Goal: Task Accomplishment & Management: Complete application form

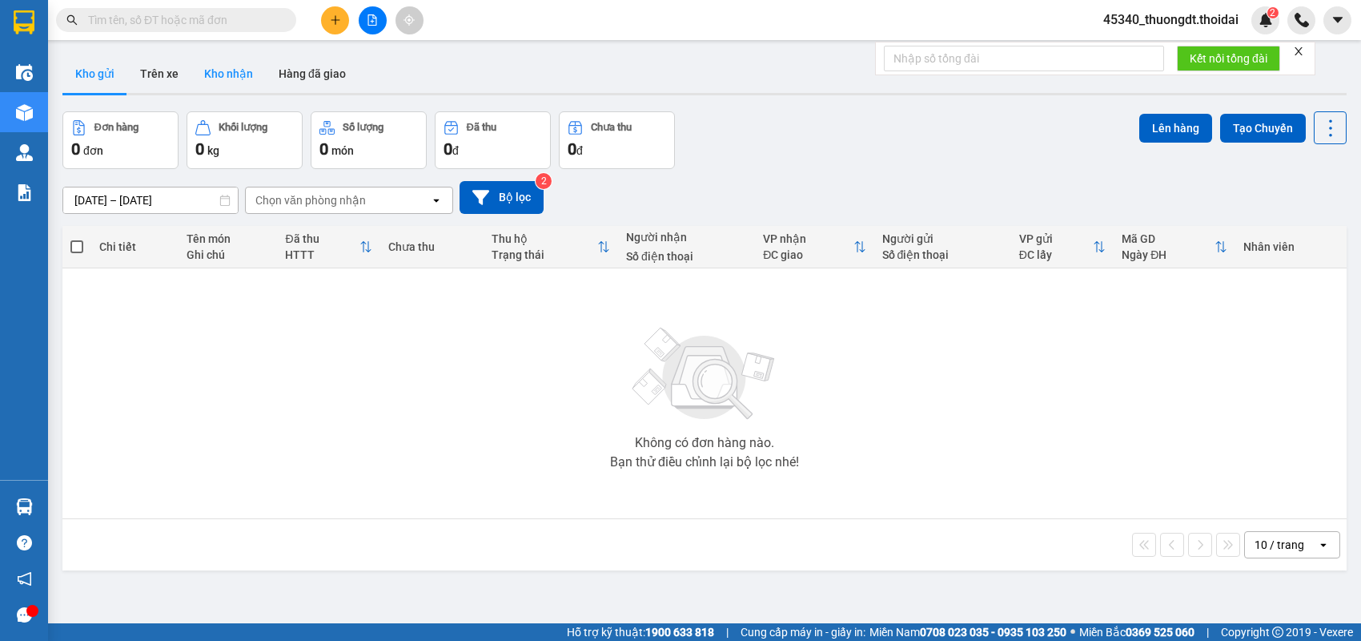
click at [245, 78] on button "Kho nhận" at bounding box center [228, 73] width 74 height 38
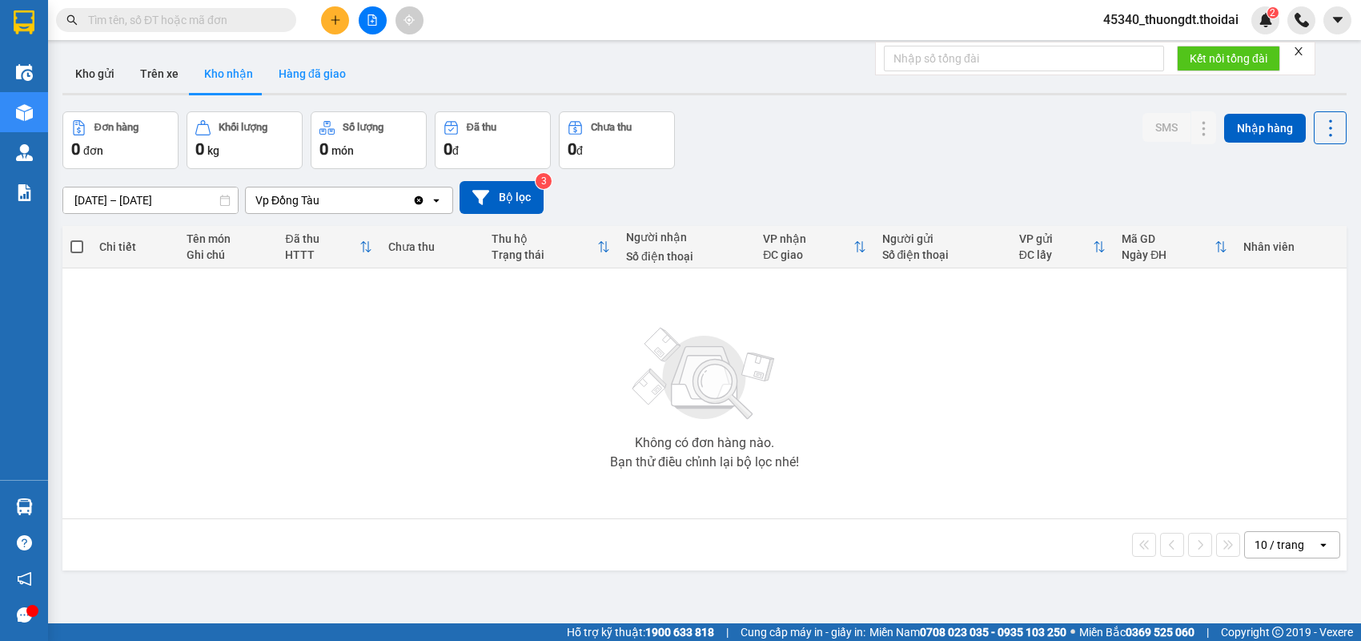
click at [312, 79] on button "Hàng đã giao" at bounding box center [312, 73] width 93 height 38
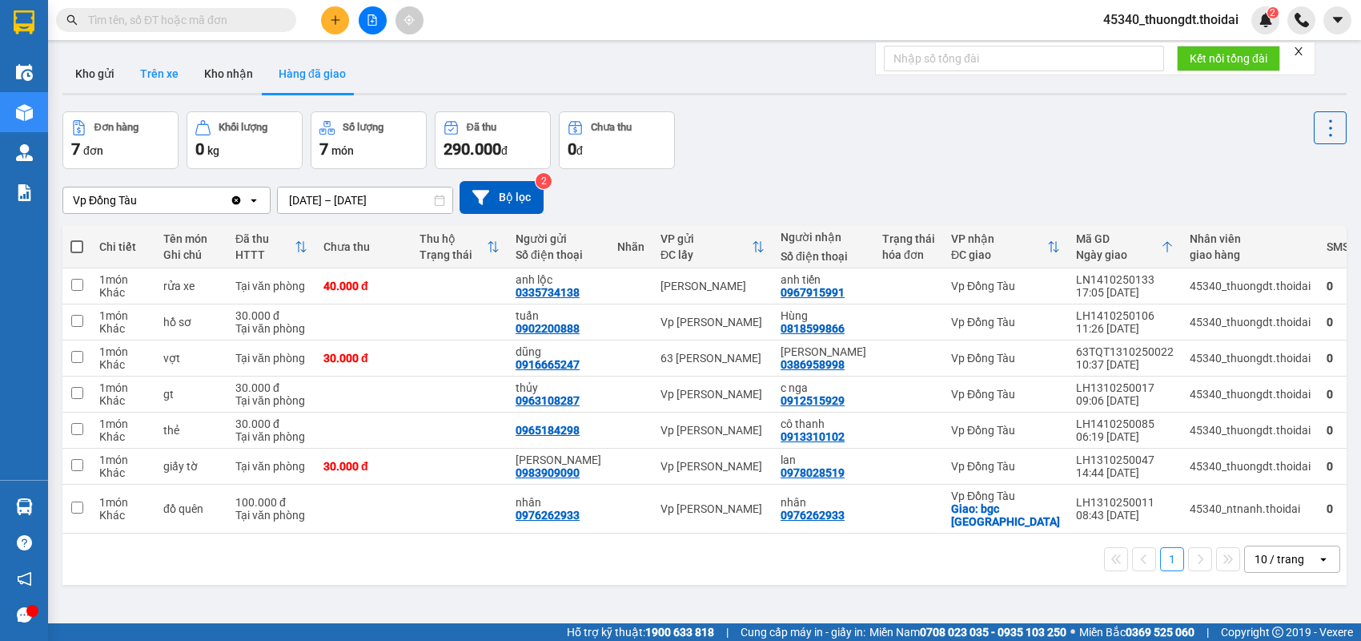
click at [144, 75] on button "Trên xe" at bounding box center [159, 73] width 64 height 38
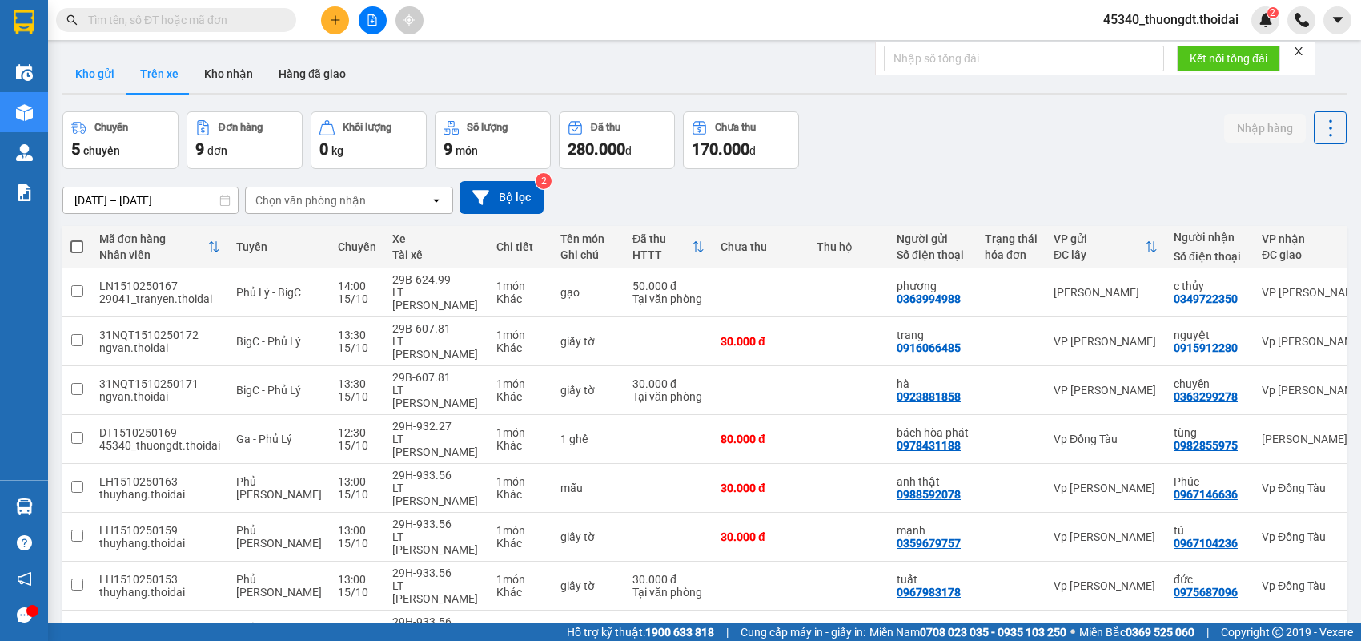
click at [104, 74] on button "Kho gửi" at bounding box center [94, 73] width 65 height 38
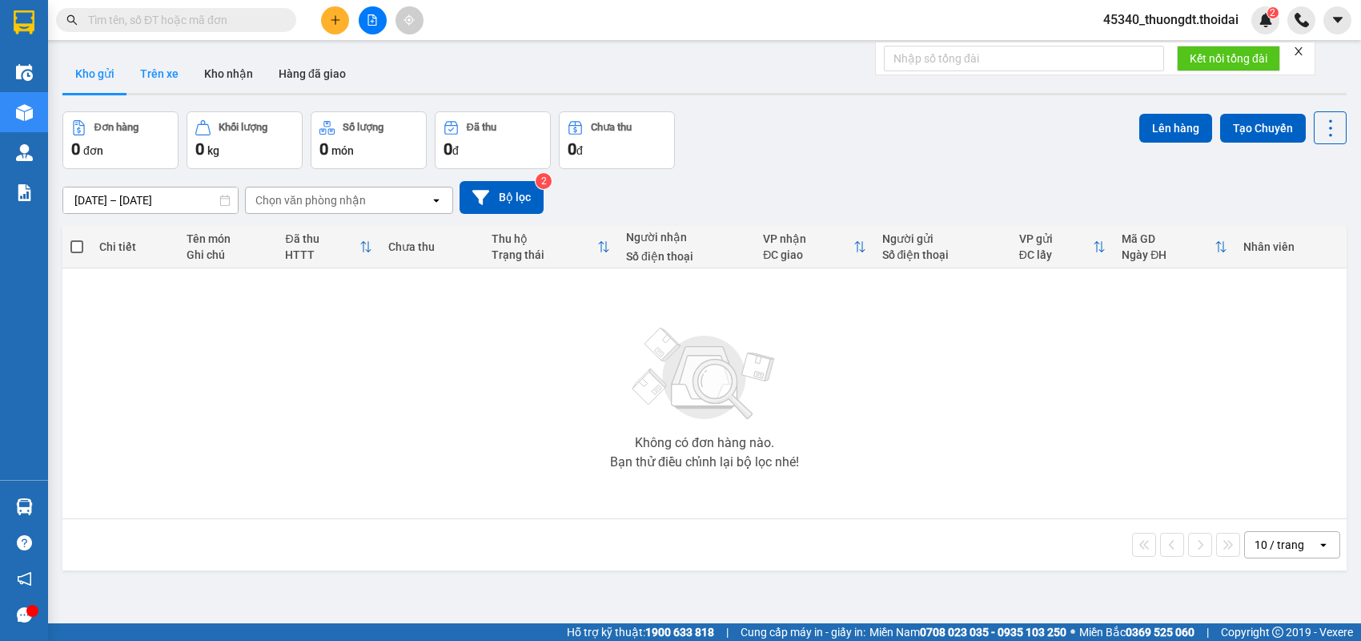
click at [162, 78] on button "Trên xe" at bounding box center [159, 73] width 64 height 38
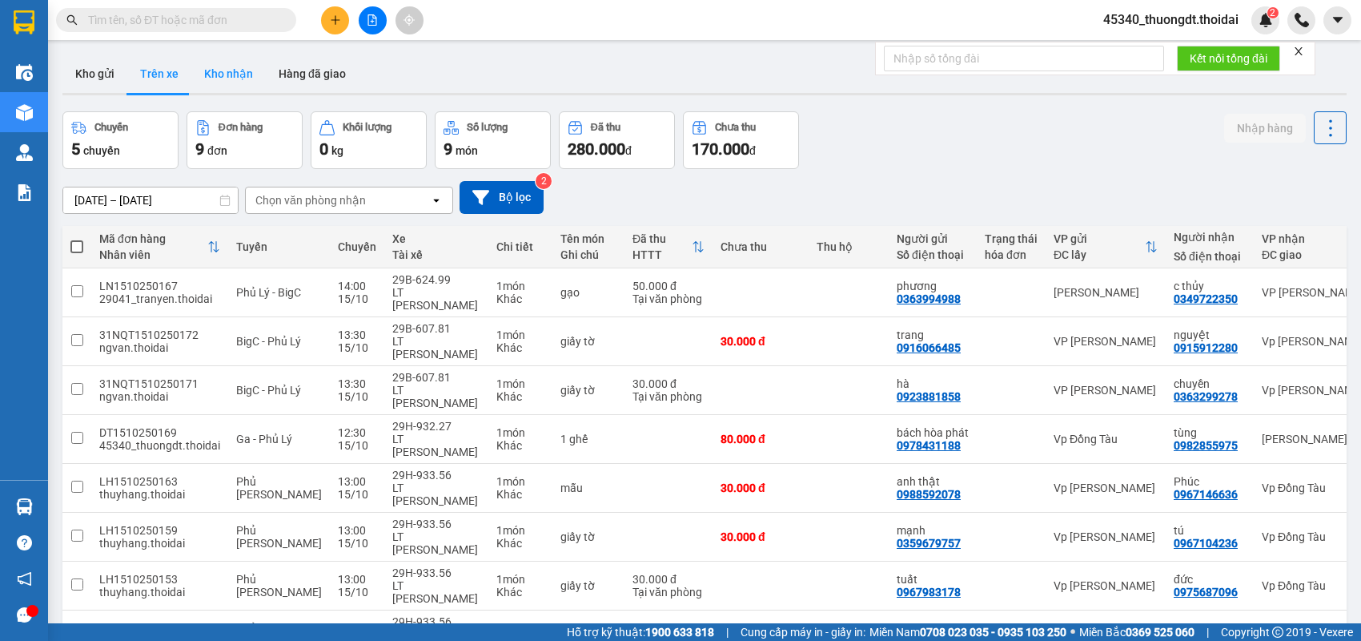
click at [226, 74] on button "Kho nhận" at bounding box center [228, 73] width 74 height 38
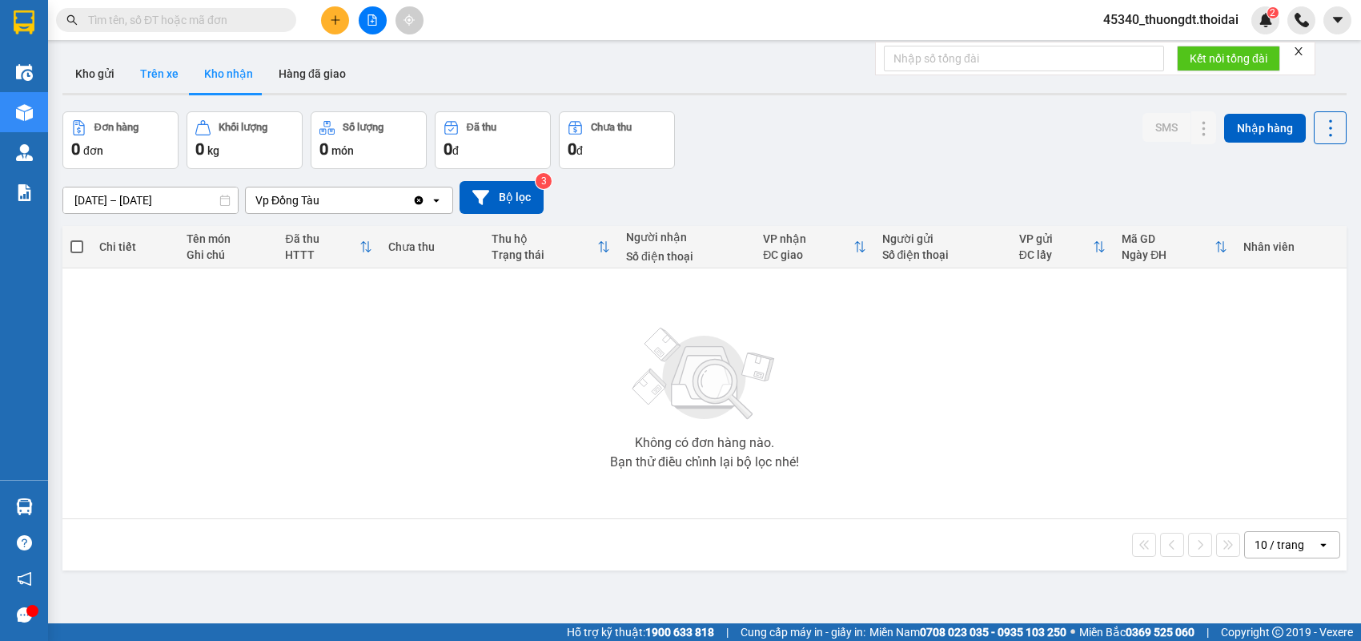
click at [143, 68] on button "Trên xe" at bounding box center [159, 73] width 64 height 38
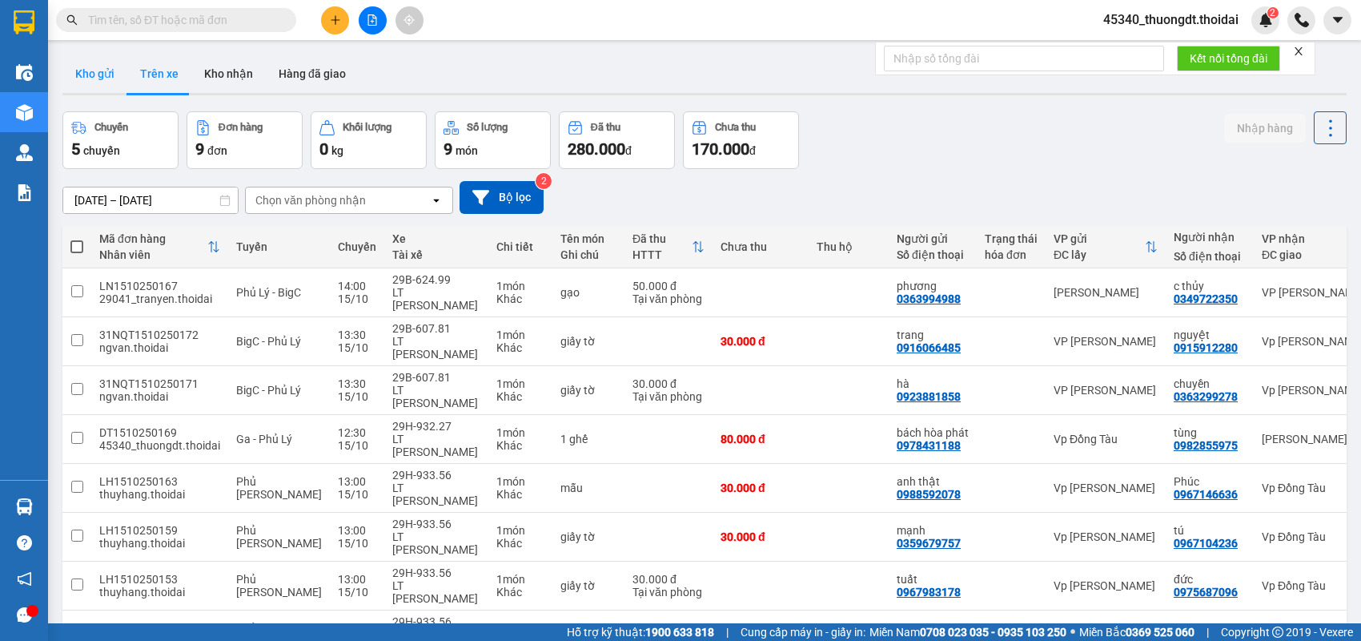
click at [110, 70] on button "Kho gửi" at bounding box center [94, 73] width 65 height 38
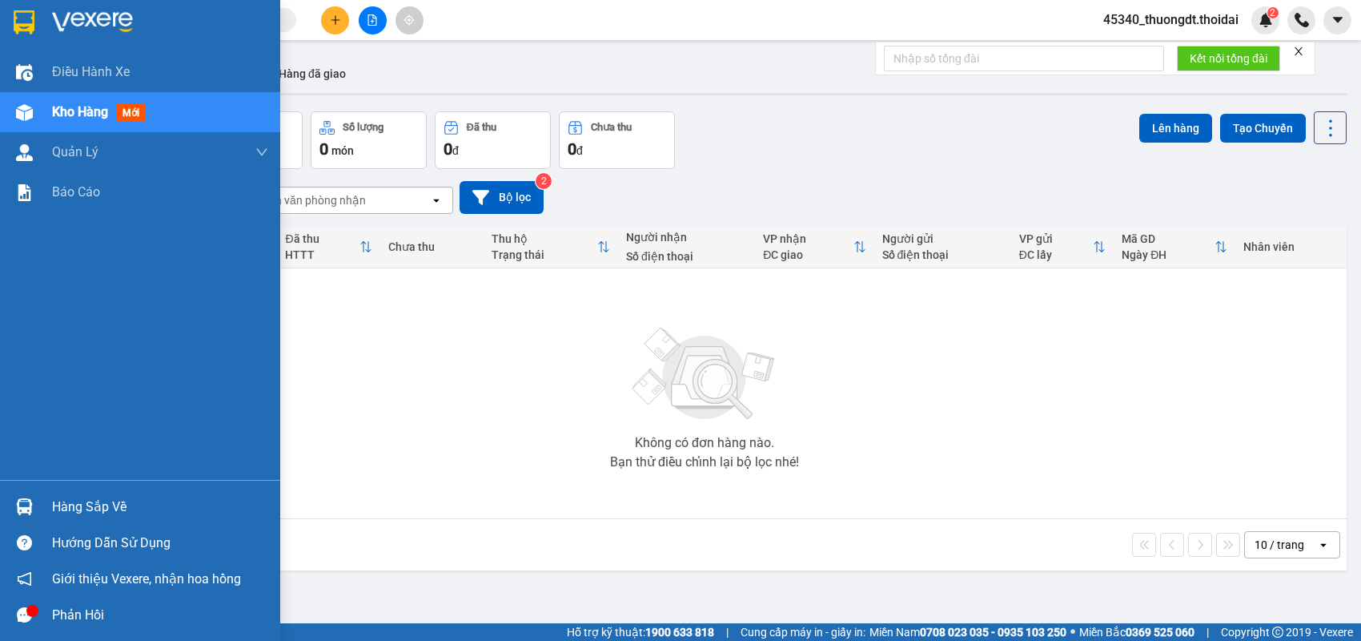
click at [98, 506] on div "Hàng sắp về" at bounding box center [160, 507] width 216 height 24
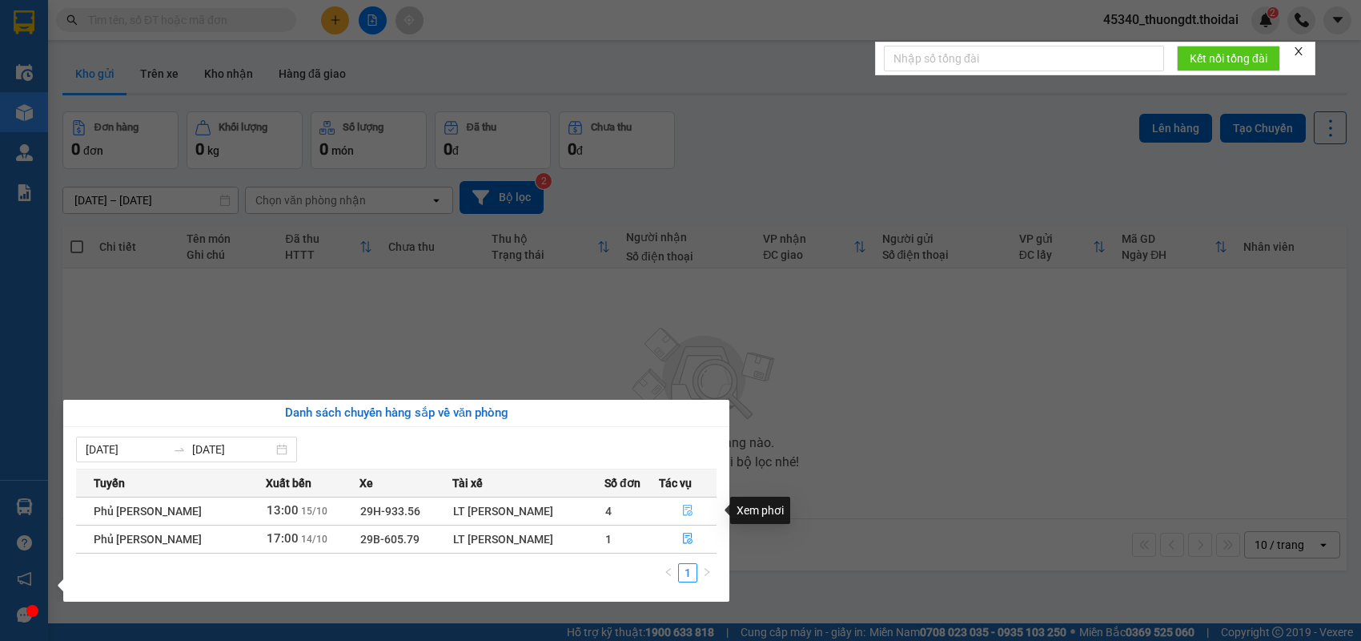
click at [682, 508] on icon "file-done" at bounding box center [687, 510] width 11 height 11
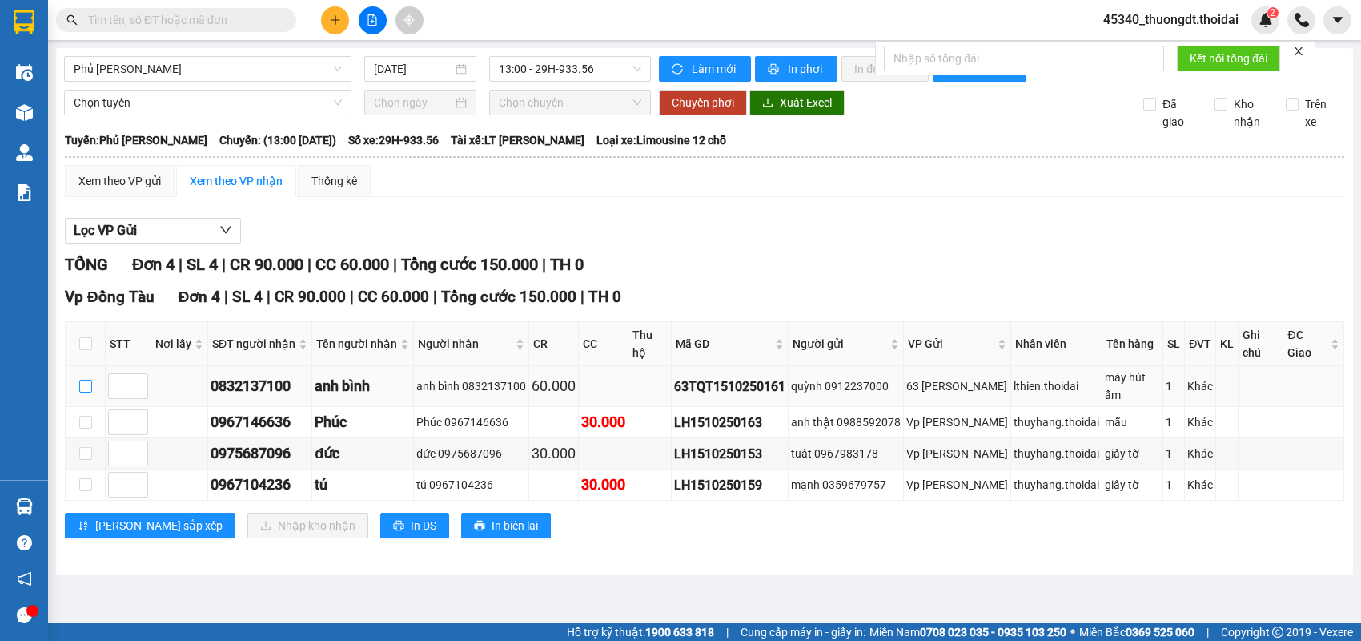
click at [86, 380] on input "checkbox" at bounding box center [85, 386] width 13 height 13
checkbox input "true"
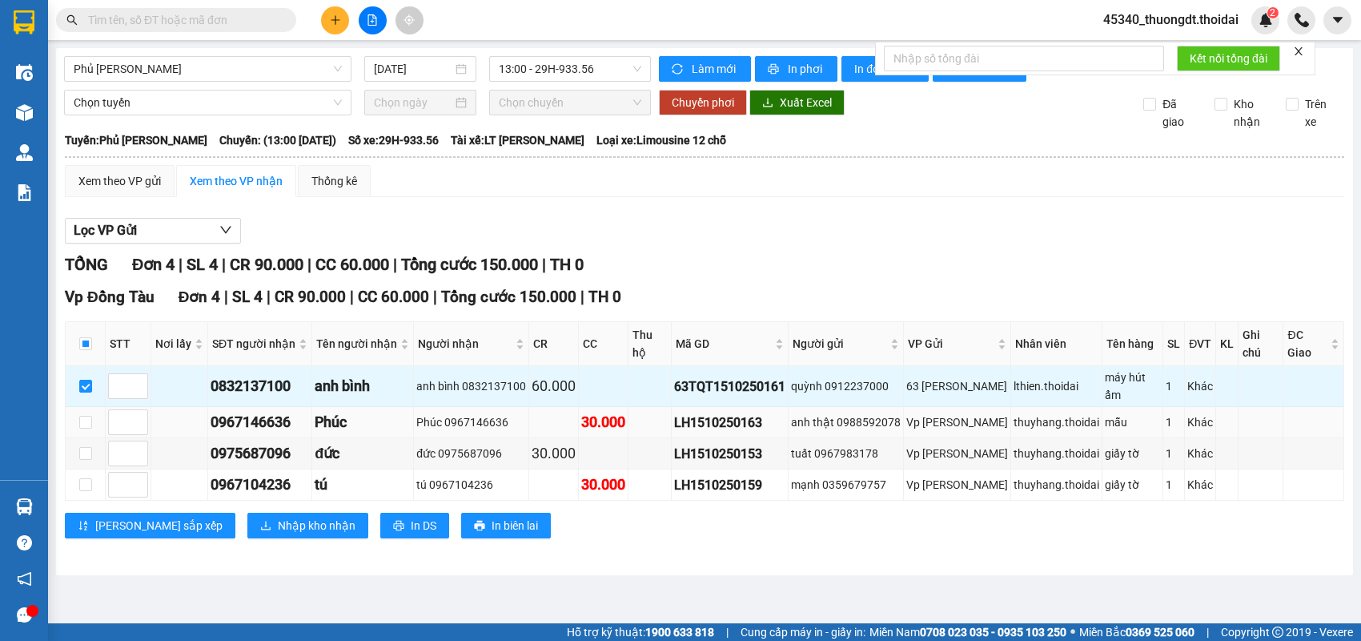
click at [86, 407] on td at bounding box center [86, 422] width 40 height 31
click at [83, 416] on input "checkbox" at bounding box center [85, 422] width 13 height 13
checkbox input "true"
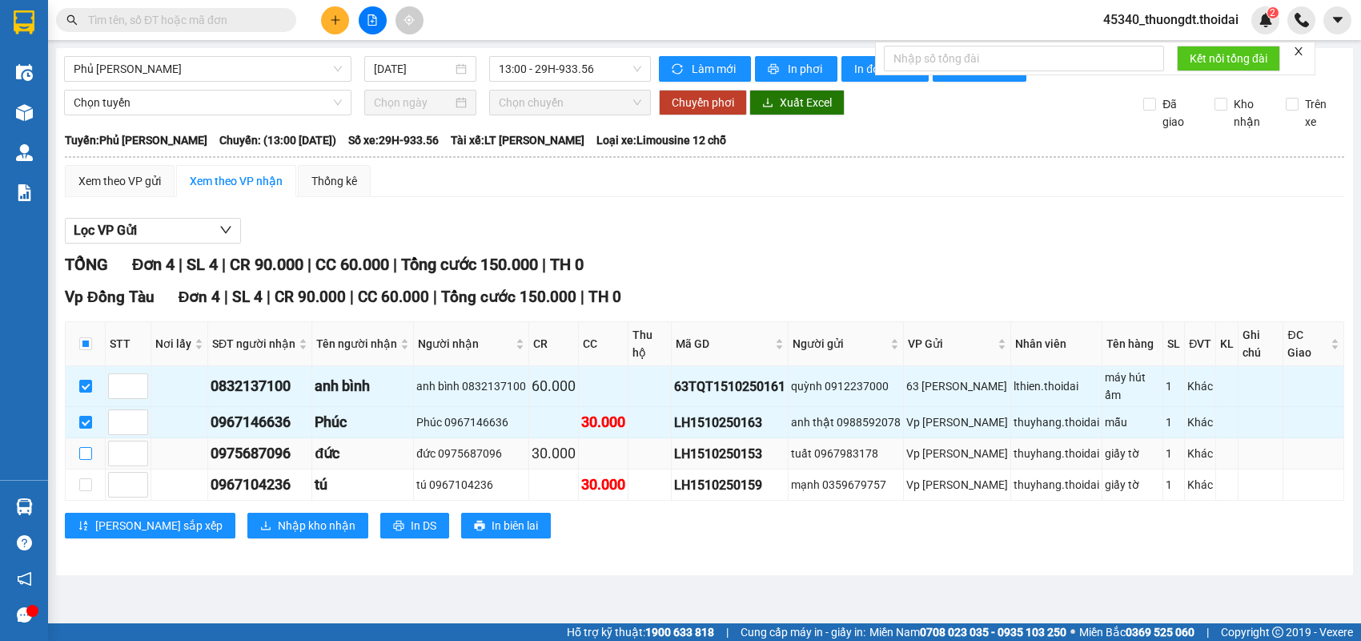
click at [86, 447] on input "checkbox" at bounding box center [85, 453] width 13 height 13
checkbox input "true"
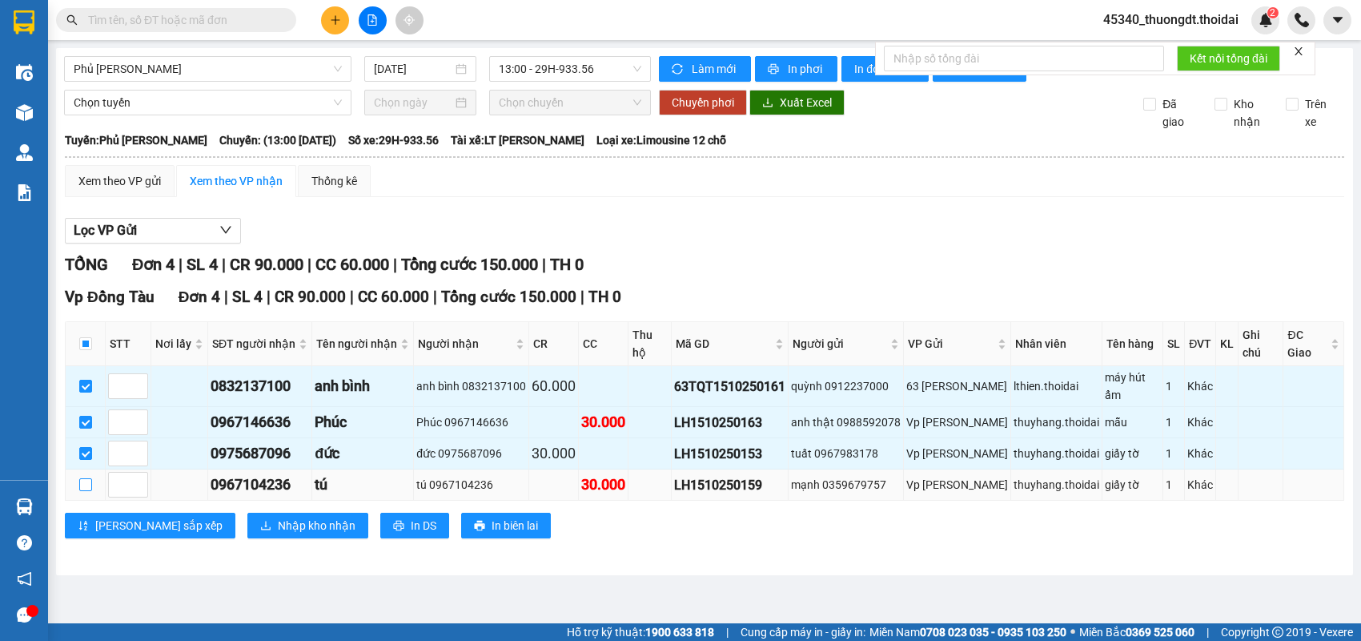
click at [82, 478] on input "checkbox" at bounding box center [85, 484] width 13 height 13
checkbox input "true"
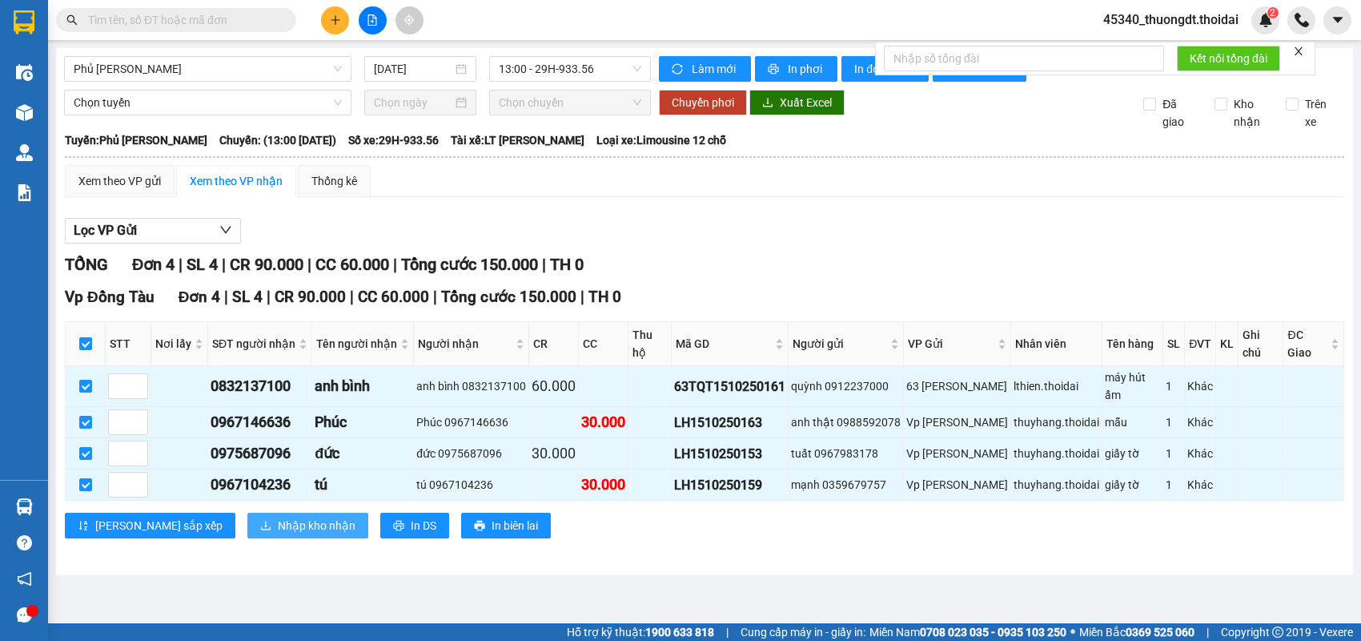
click at [278, 517] on span "Nhập kho nhận" at bounding box center [317, 526] width 78 height 18
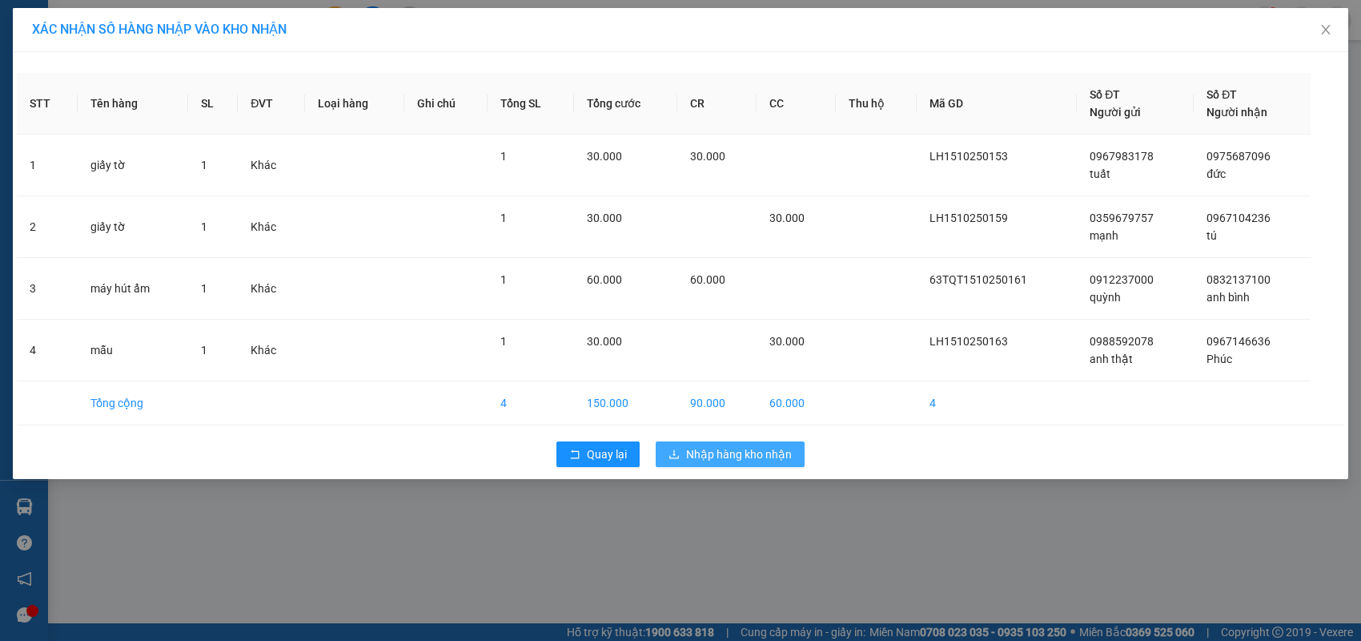
click at [694, 452] on span "Nhập hàng kho nhận" at bounding box center [739, 454] width 106 height 18
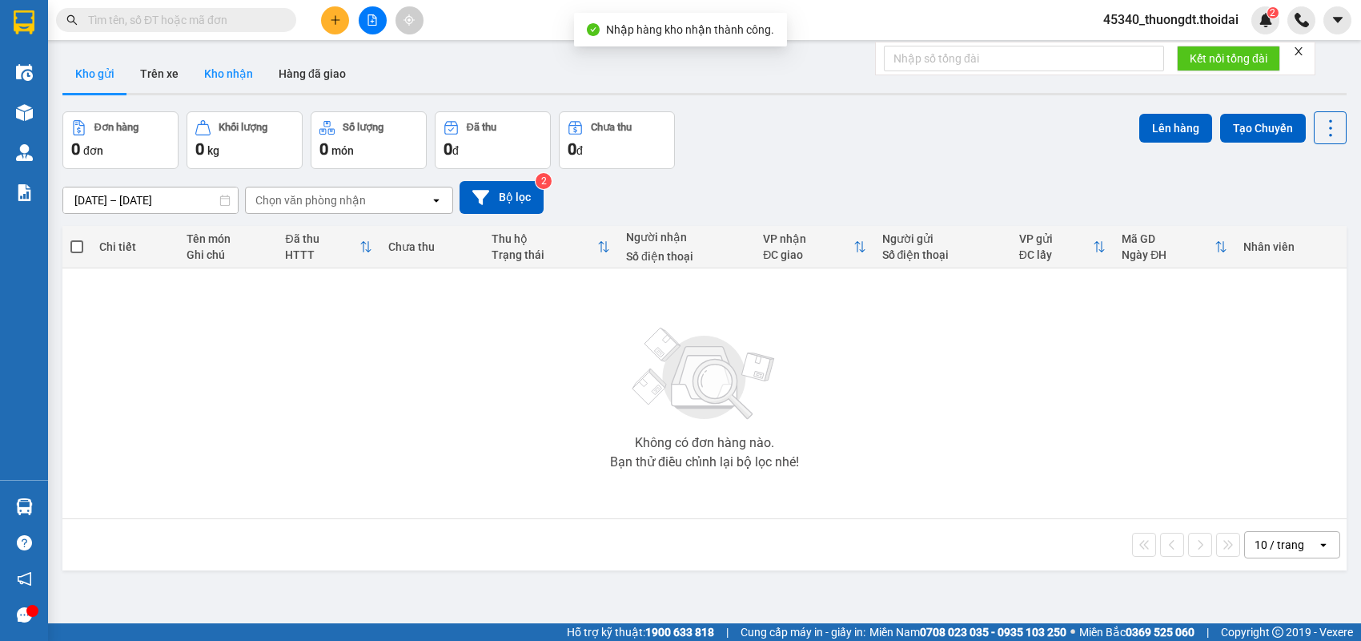
click at [231, 75] on button "Kho nhận" at bounding box center [228, 73] width 74 height 38
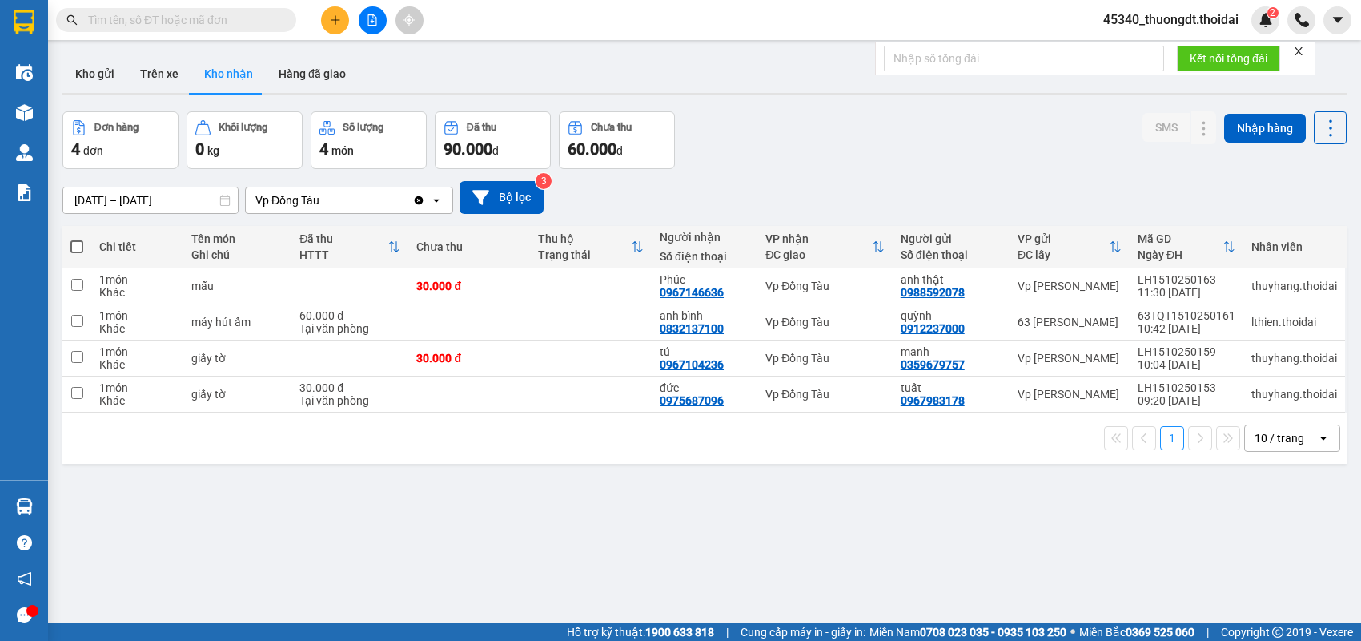
click at [532, 517] on div "ver 1.8.147 Kho gửi Trên xe Kho nhận Hàng đã giao Đơn hàng 4 đơn Khối lượng 0 k…" at bounding box center [704, 368] width 1297 height 641
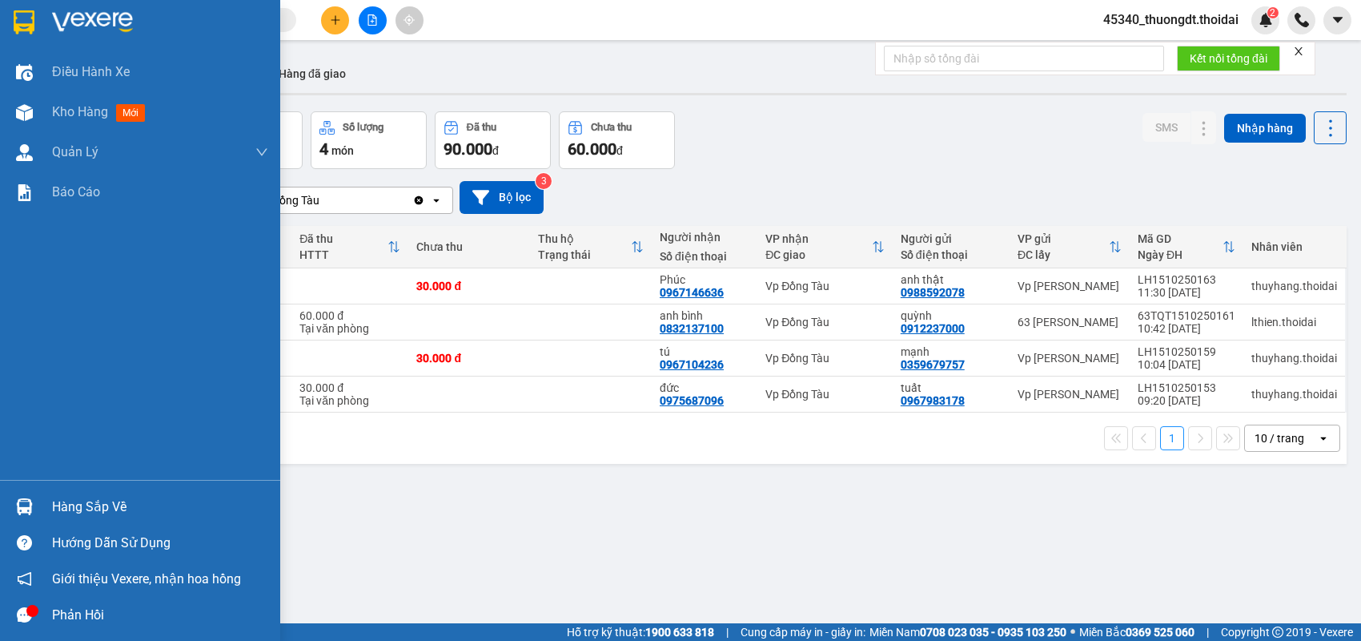
click at [67, 502] on div "Hàng sắp về" at bounding box center [160, 507] width 216 height 24
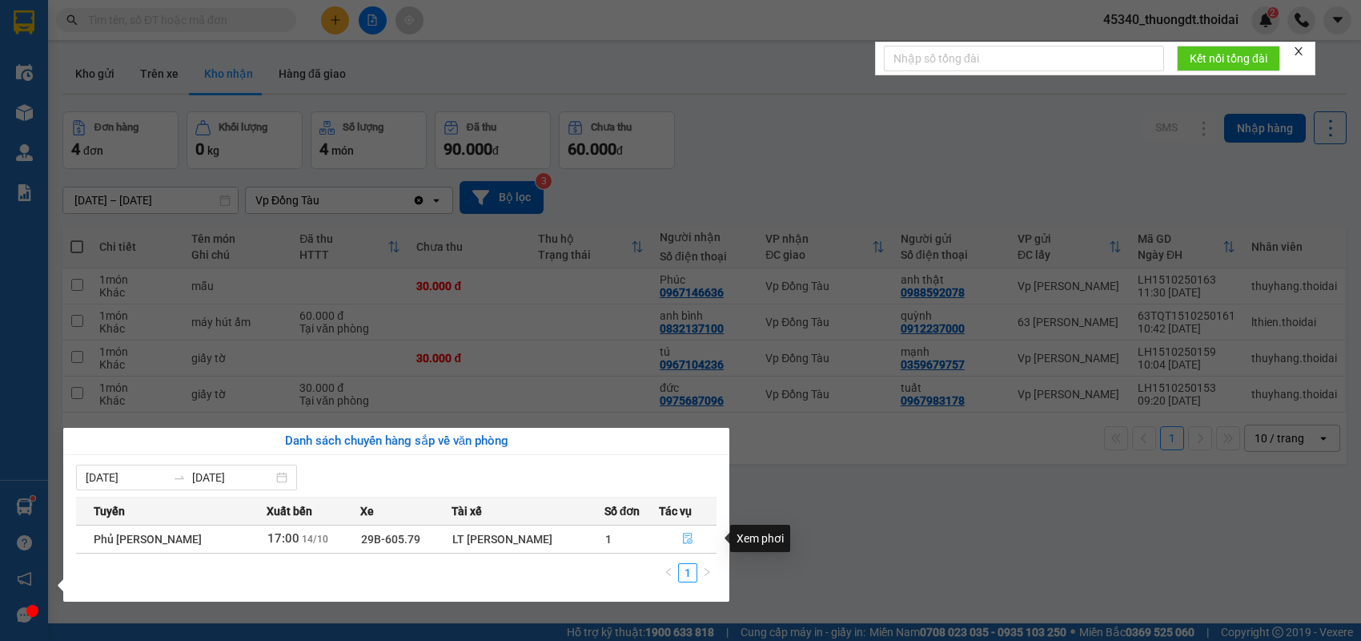
click at [682, 534] on icon "file-done" at bounding box center [687, 538] width 11 height 11
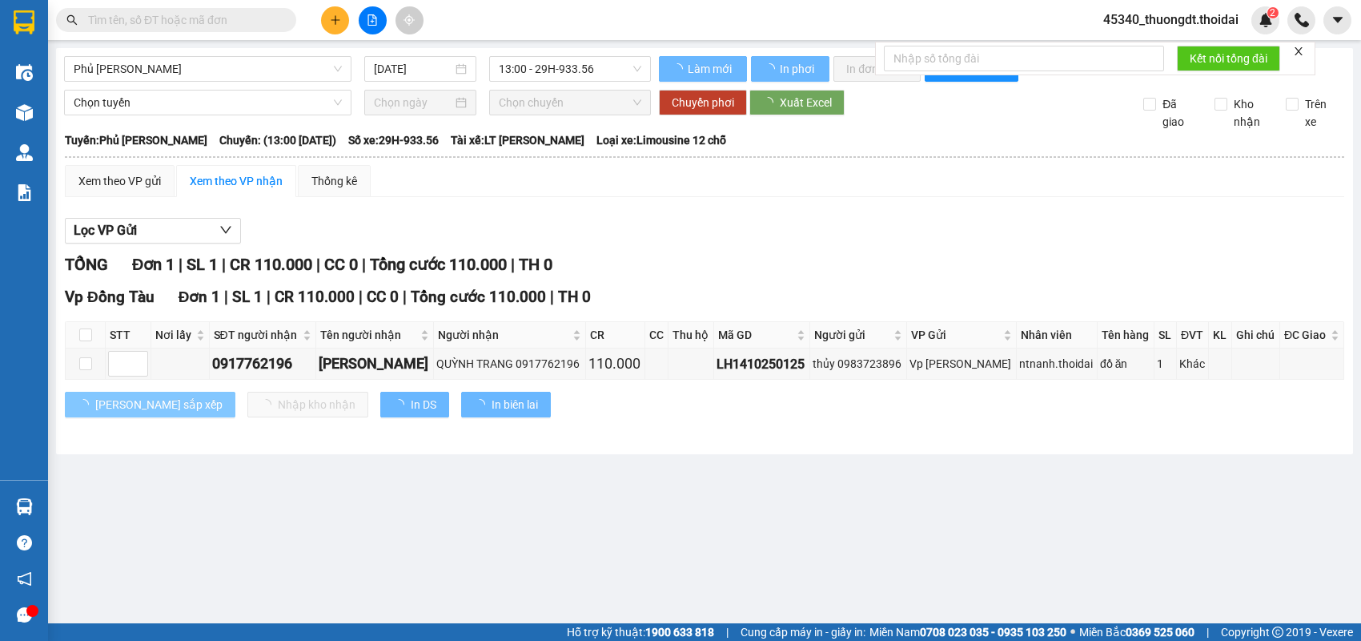
type input "[DATE]"
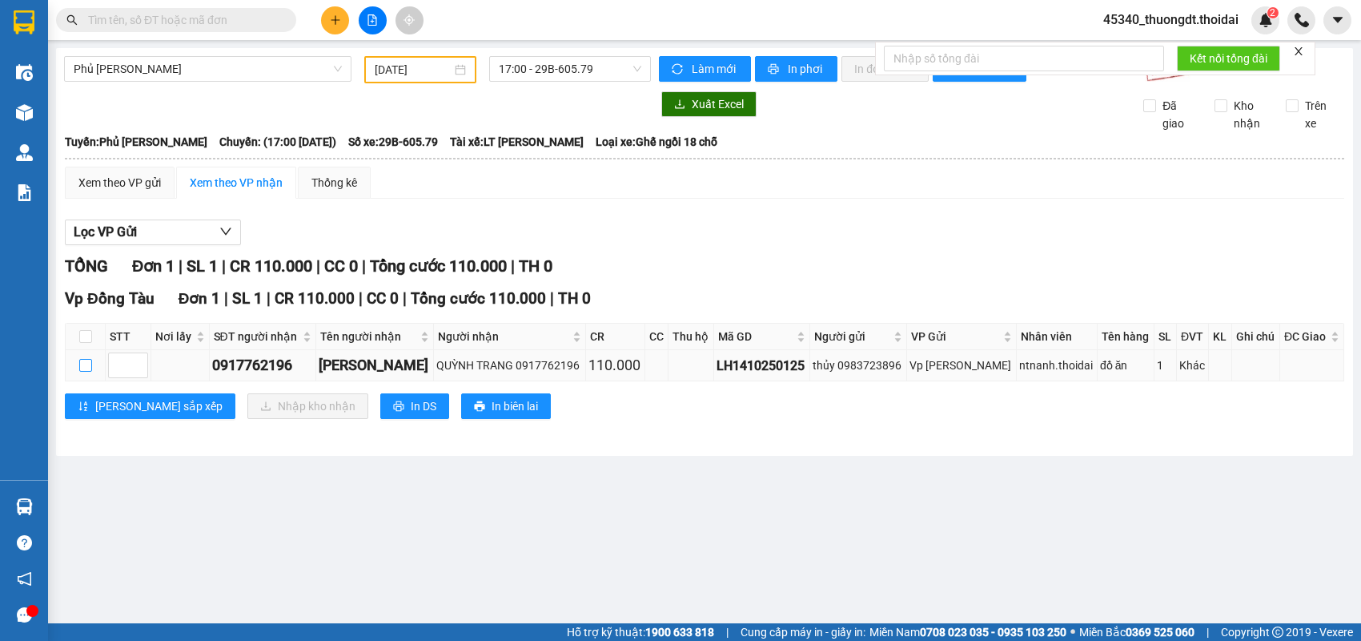
click at [84, 372] on input "checkbox" at bounding box center [85, 365] width 13 height 13
checkbox input "true"
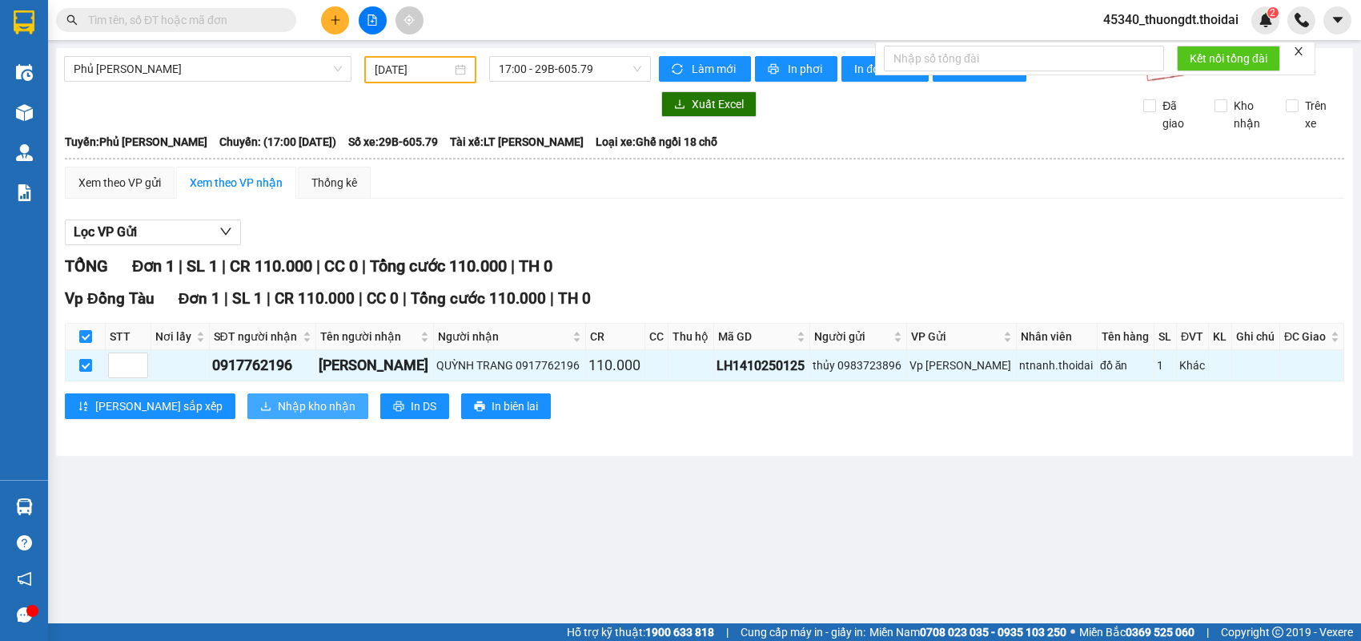
click at [296, 416] on button "Nhập kho nhận" at bounding box center [307, 406] width 121 height 26
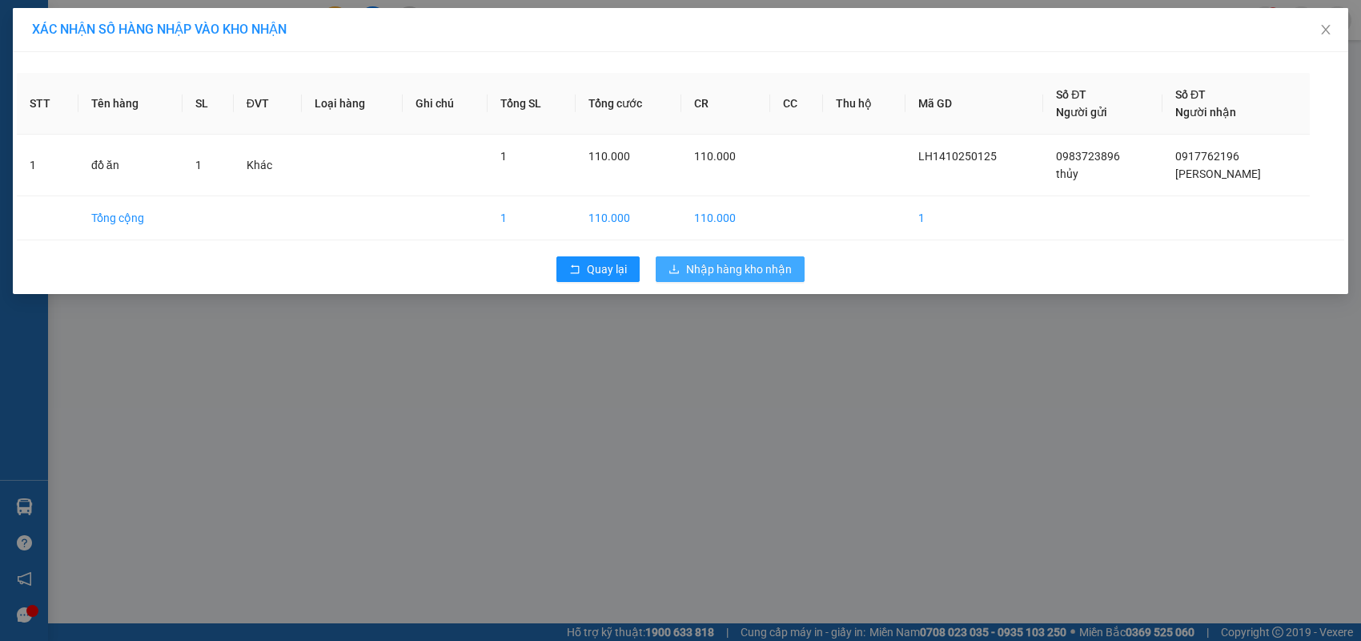
click at [704, 262] on span "Nhập hàng kho nhận" at bounding box center [739, 269] width 106 height 18
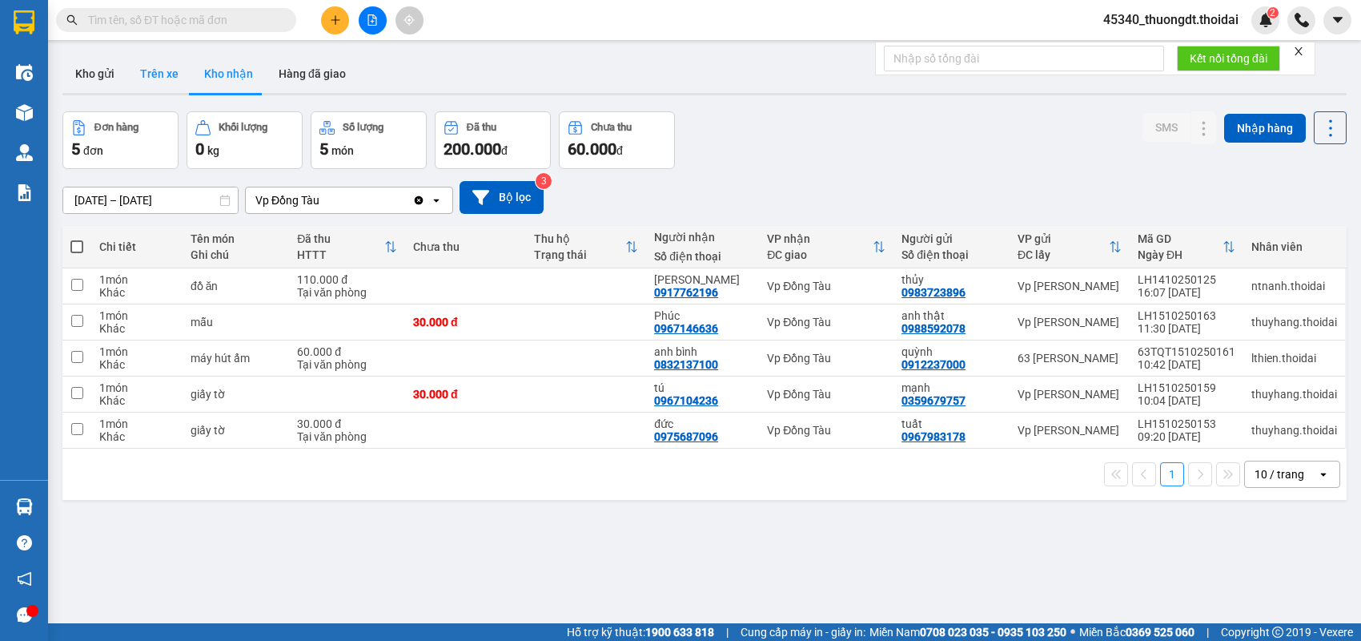
click at [154, 75] on button "Trên xe" at bounding box center [159, 73] width 64 height 38
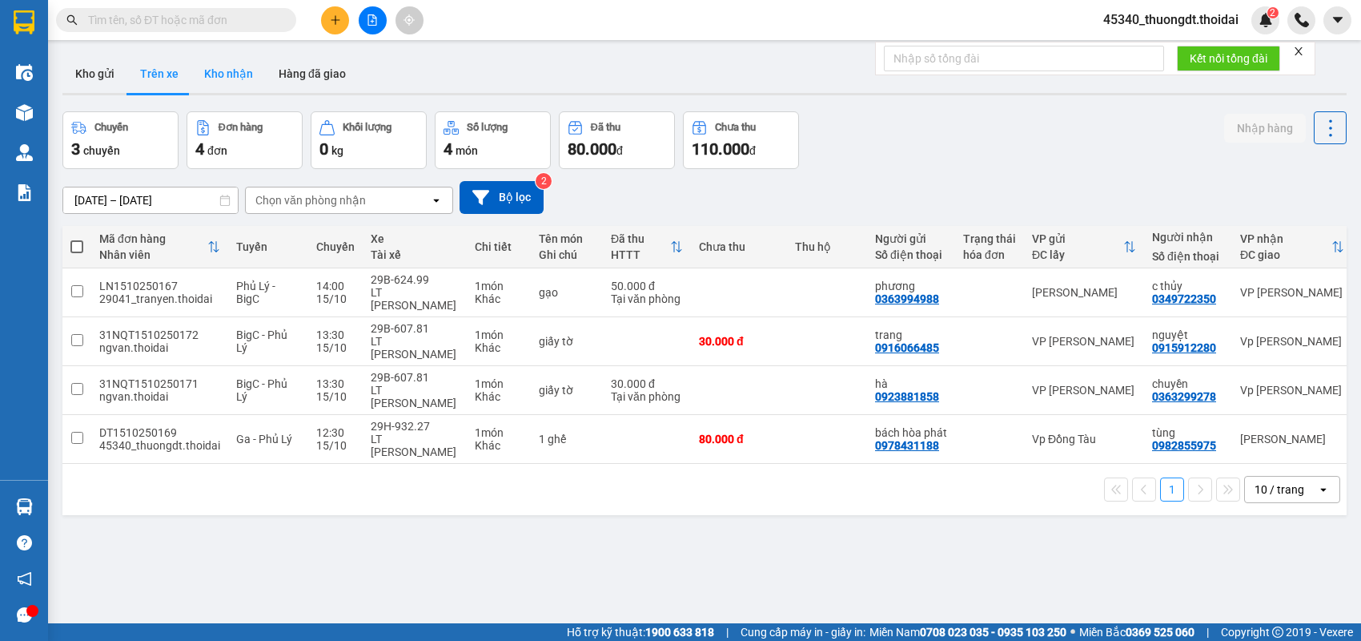
click at [225, 75] on button "Kho nhận" at bounding box center [228, 73] width 74 height 38
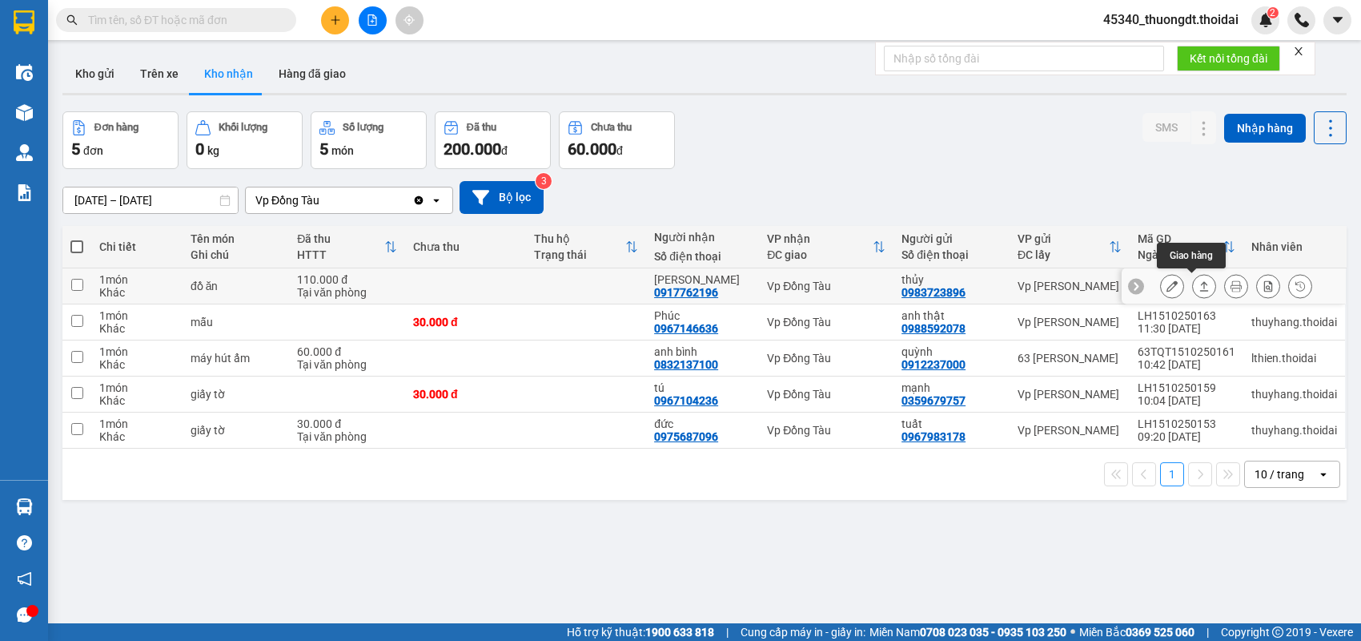
click at [1200, 281] on icon at bounding box center [1204, 286] width 9 height 10
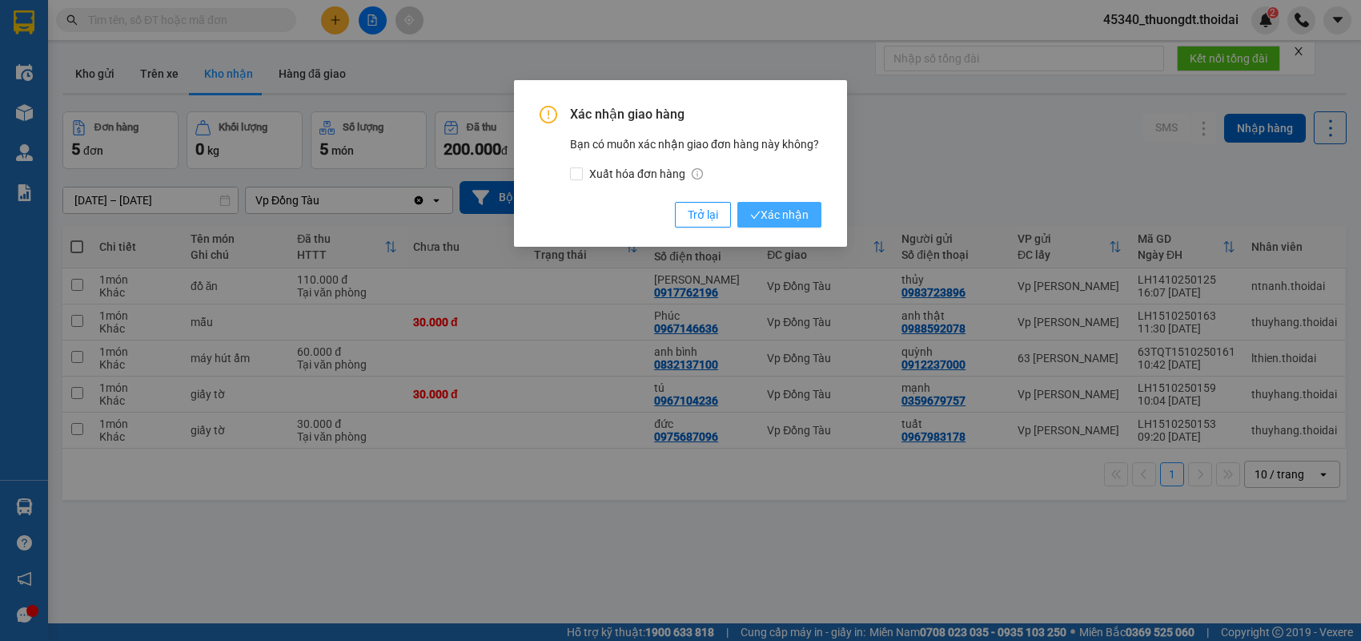
click at [775, 217] on span "Xác nhận" at bounding box center [779, 215] width 58 height 18
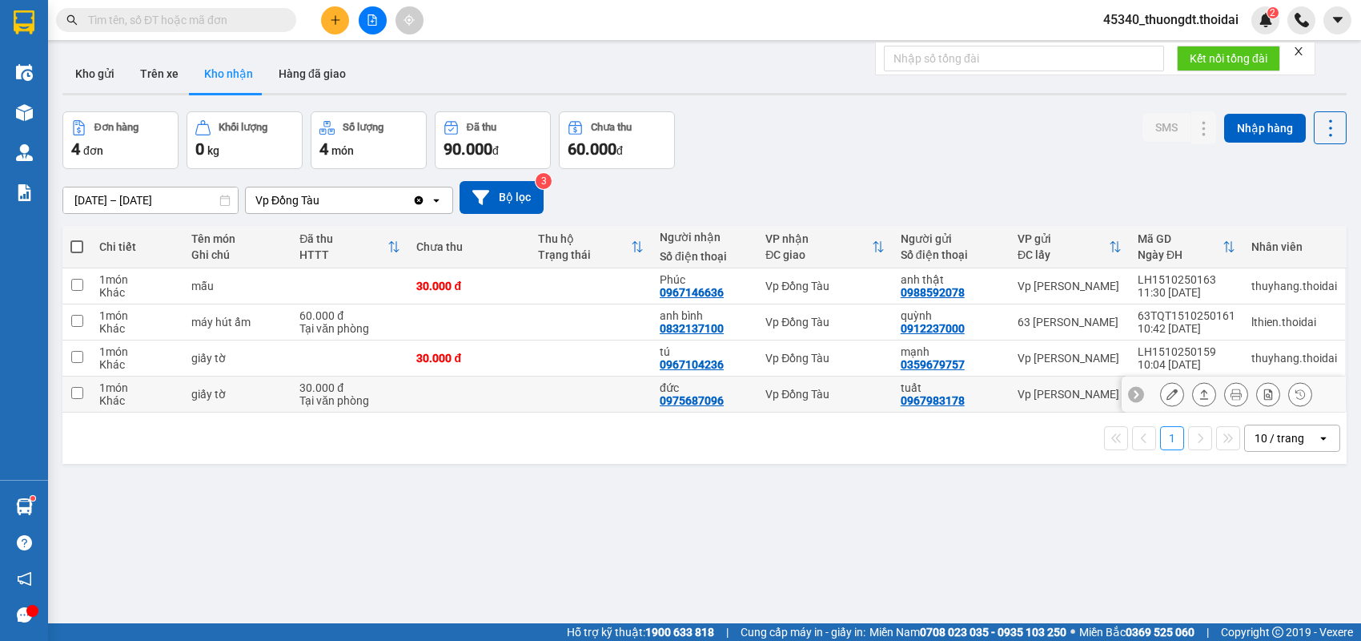
click at [1199, 392] on icon at bounding box center [1204, 393] width 11 height 11
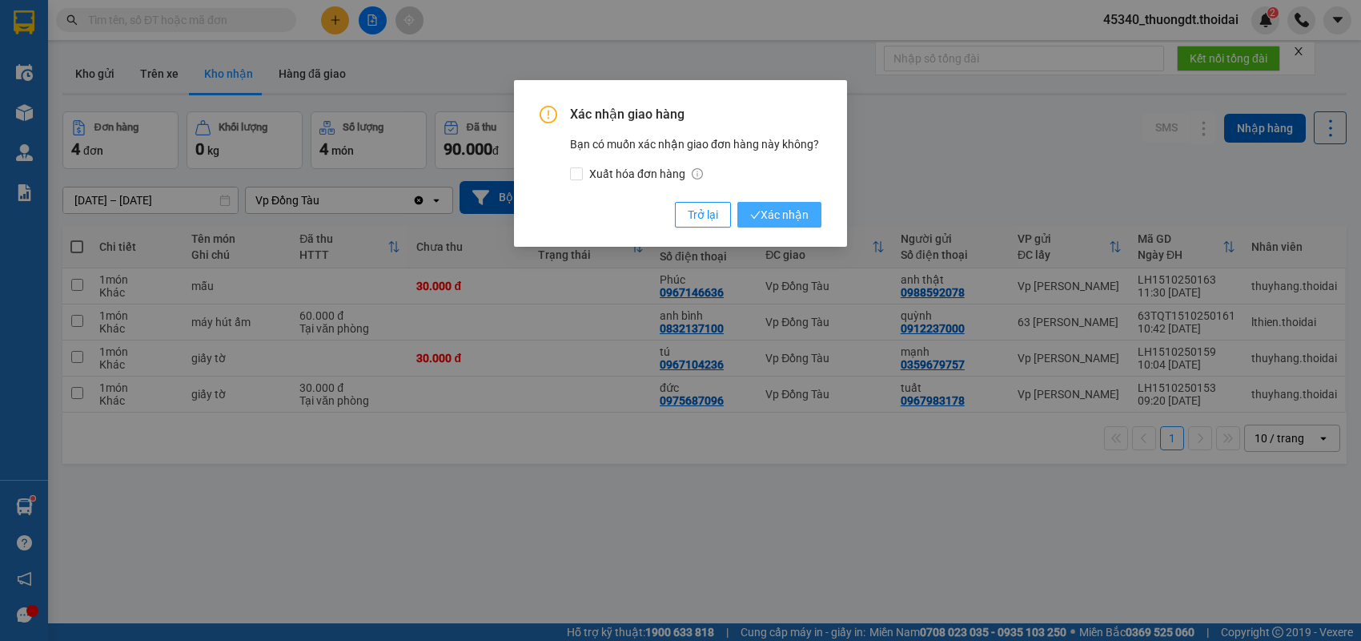
click at [786, 206] on span "Xác nhận" at bounding box center [779, 215] width 58 height 18
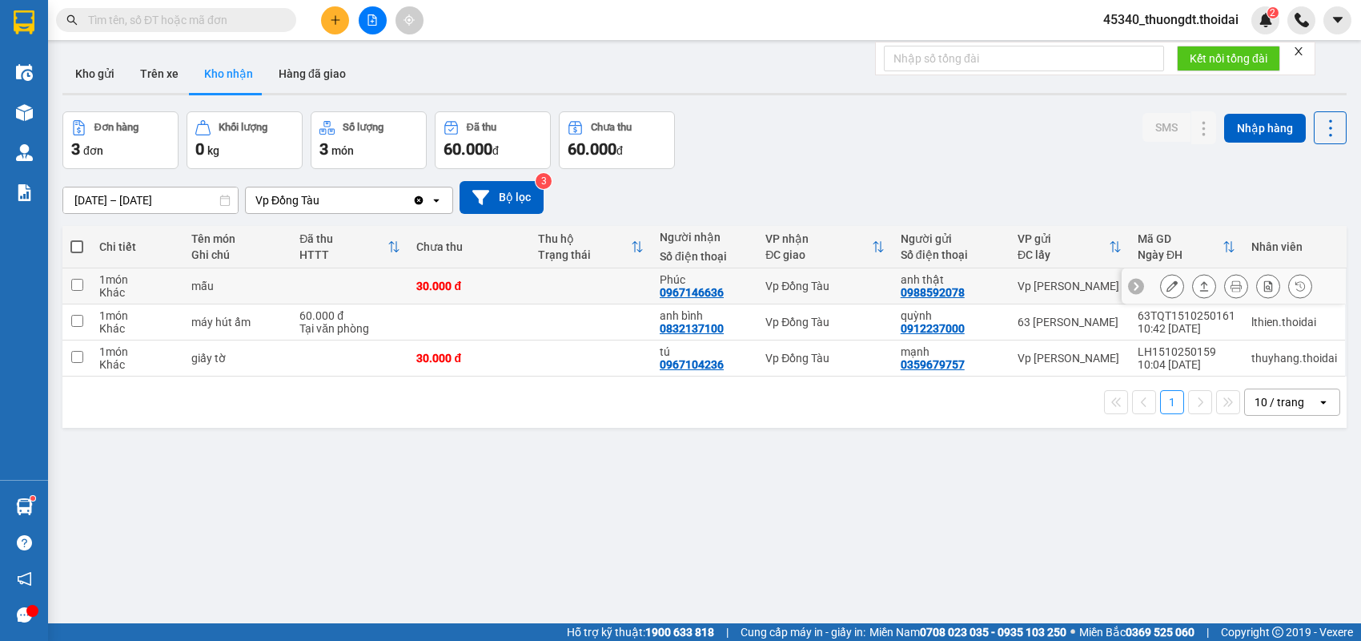
click at [1198, 287] on button at bounding box center [1204, 286] width 22 height 28
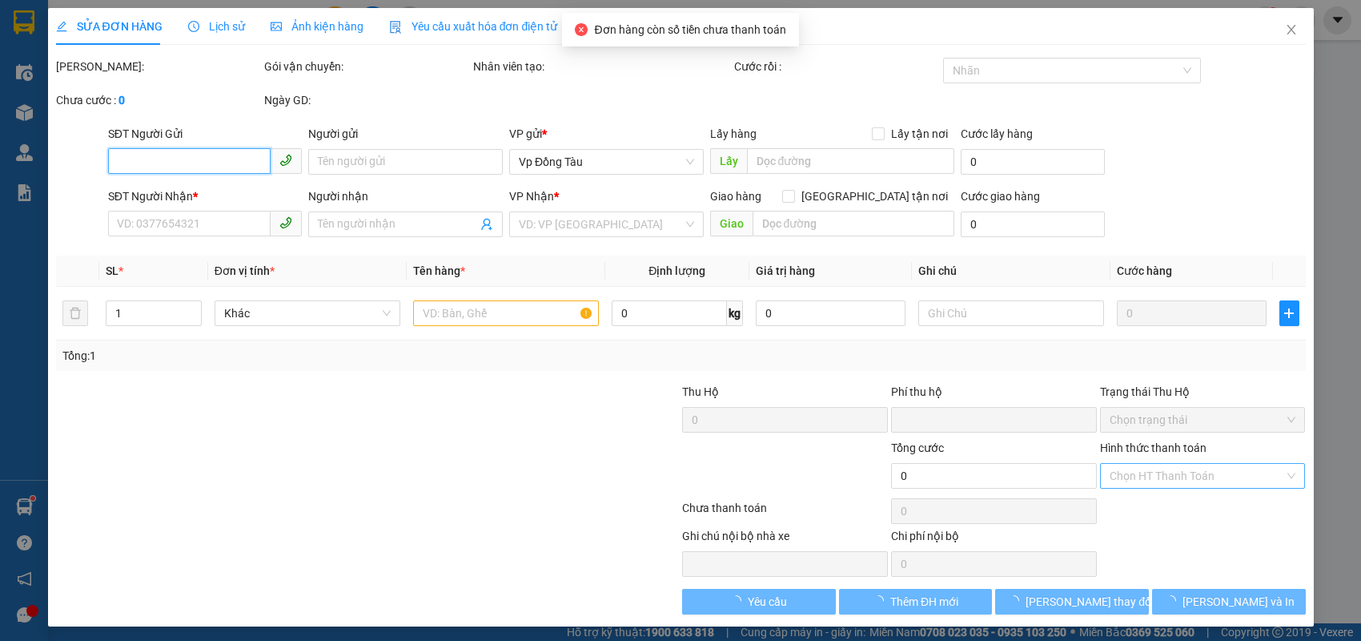
type input "0988592078"
type input "anh thật"
type input "0967146636"
type input "Phúc"
type input "0"
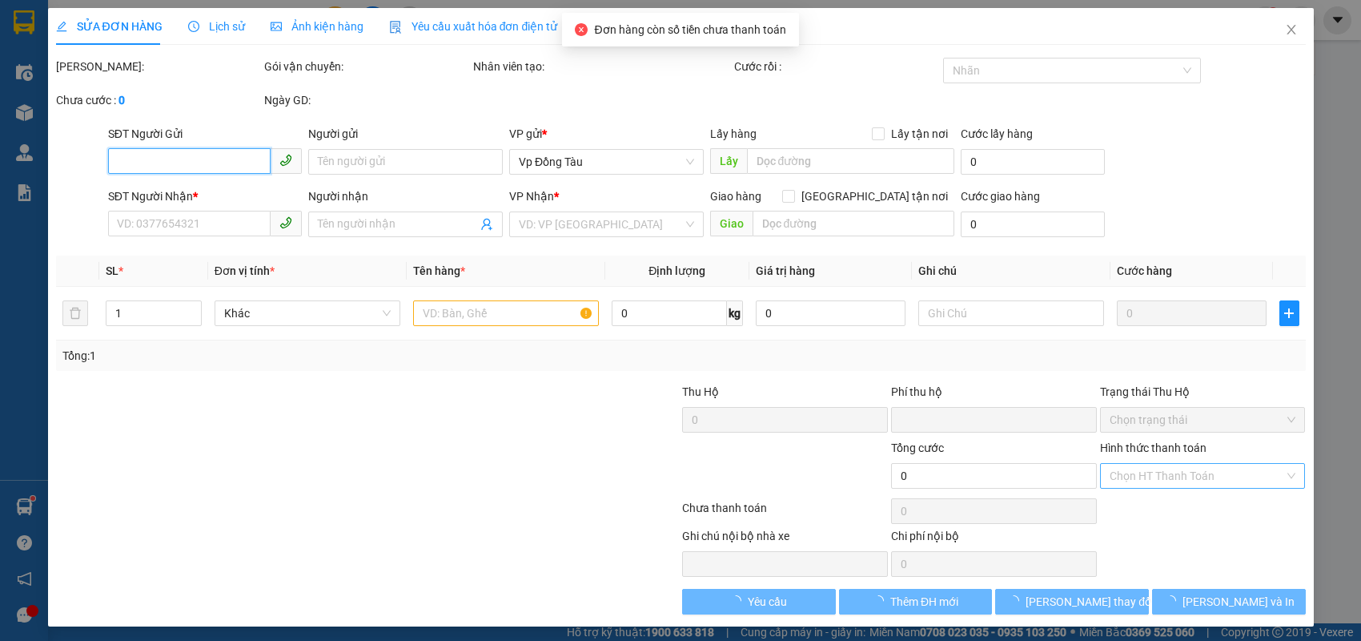
type input "30.000"
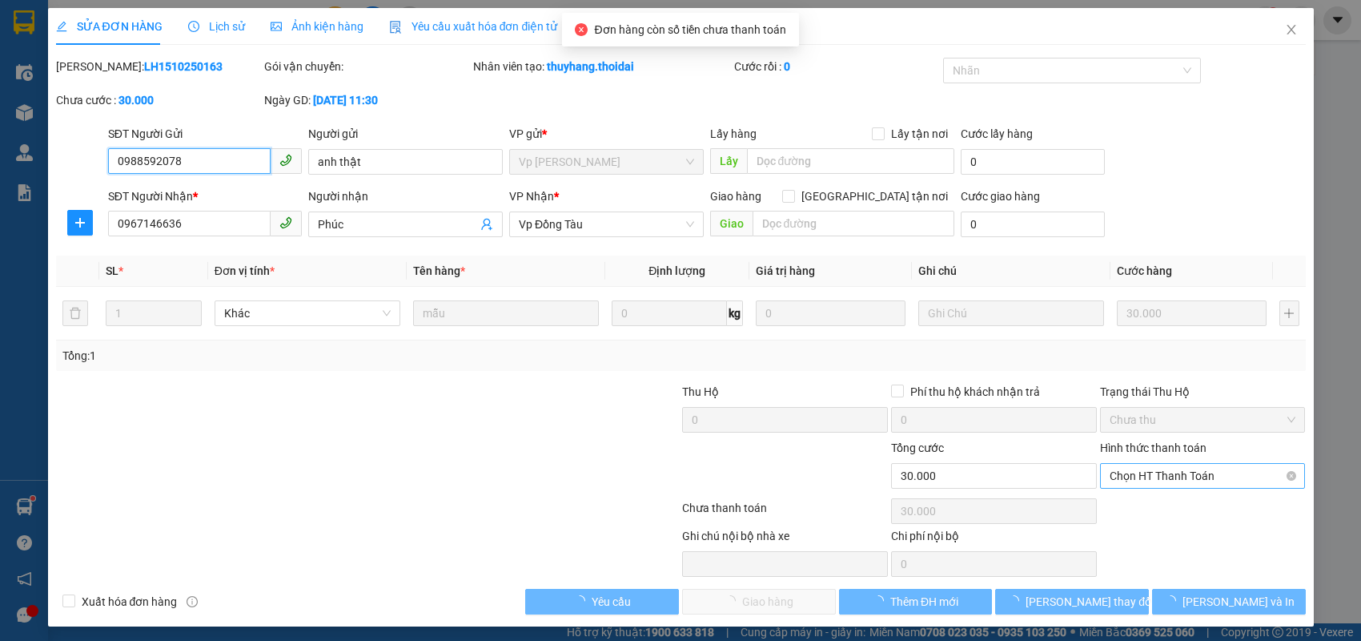
click at [1135, 478] on span "Chọn HT Thanh Toán" at bounding box center [1203, 476] width 187 height 24
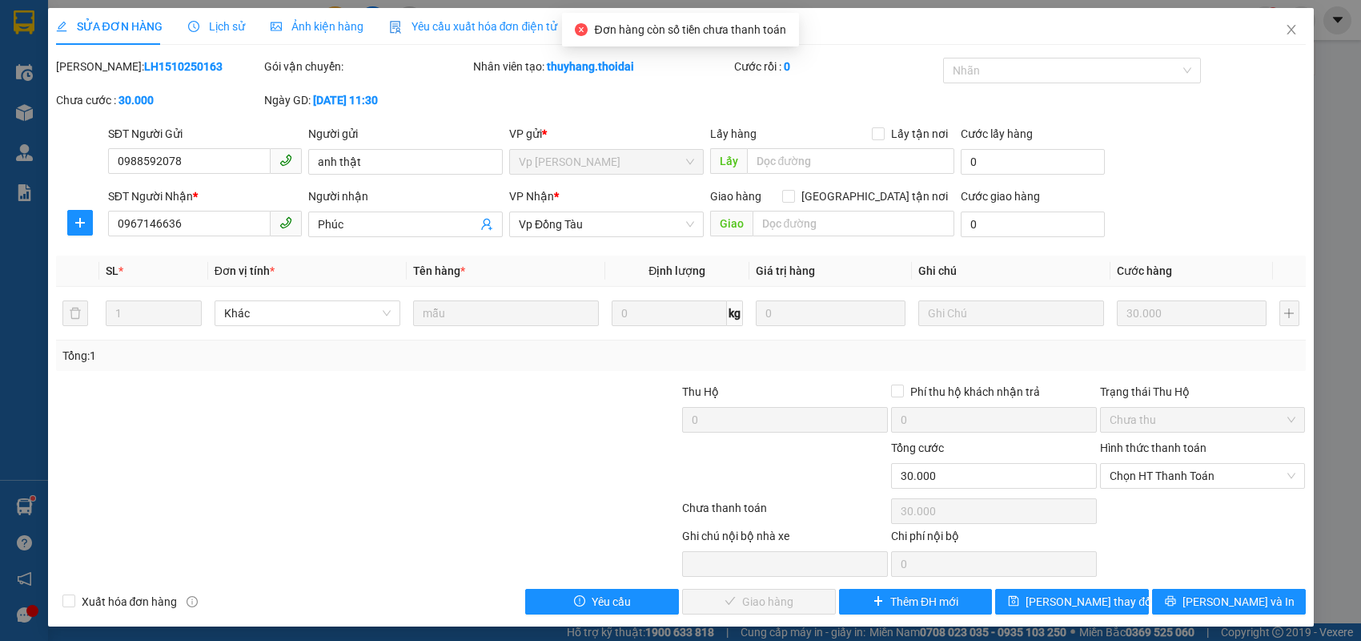
click at [1116, 520] on div "Total Paid Fee 0 Total UnPaid Fee 30.000 Cash Collection Total Fee Mã ĐH: LH151…" at bounding box center [681, 336] width 1250 height 557
click at [1146, 476] on span "Chọn HT Thanh Toán" at bounding box center [1203, 476] width 187 height 24
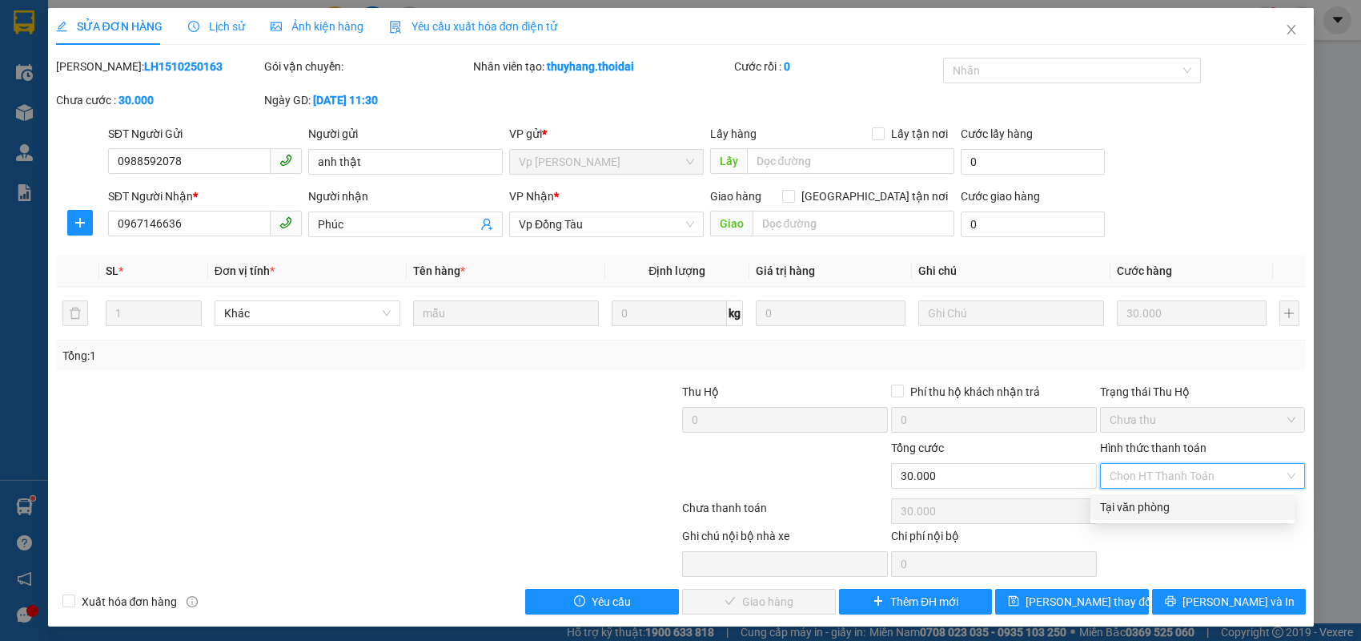
click at [1144, 512] on div "Tại văn phòng" at bounding box center [1192, 507] width 185 height 18
type input "0"
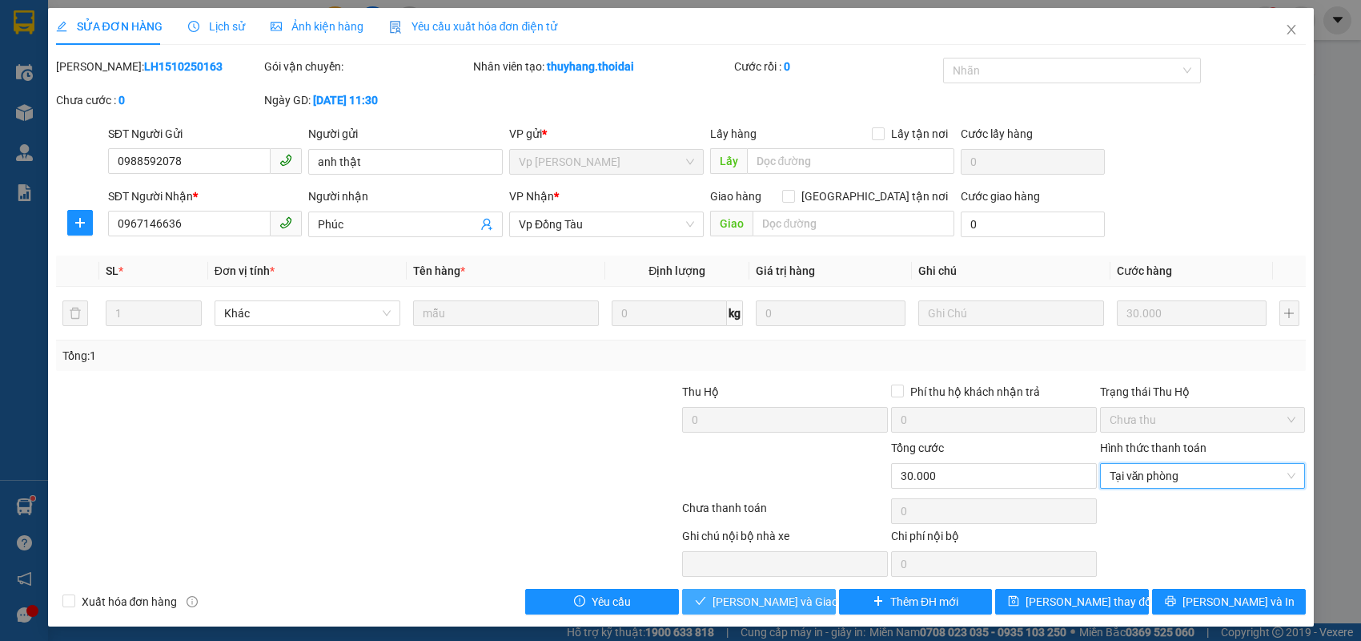
click at [774, 597] on span "[PERSON_NAME] và Giao hàng" at bounding box center [790, 602] width 154 height 18
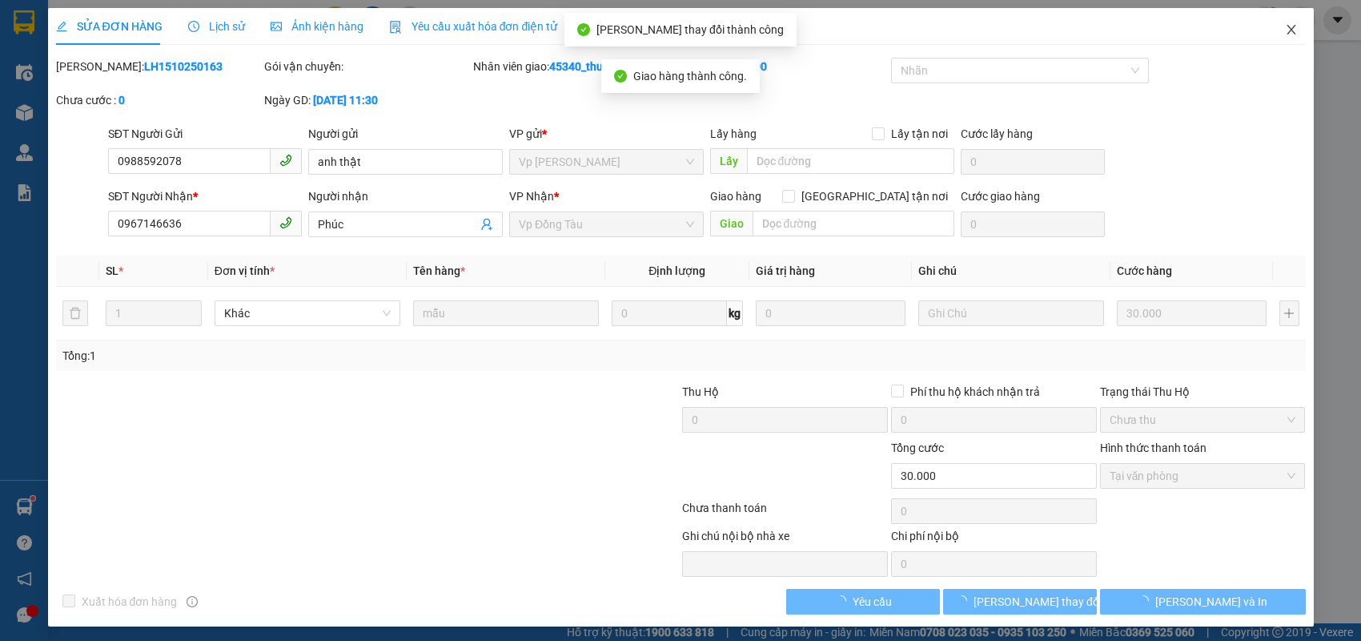
click at [1285, 26] on icon "close" at bounding box center [1291, 29] width 13 height 13
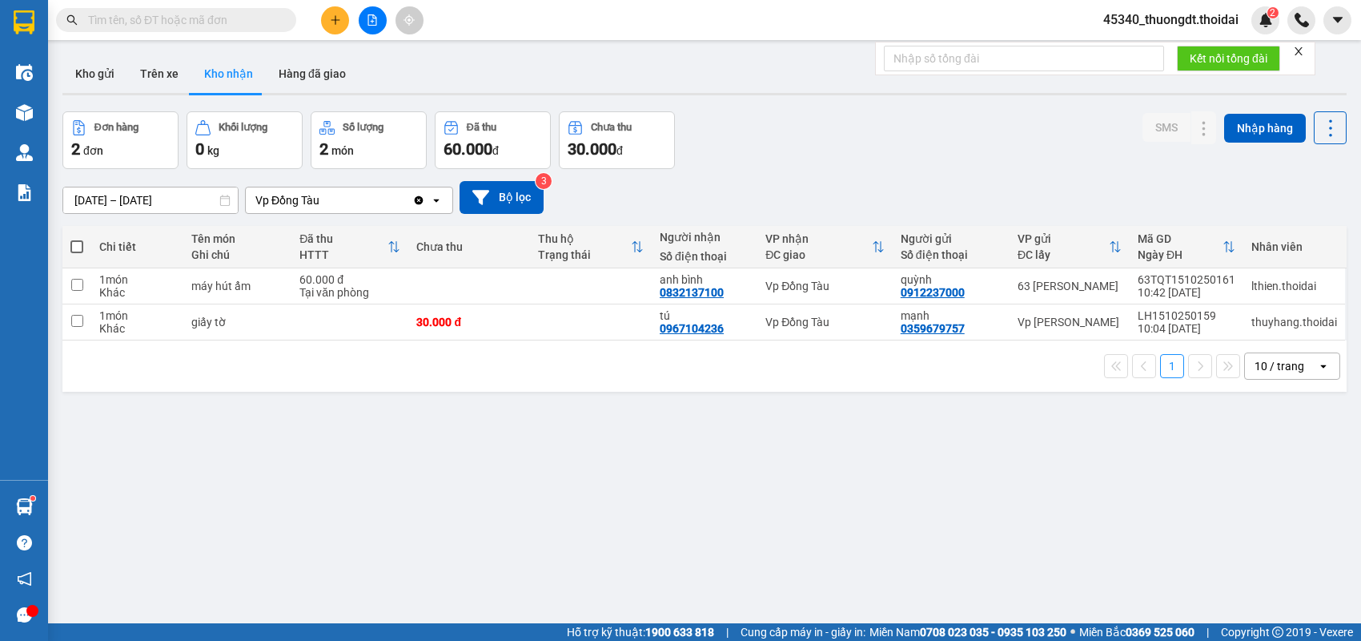
click at [339, 24] on icon "plus" at bounding box center [335, 19] width 11 height 11
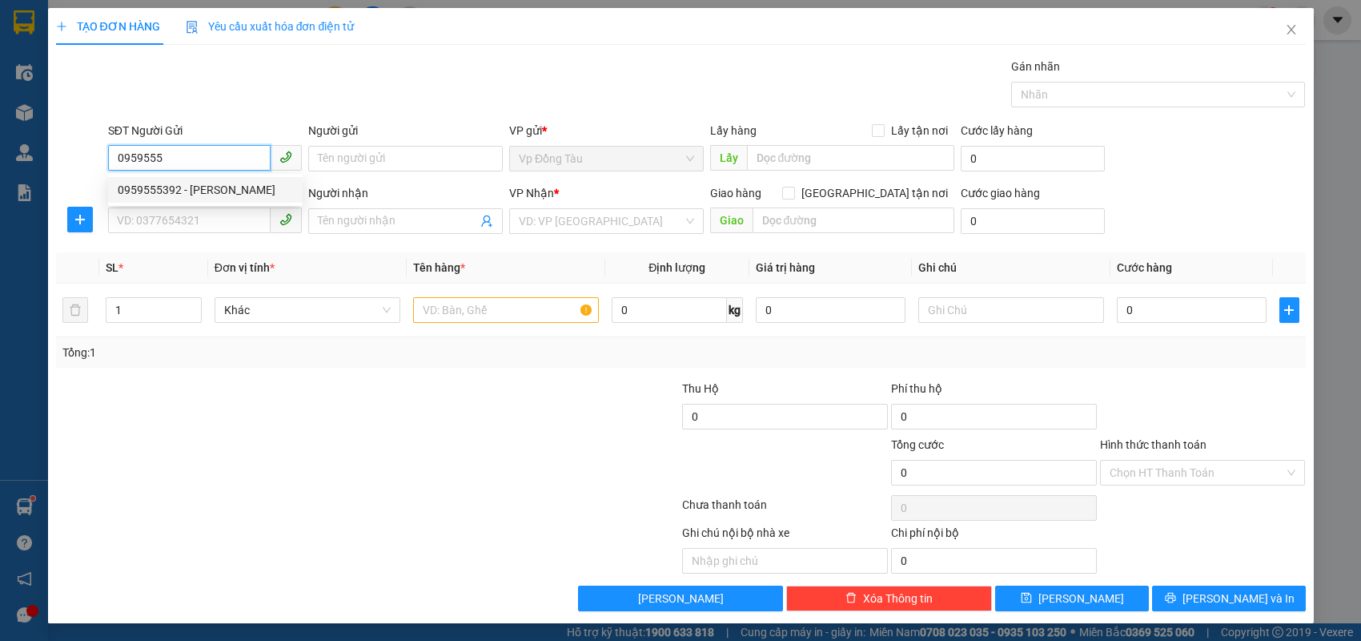
click at [219, 196] on div "0959555392 - [PERSON_NAME]" at bounding box center [205, 190] width 175 height 18
type input "0959555392"
type input "dũng hà"
type input "0959555392"
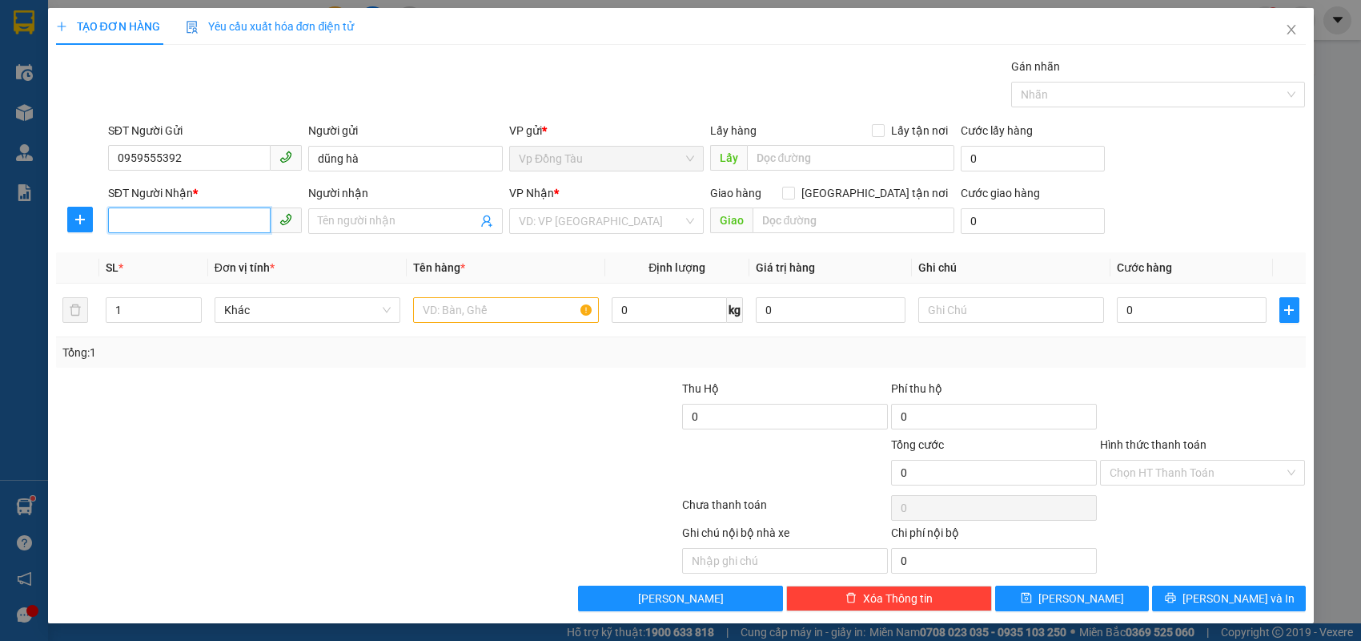
click at [243, 221] on input "SĐT Người Nhận *" at bounding box center [189, 220] width 163 height 26
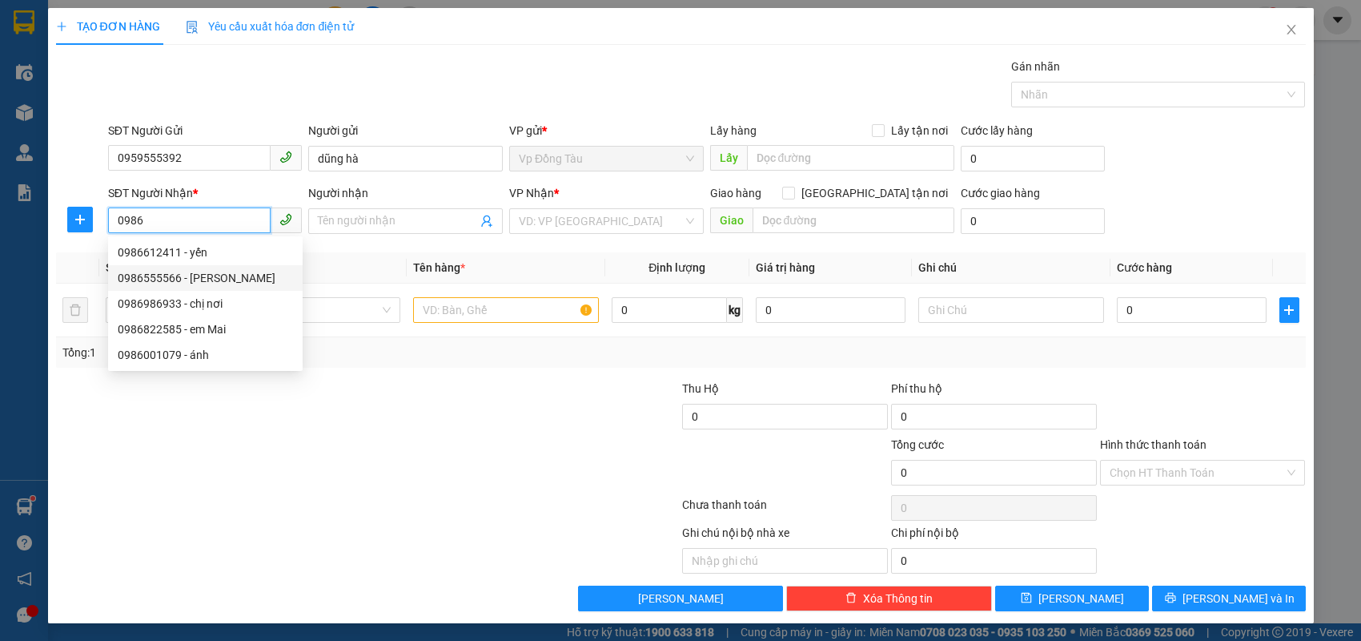
click at [213, 277] on div "0986555566 - [PERSON_NAME]" at bounding box center [205, 278] width 175 height 18
type input "0986555566"
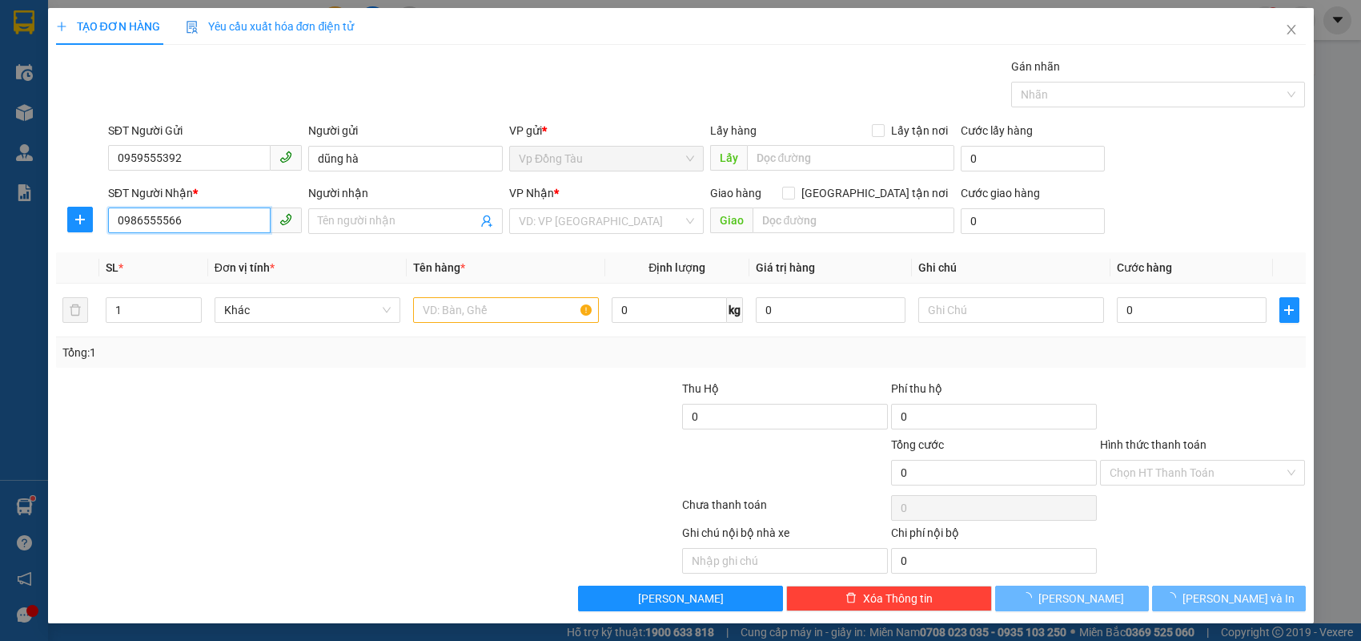
type input "dũng hà"
type input "0986555566"
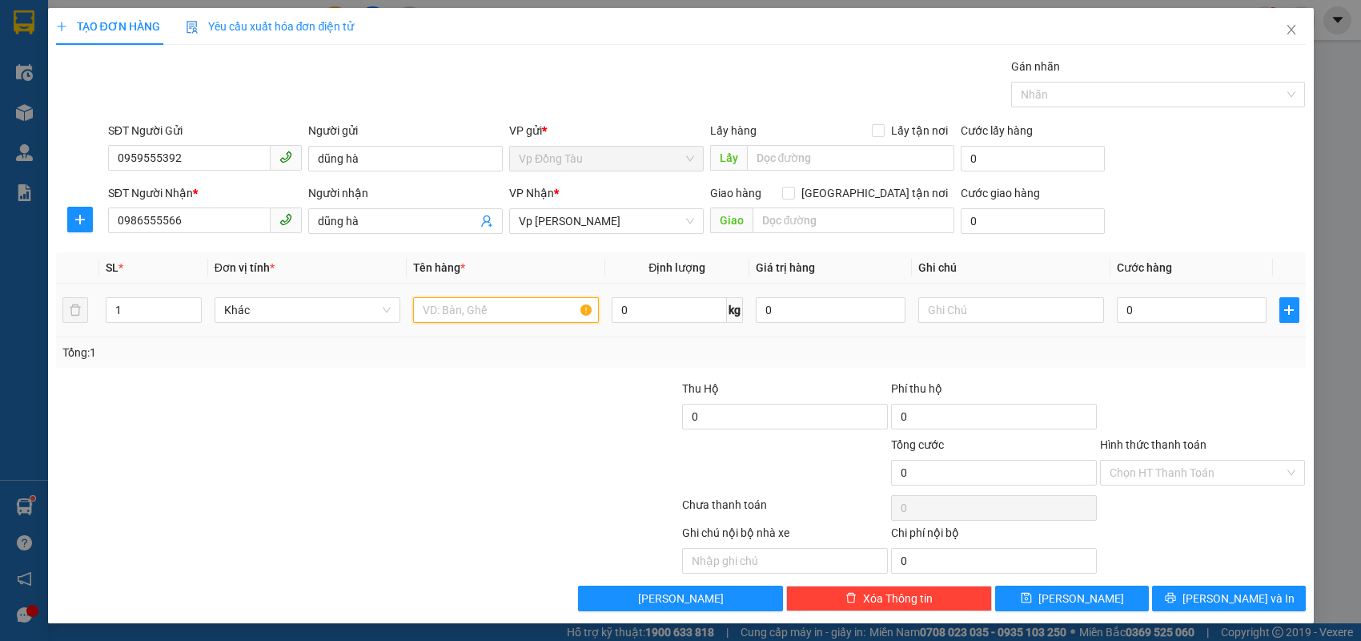
click at [464, 307] on input "text" at bounding box center [506, 310] width 186 height 26
type input "hàng"
drag, startPoint x: 392, startPoint y: 166, endPoint x: 203, endPoint y: 161, distance: 189.1
click at [203, 161] on div "SĐT Người Gửi 0959555392 Người gửi dũng hà dũng hà VP gửi * Vp Đồng Tàu Lấy hàn…" at bounding box center [707, 150] width 1204 height 56
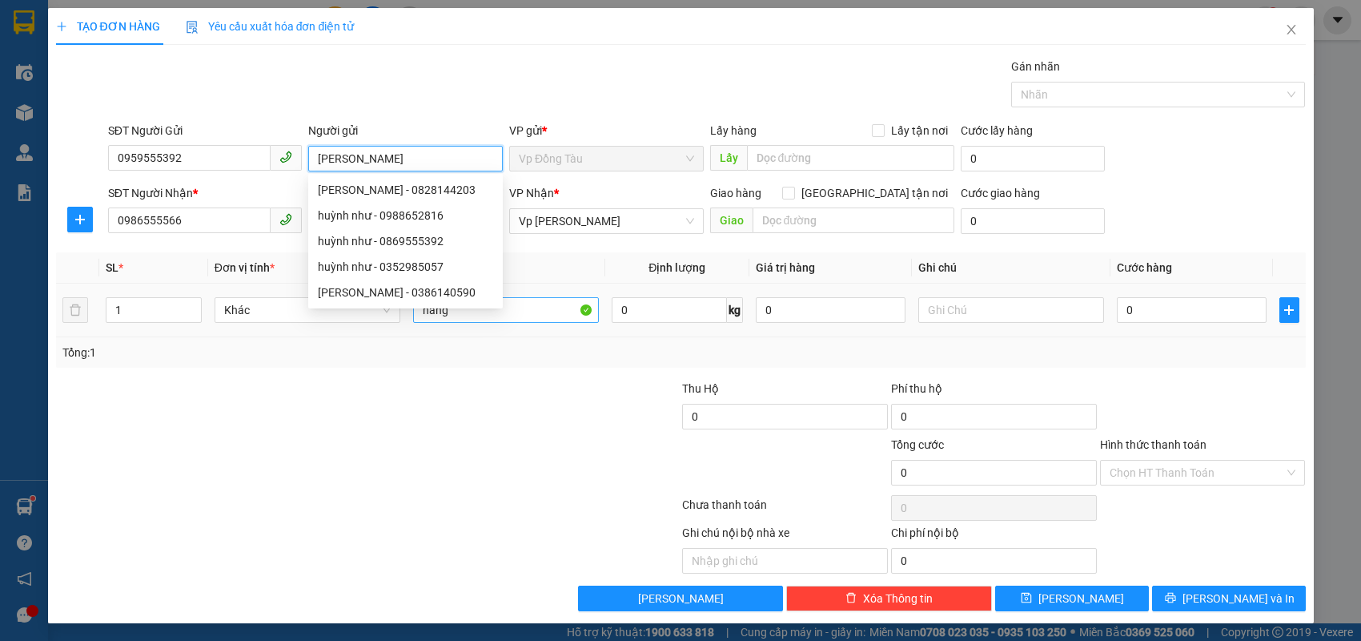
type input "[PERSON_NAME]"
click at [548, 313] on input "hàng" at bounding box center [506, 310] width 186 height 26
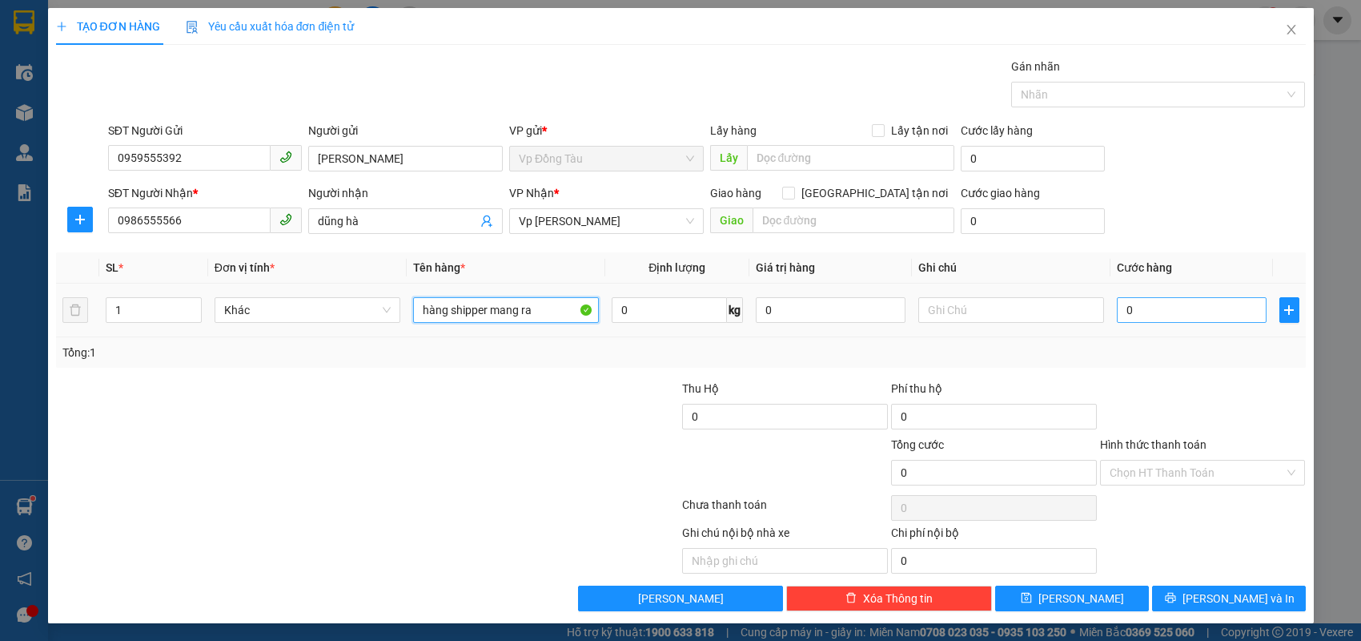
type input "hàng shipper mang ra"
click at [1198, 297] on input "0" at bounding box center [1192, 310] width 150 height 26
type input "3"
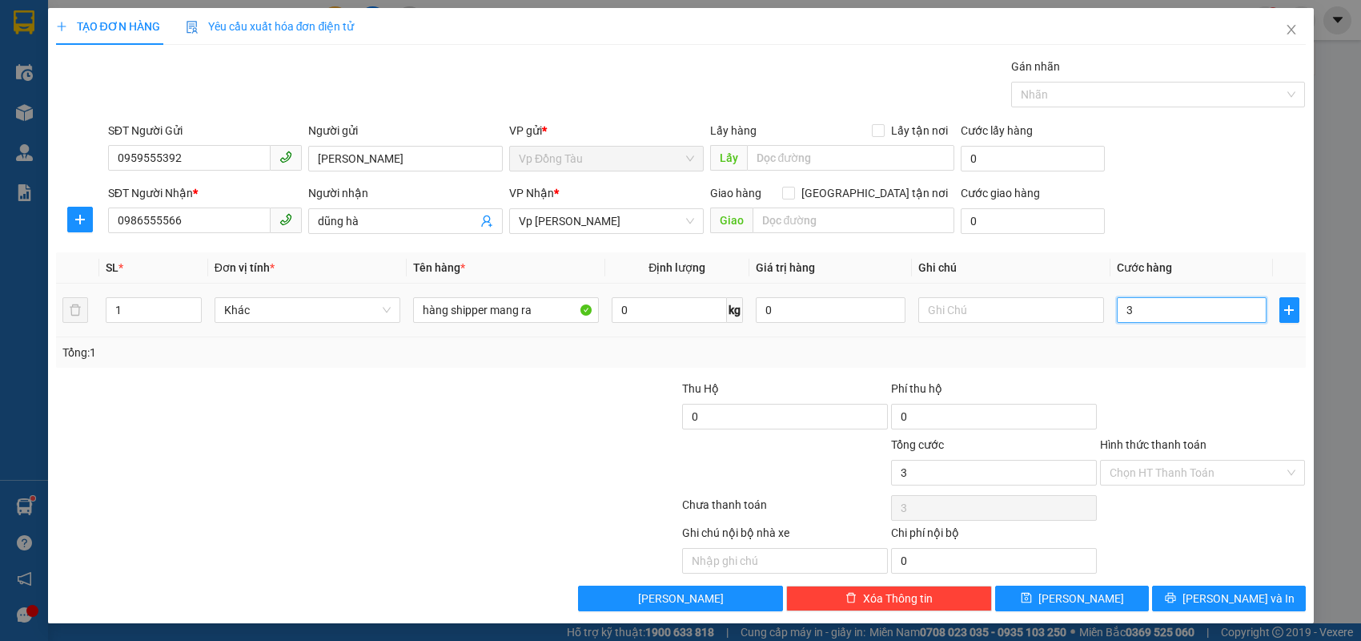
type input "30"
type input "30.000"
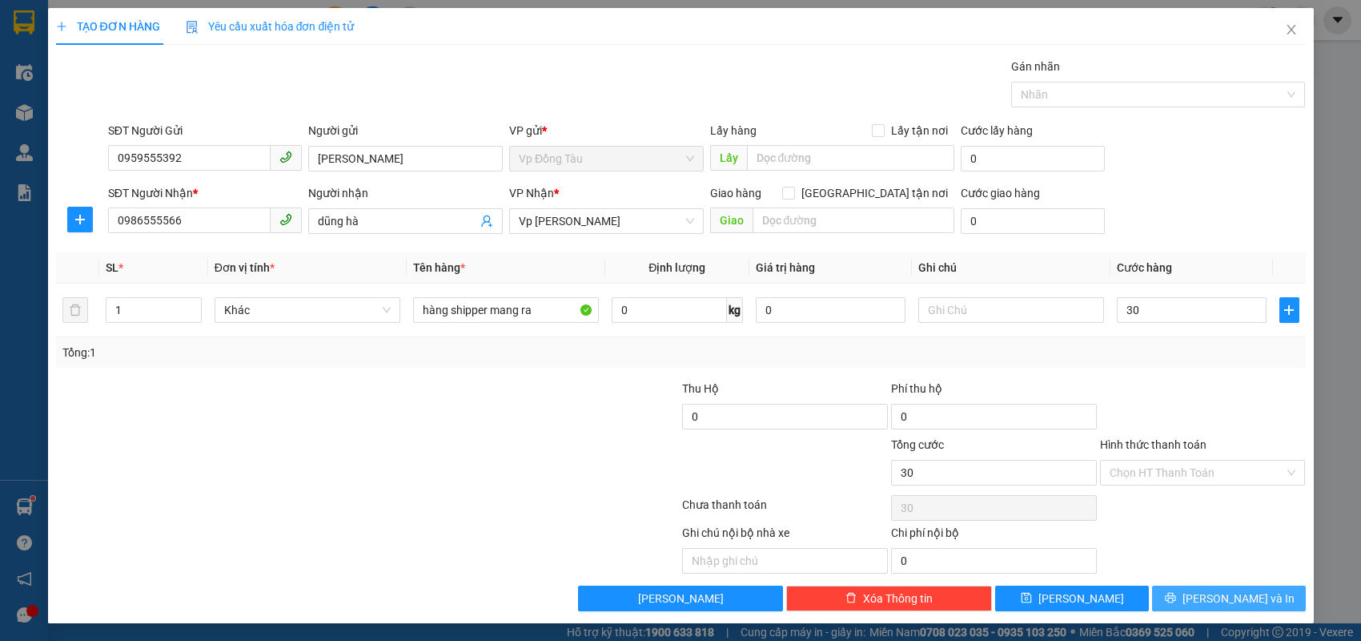
type input "30.000"
click at [1179, 586] on button "[PERSON_NAME] và In" at bounding box center [1229, 598] width 154 height 26
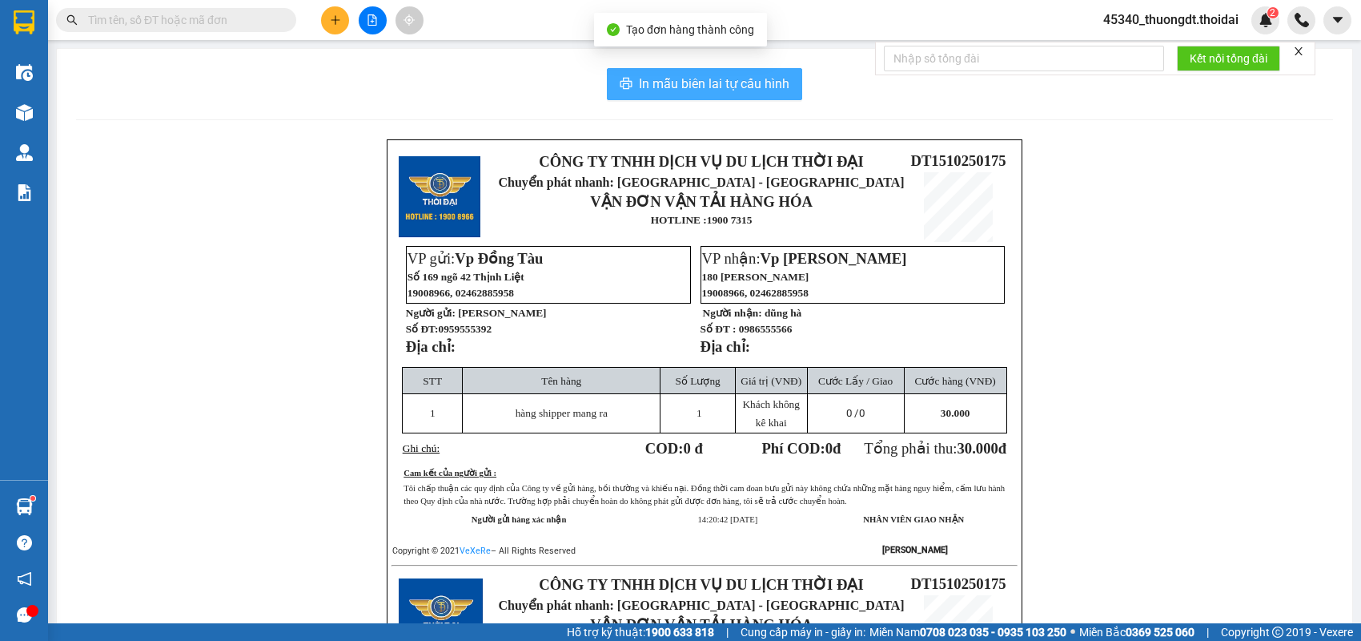
click at [714, 86] on span "In mẫu biên lai tự cấu hình" at bounding box center [714, 84] width 151 height 20
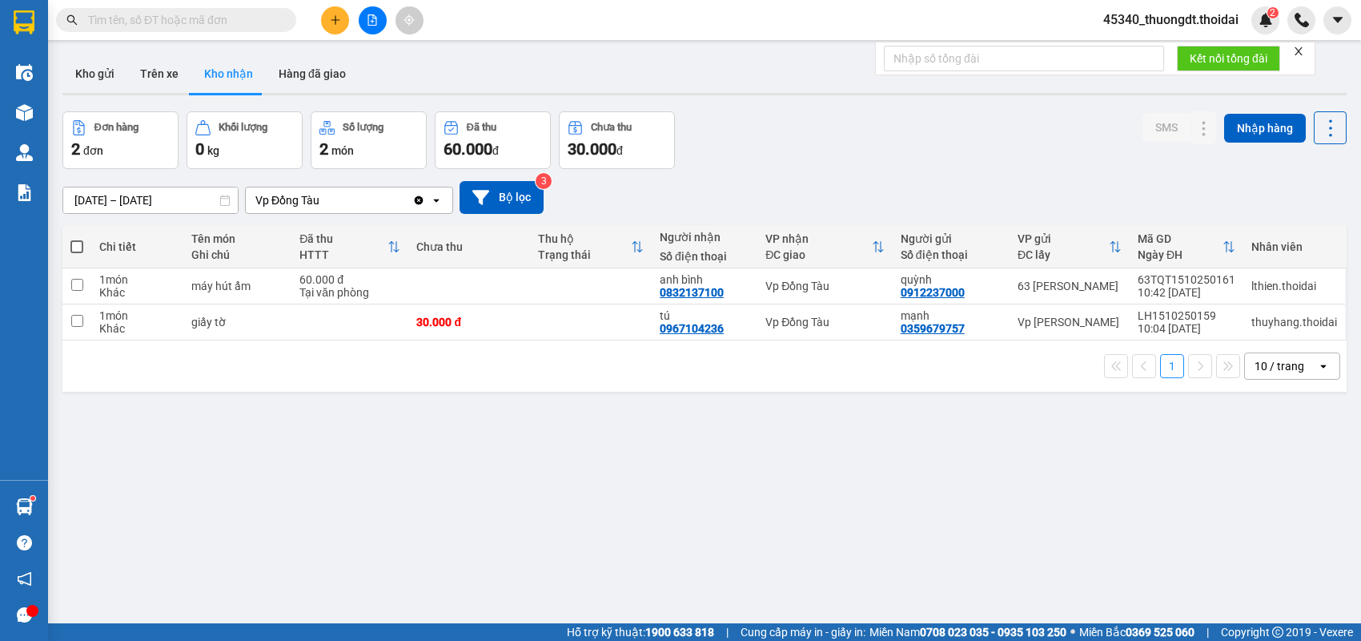
click at [313, 19] on div at bounding box center [372, 20] width 120 height 28
click at [330, 18] on icon "plus" at bounding box center [335, 19] width 11 height 11
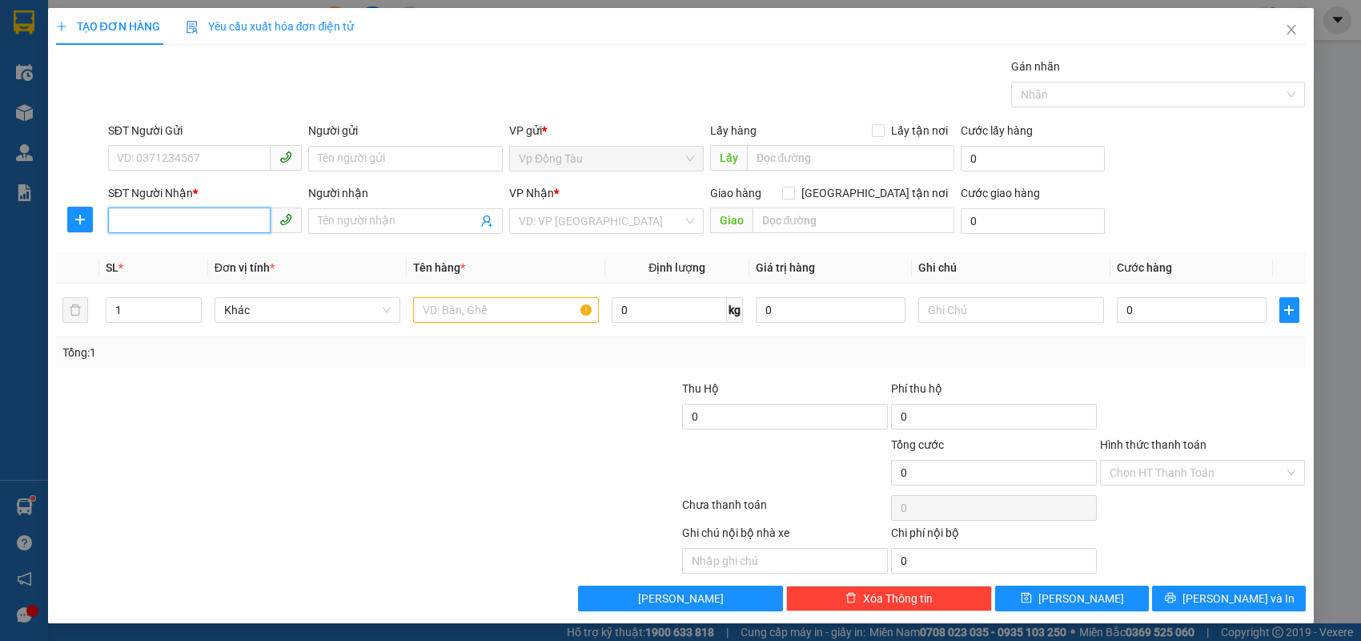
click at [244, 213] on input "SĐT Người Nhận *" at bounding box center [189, 220] width 163 height 26
click at [221, 257] on div "0362550610 - c hót" at bounding box center [205, 252] width 175 height 18
type input "0362550610"
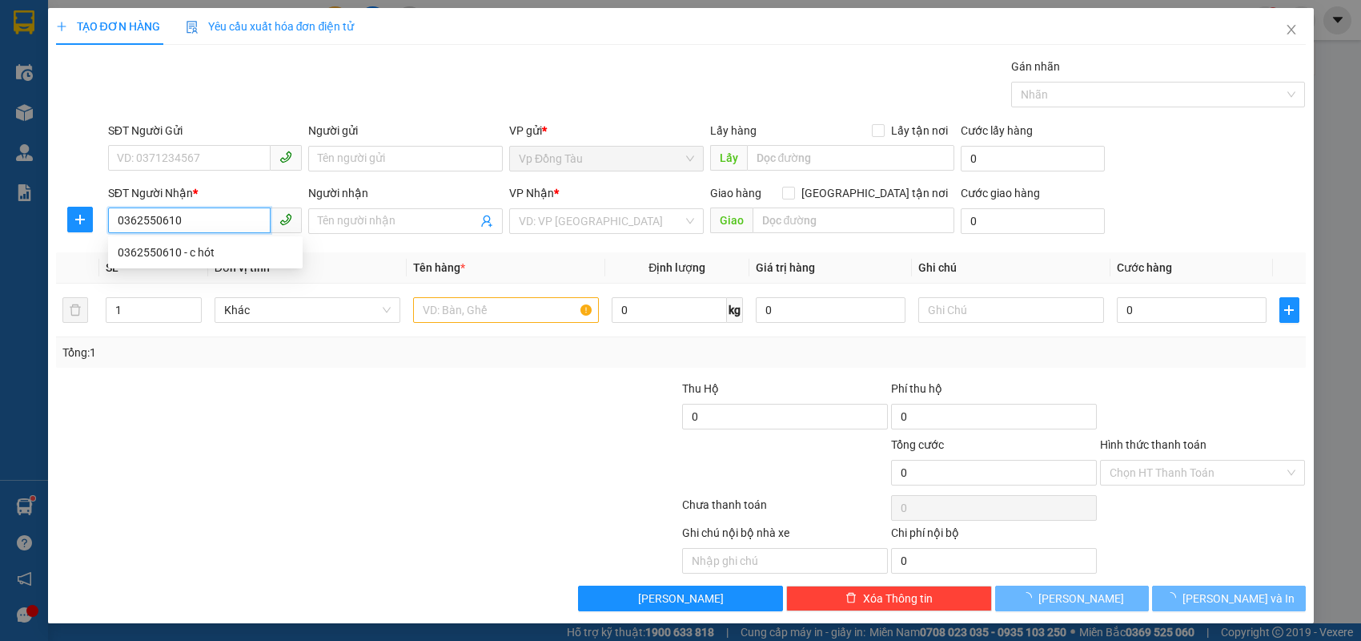
type input "c hót"
checkbox input "true"
type input "gửi phòng bảo vệ, Công ty hai Pha khu [GEOGRAPHIC_DATA]"
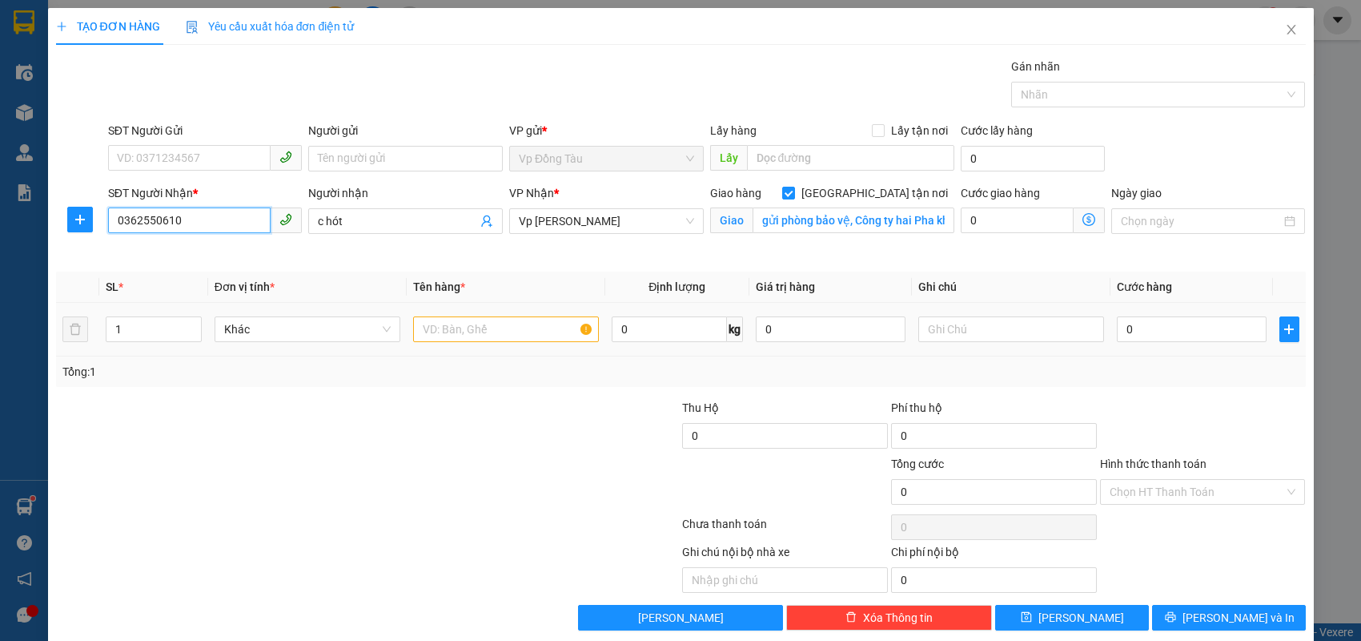
type input "0362550610"
click at [425, 330] on input "text" at bounding box center [506, 329] width 186 height 26
click at [209, 163] on input "SĐT Người Gửi" at bounding box center [189, 158] width 163 height 26
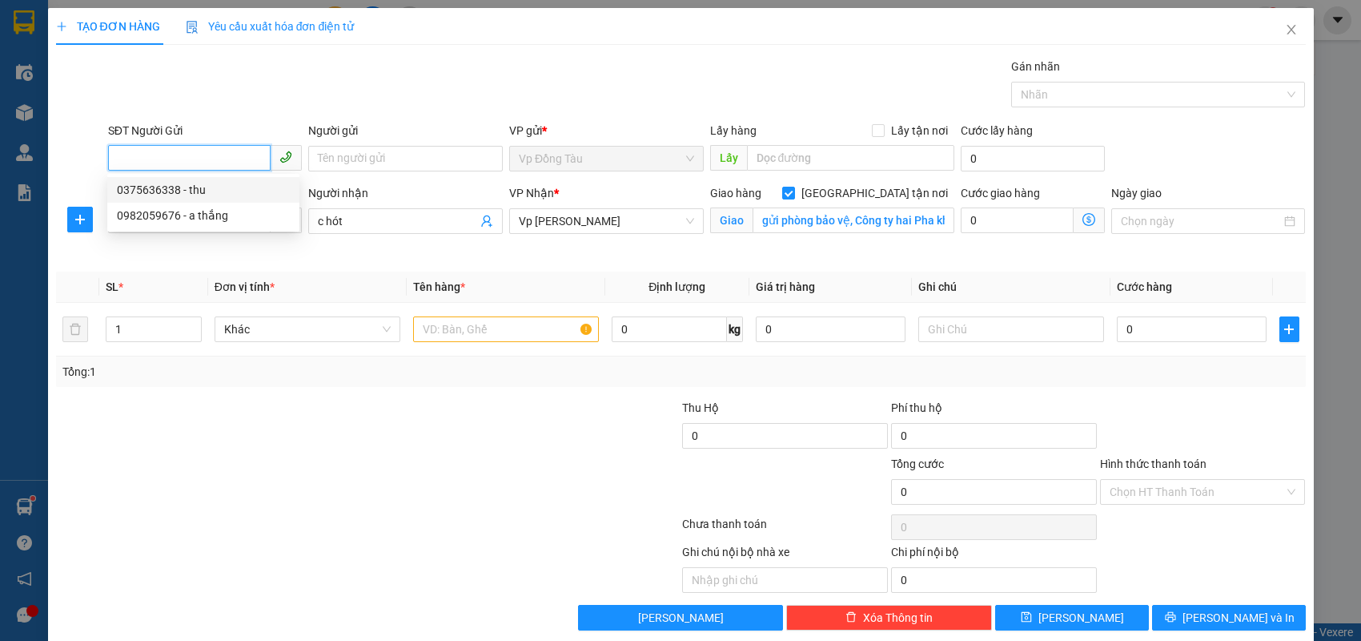
click at [223, 181] on div "0375636338 - thu" at bounding box center [203, 190] width 173 height 18
type input "0375636338"
type input "thu"
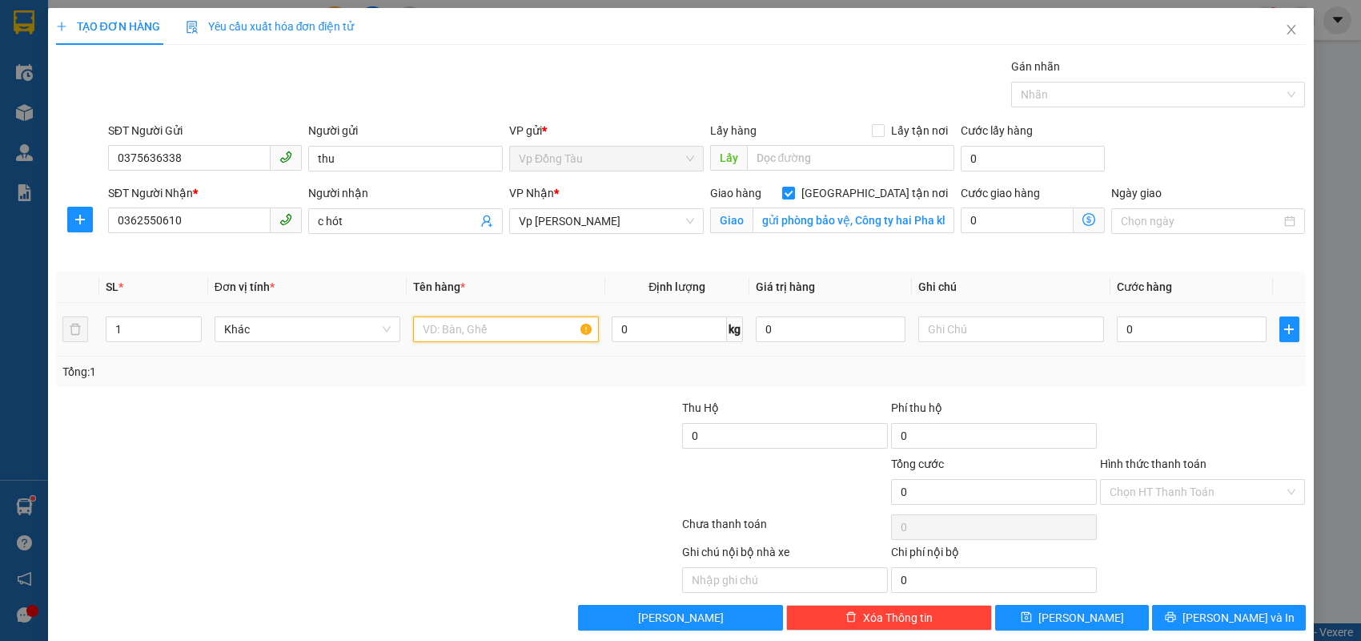
click at [465, 332] on input "text" at bounding box center [506, 329] width 186 height 26
type input "giấy tờ"
click at [1180, 333] on input "0" at bounding box center [1192, 329] width 150 height 26
type input "1"
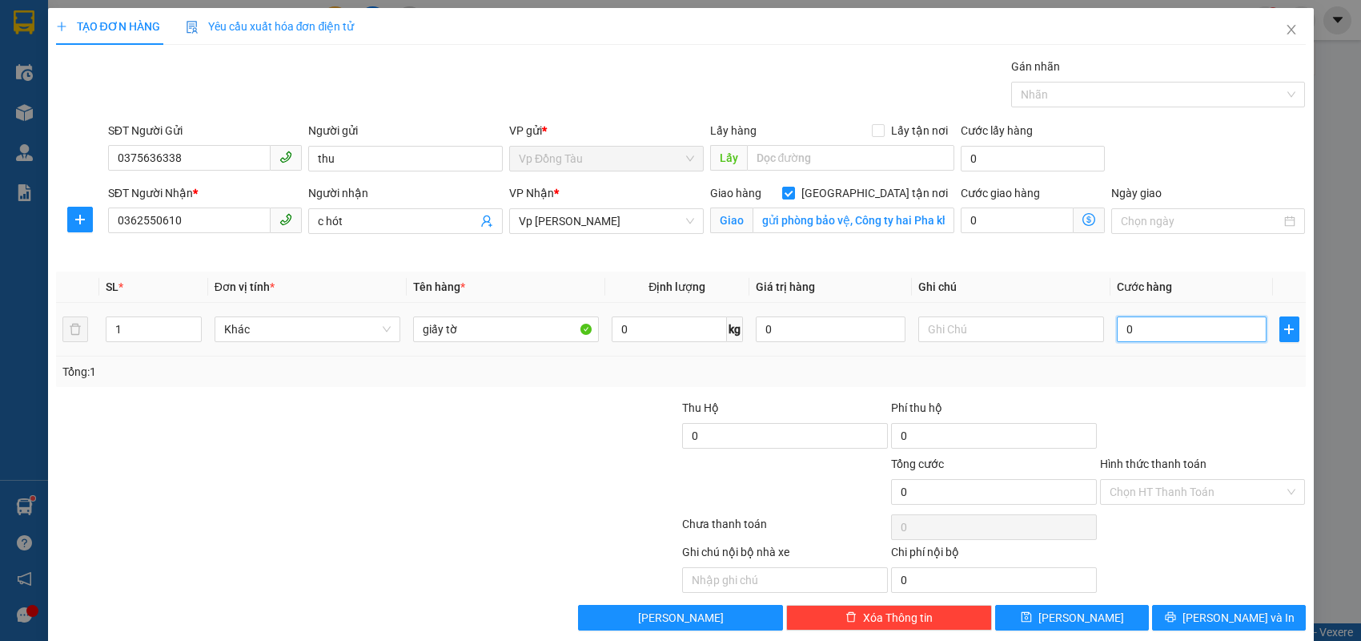
type input "1"
type input "11"
type input "110"
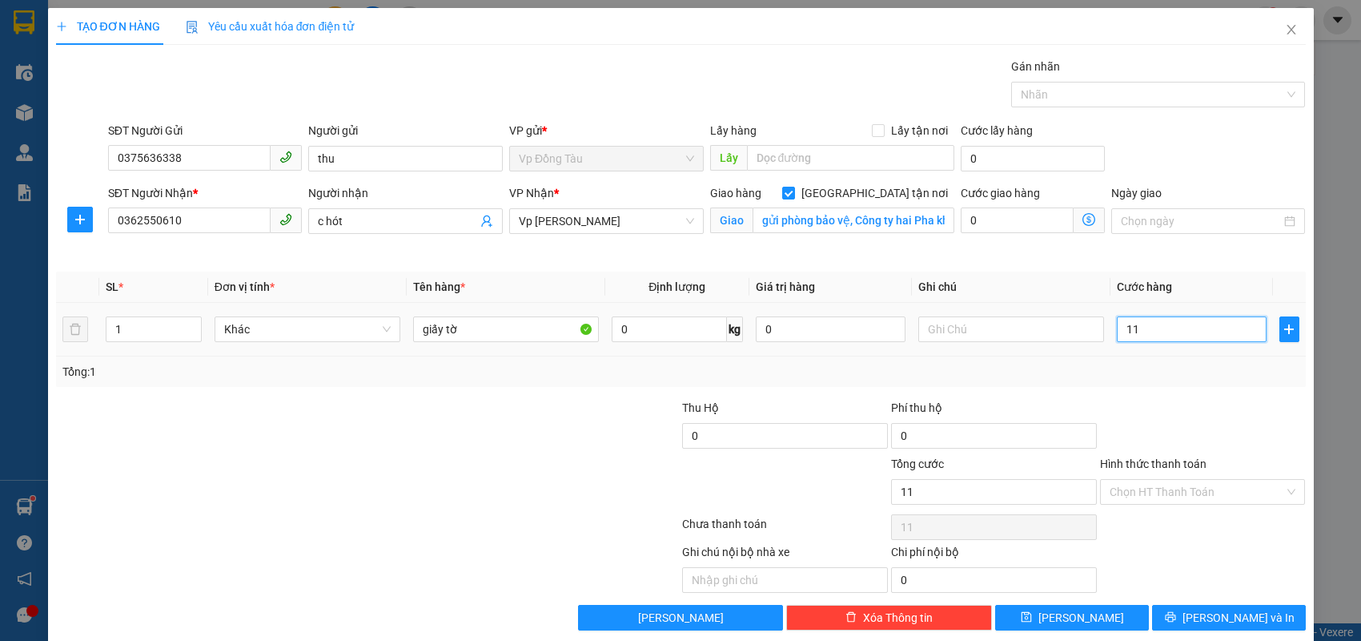
type input "110"
type input "110.000"
click at [1174, 544] on div "Ghi chú nội bộ nhà xe Chi phí nội bộ 0" at bounding box center [680, 568] width 1253 height 50
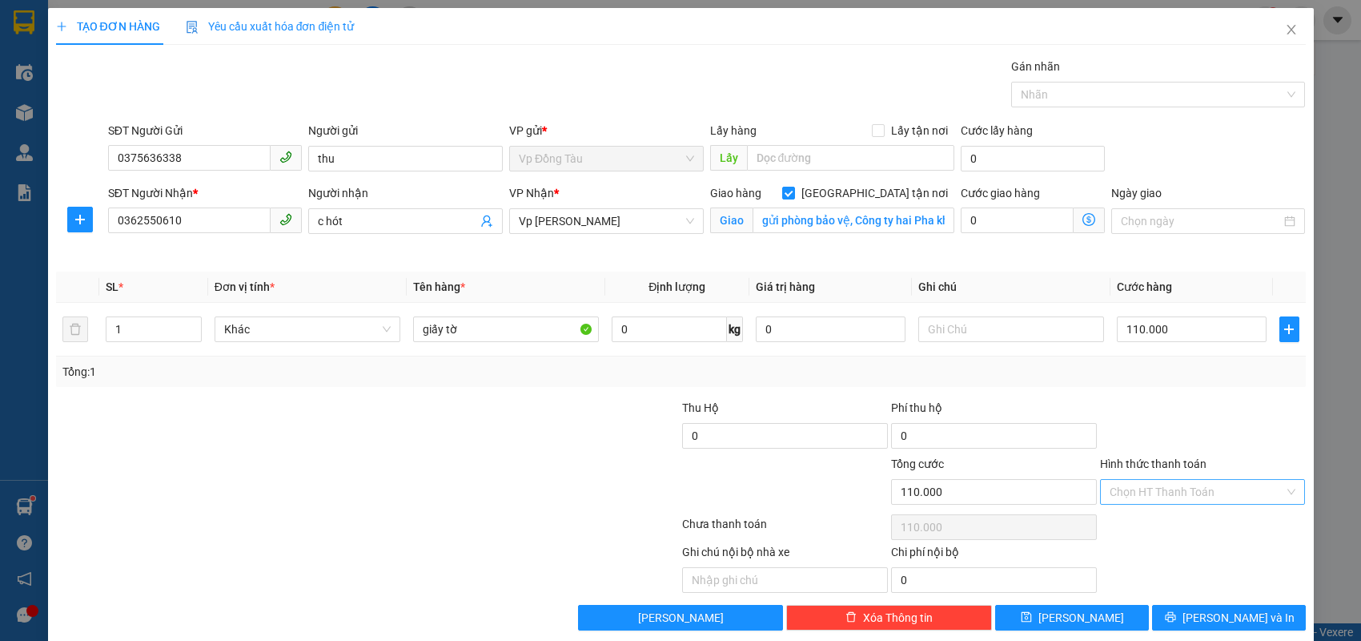
click at [1182, 488] on input "Hình thức thanh toán" at bounding box center [1197, 492] width 175 height 24
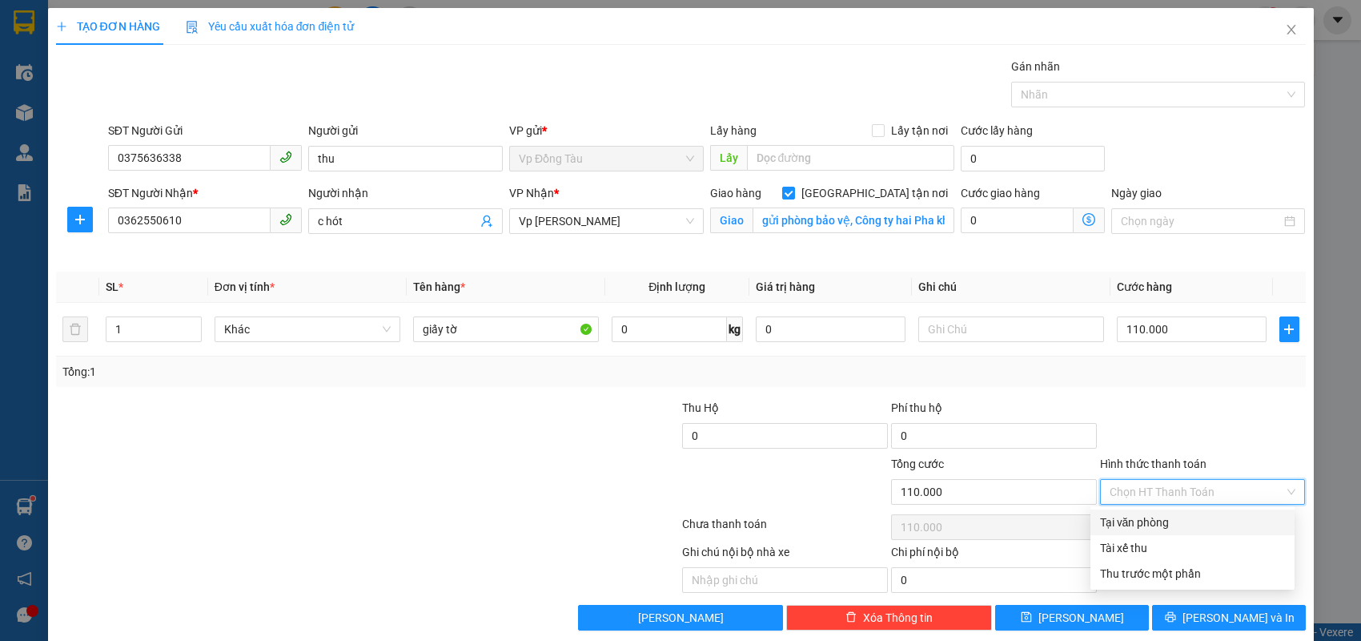
click at [1162, 519] on div "Tại văn phòng" at bounding box center [1192, 522] width 185 height 18
type input "0"
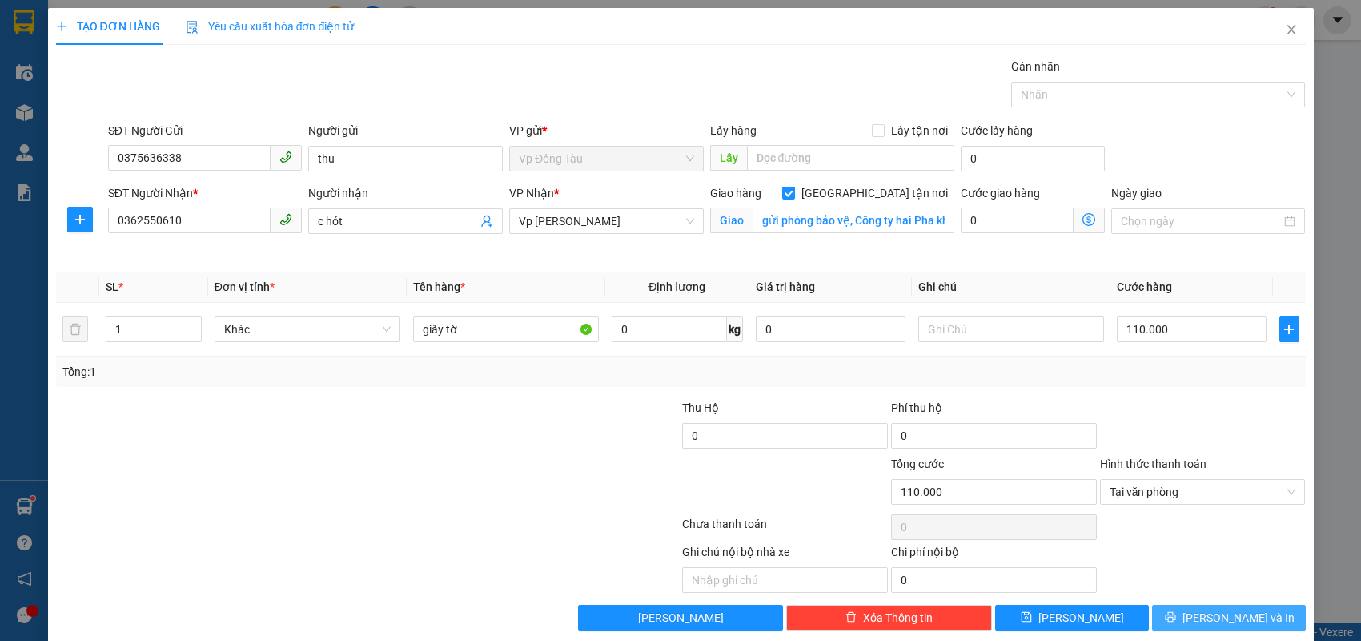
click at [1176, 612] on icon "printer" at bounding box center [1170, 616] width 11 height 11
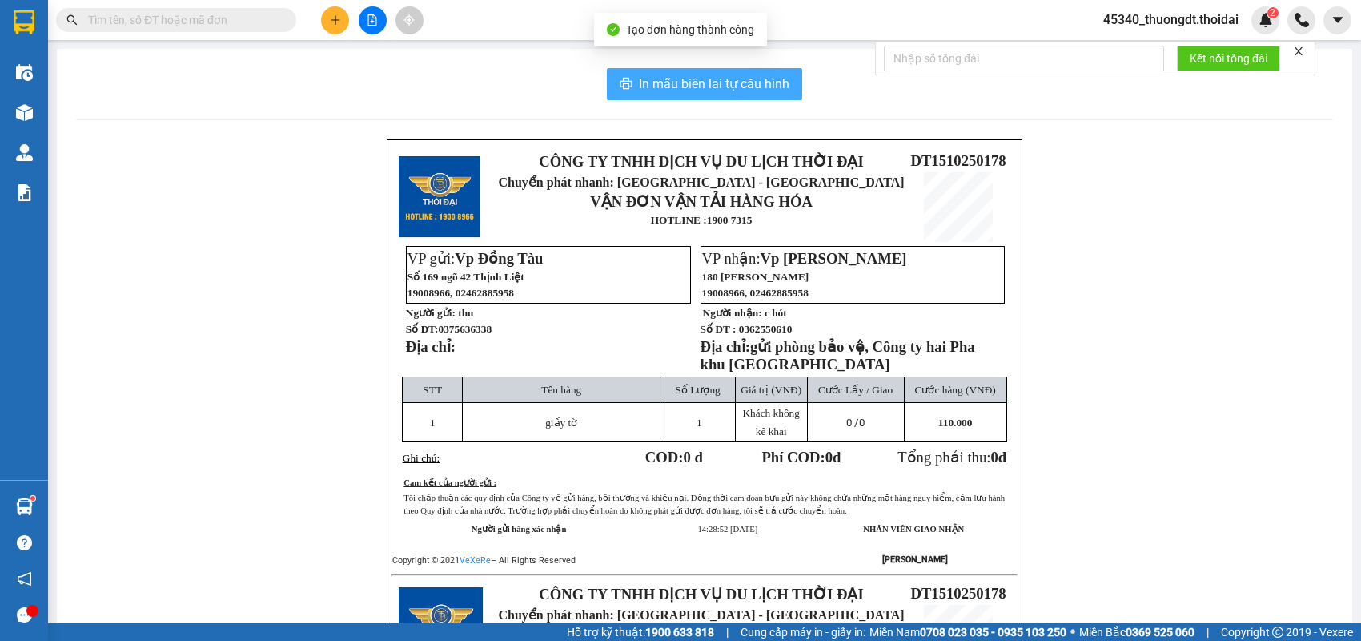
click at [674, 86] on span "In mẫu biên lai tự cấu hình" at bounding box center [714, 84] width 151 height 20
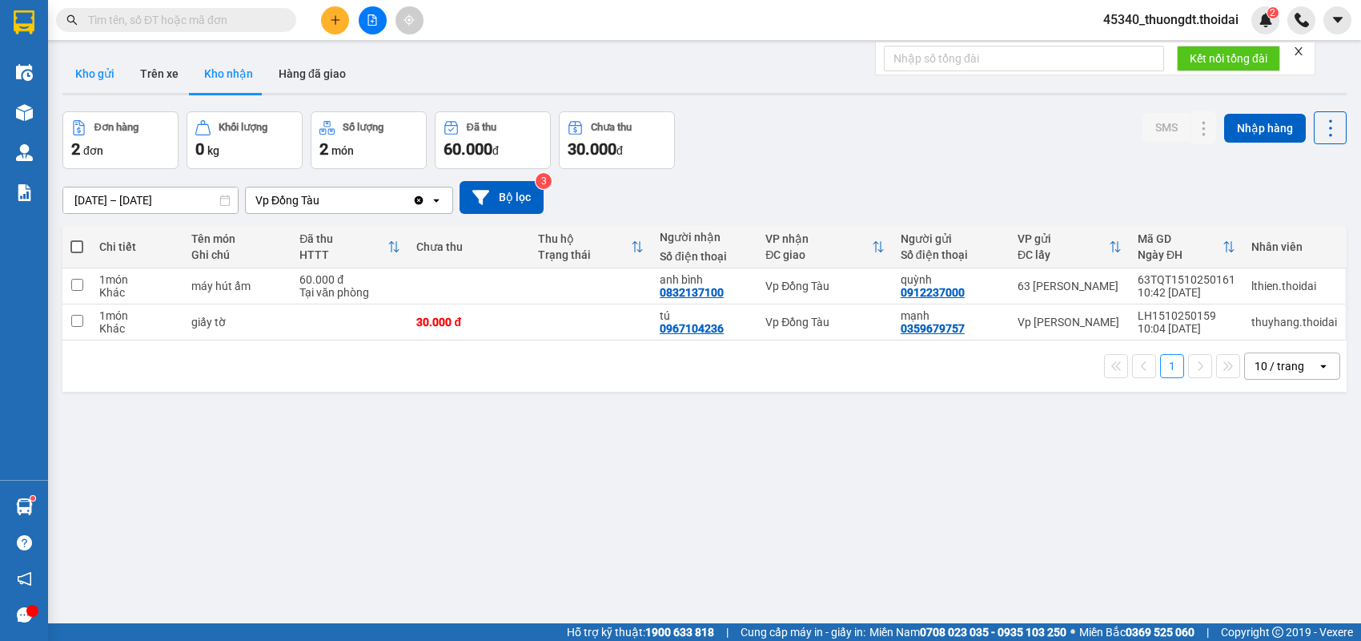
click at [112, 73] on button "Kho gửi" at bounding box center [94, 73] width 65 height 38
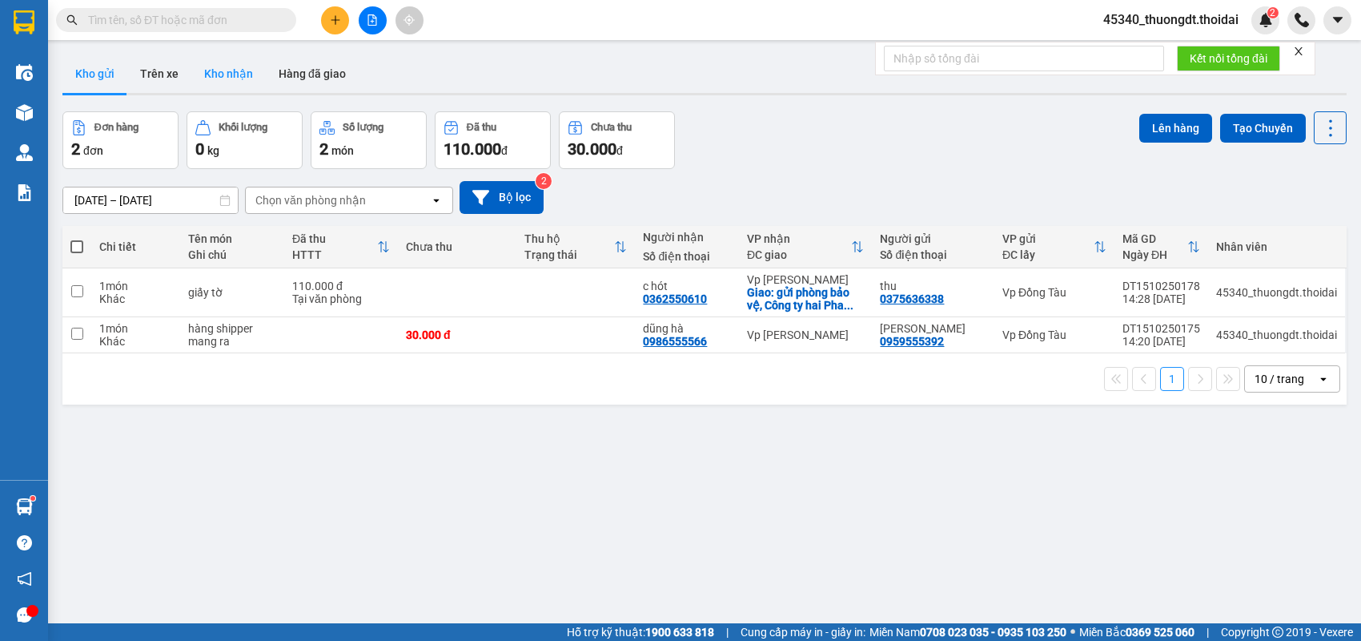
click at [233, 79] on button "Kho nhận" at bounding box center [228, 73] width 74 height 38
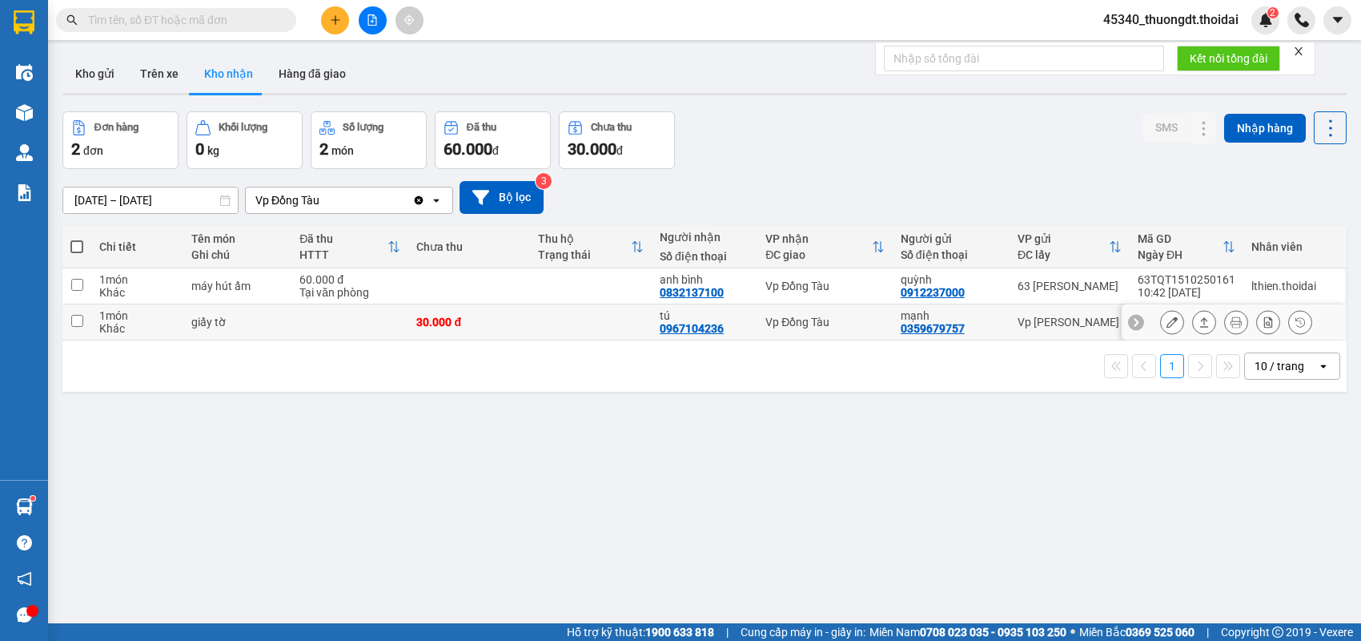
click at [1199, 322] on icon at bounding box center [1204, 321] width 11 height 11
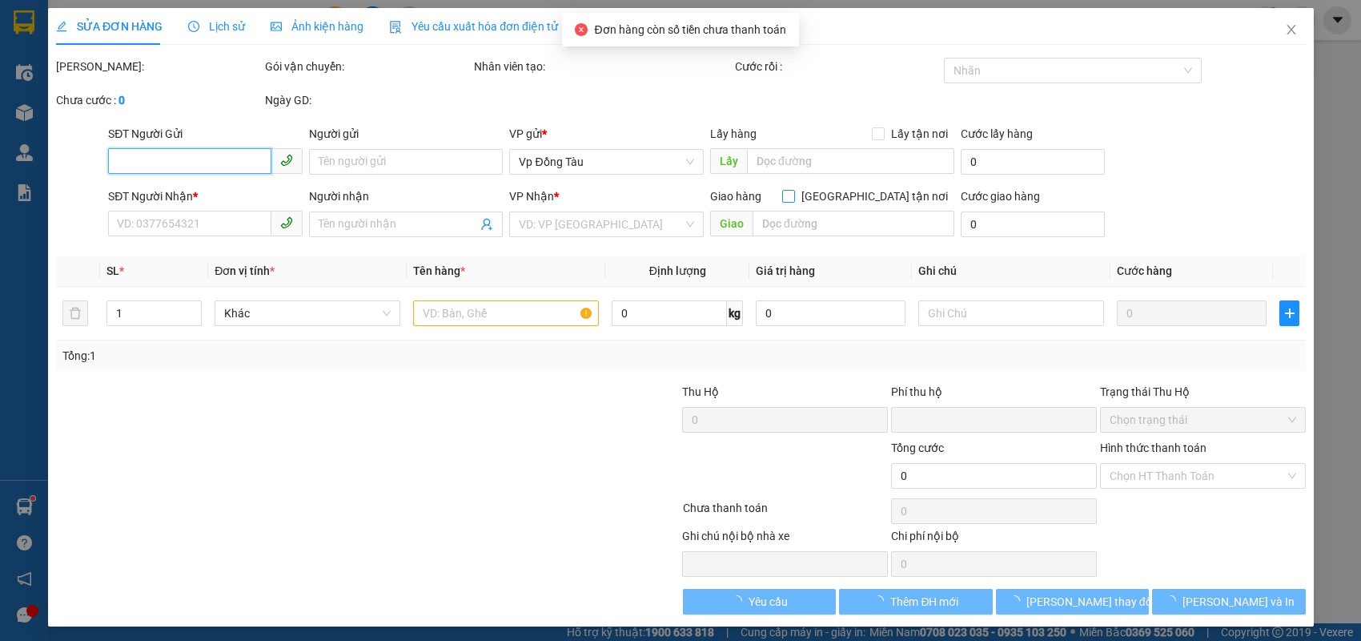
type input "0359679757"
type input "mạnh"
type input "0967104236"
type input "tú"
type input "0"
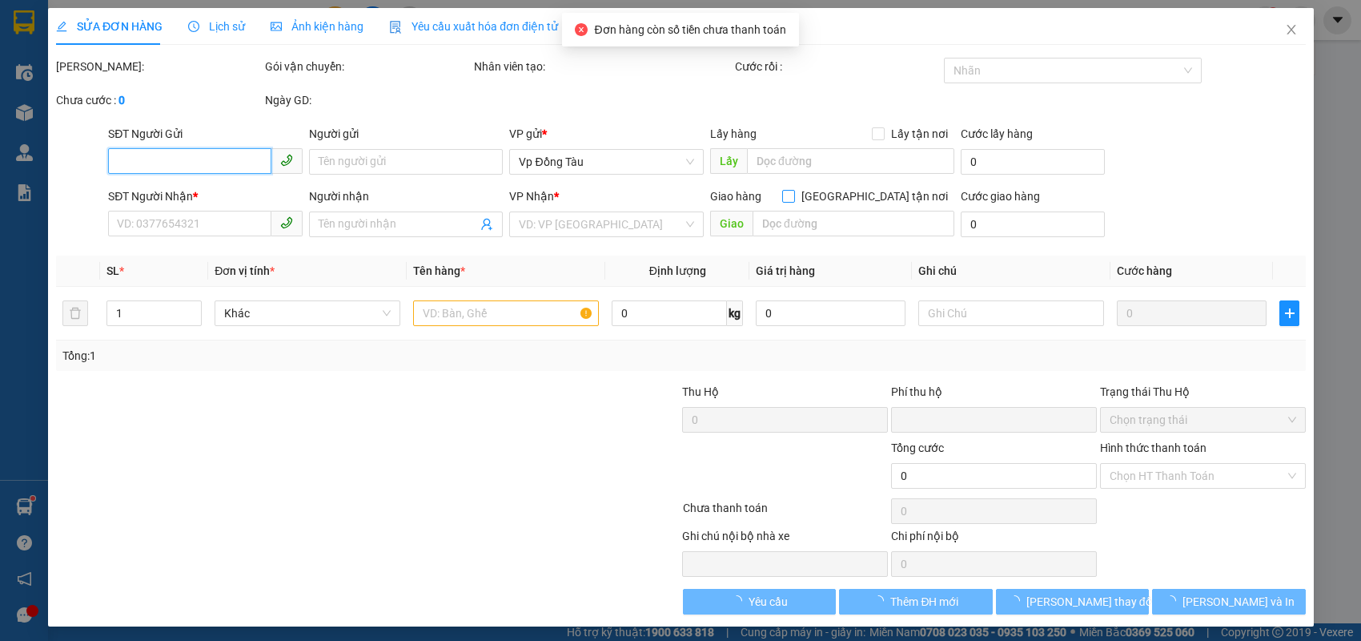
type input "30.000"
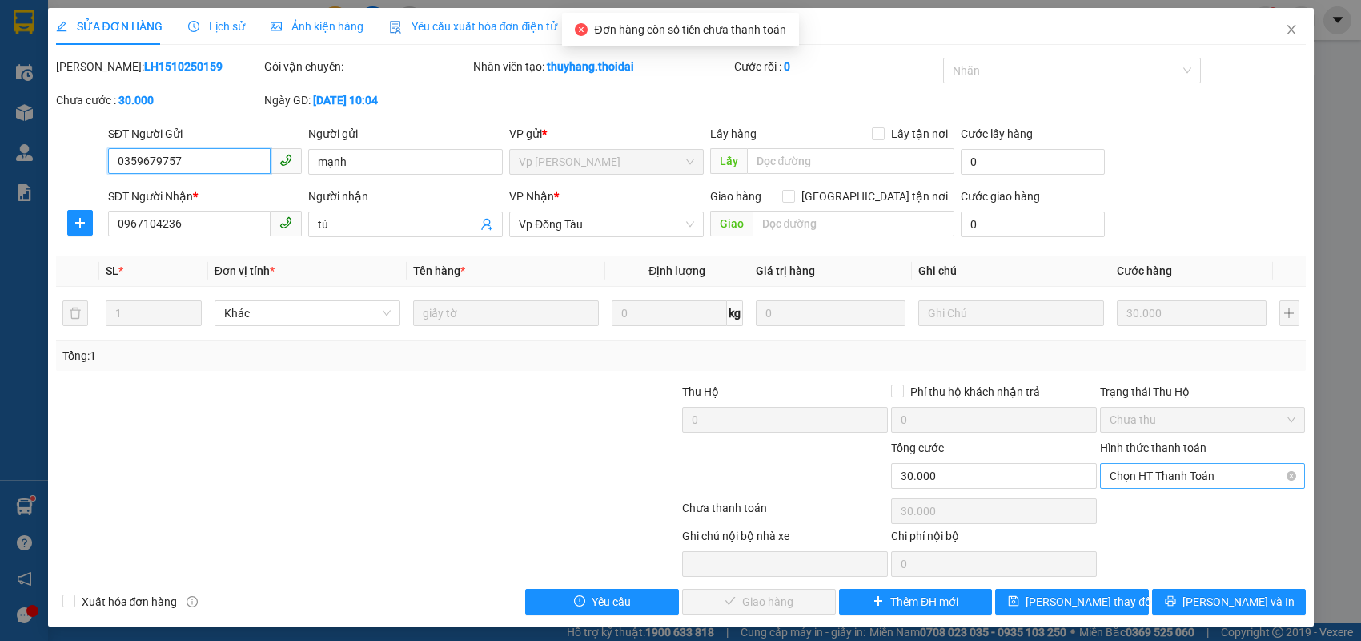
click at [1172, 484] on span "Chọn HT Thanh Toán" at bounding box center [1203, 476] width 187 height 24
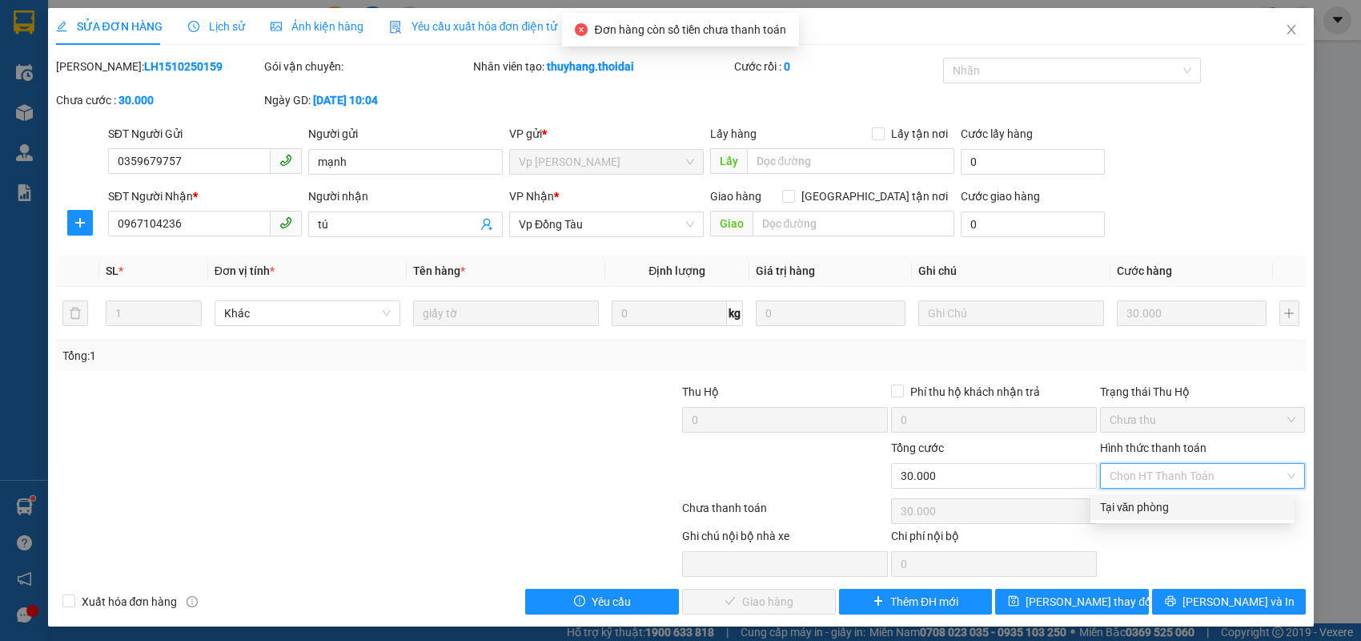
click at [1149, 508] on div "Tại văn phòng" at bounding box center [1192, 507] width 185 height 18
type input "0"
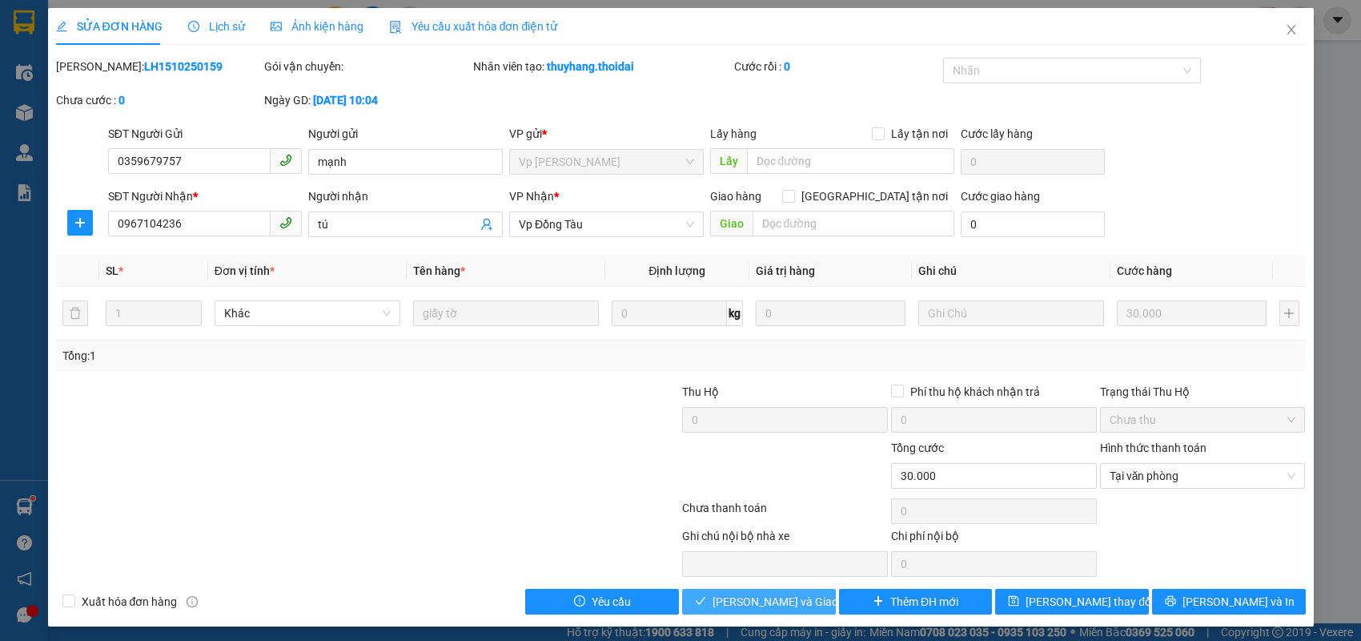
click at [801, 601] on span "[PERSON_NAME] và Giao hàng" at bounding box center [790, 602] width 154 height 18
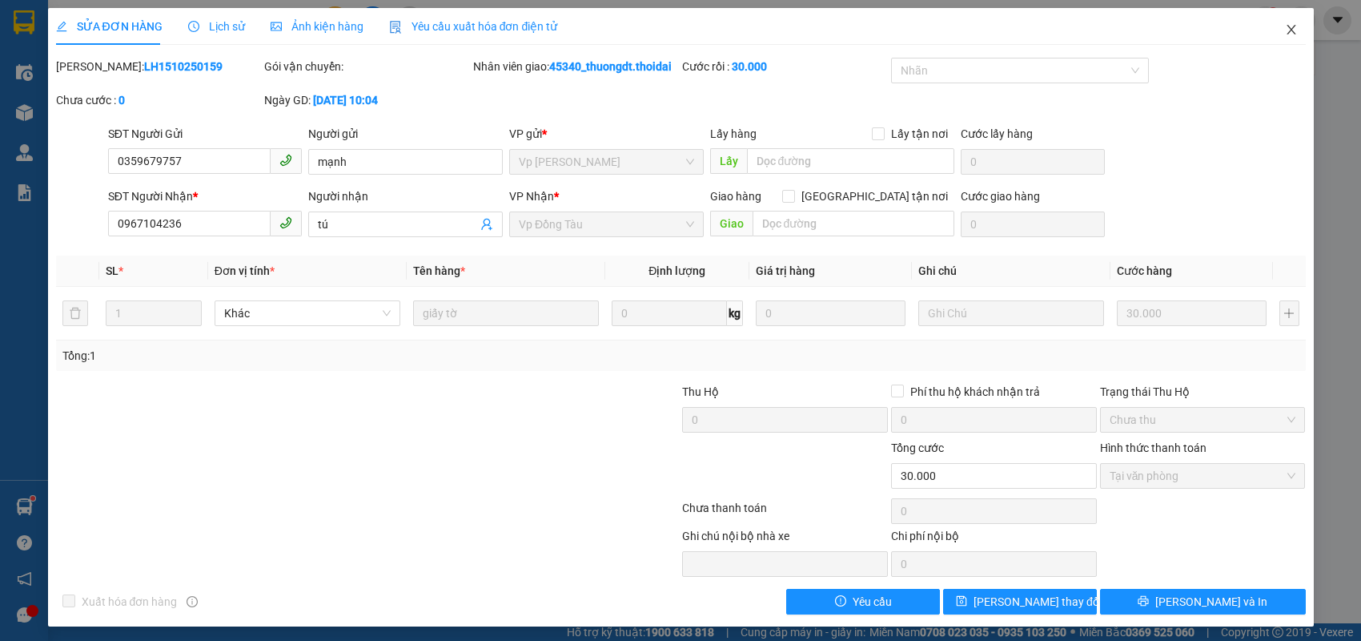
click at [1285, 32] on icon "close" at bounding box center [1291, 29] width 13 height 13
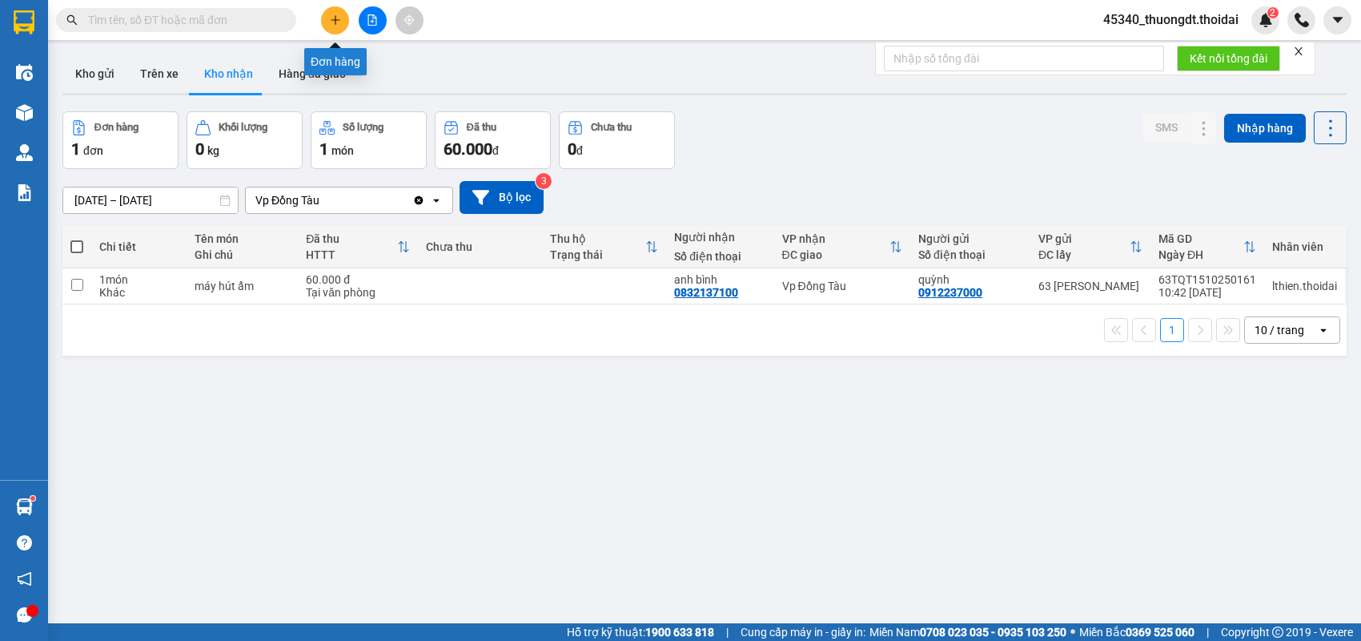
click at [333, 14] on icon "plus" at bounding box center [335, 19] width 11 height 11
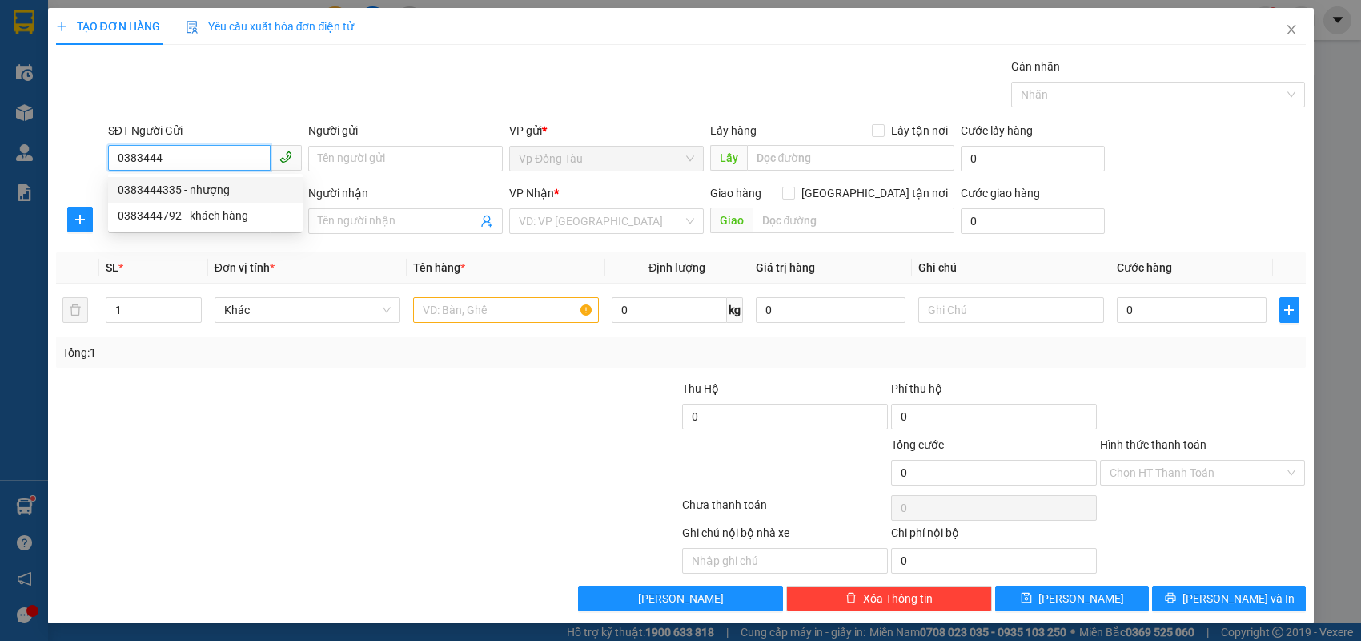
click at [206, 196] on div "0383444335 - nhượng" at bounding box center [205, 190] width 175 height 18
type input "0383444335"
type input "nhượng"
type input "0383444335"
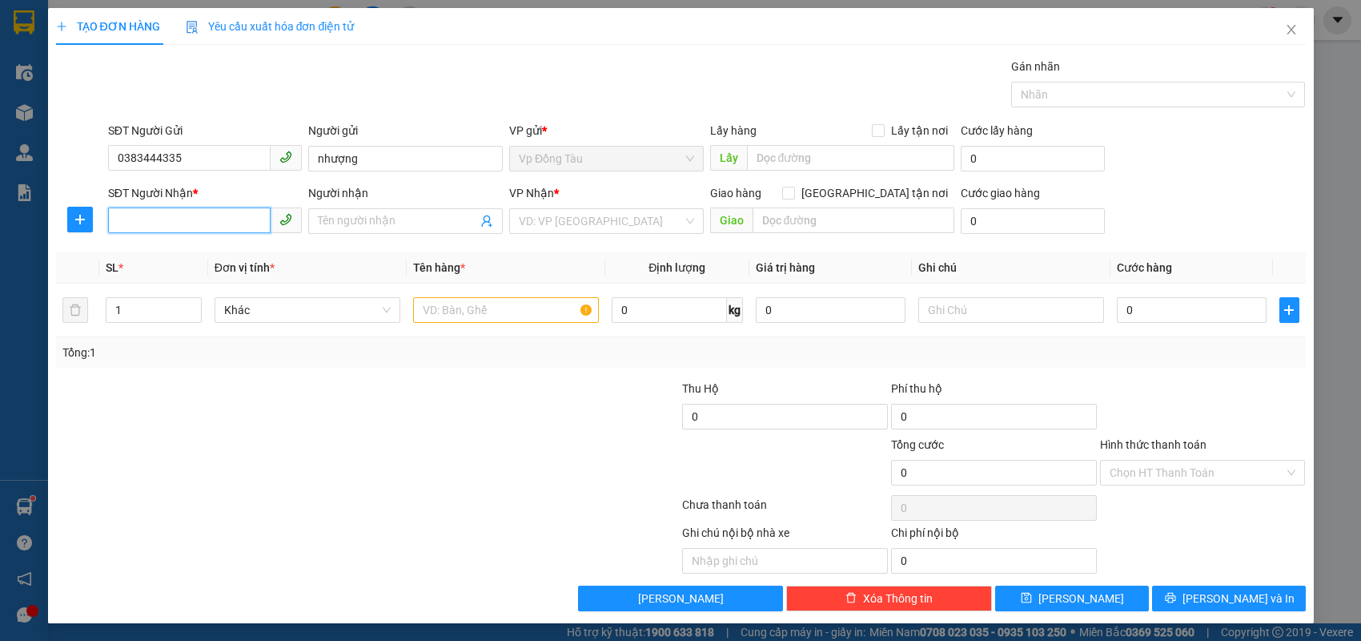
click at [191, 217] on input "SĐT Người Nhận *" at bounding box center [189, 220] width 163 height 26
click at [184, 246] on div "0986822585 - em Mai" at bounding box center [205, 252] width 175 height 18
type input "0986822585"
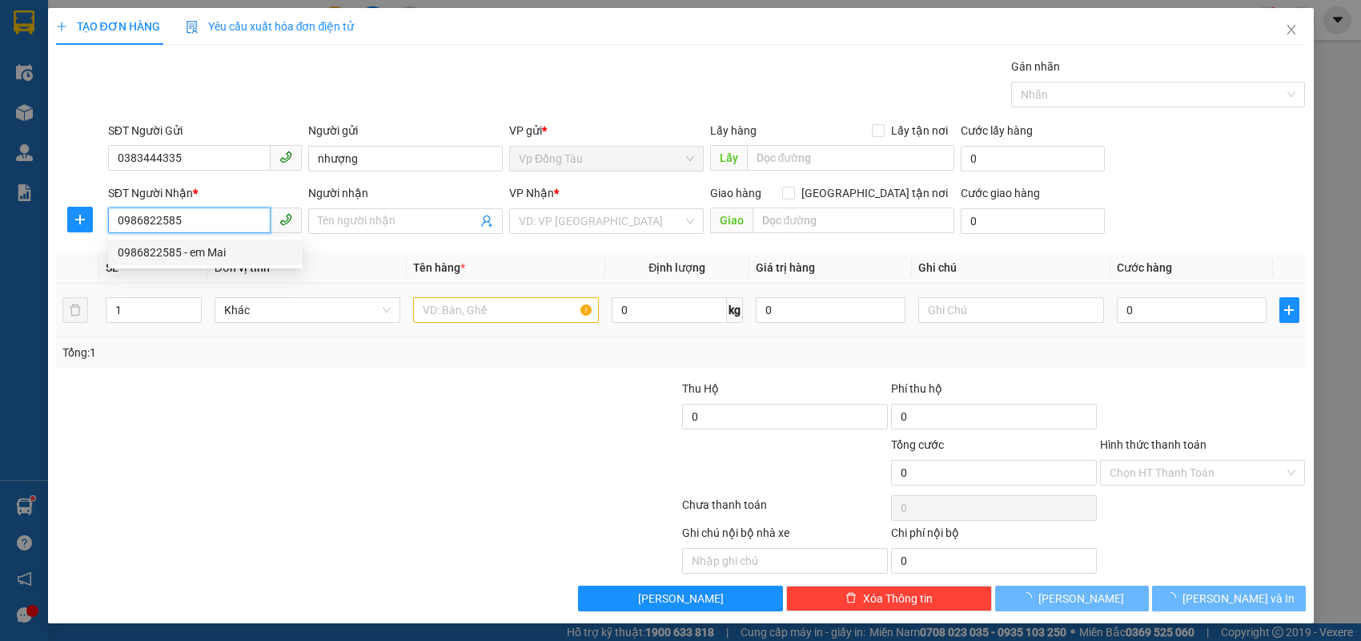
type input "em Mai"
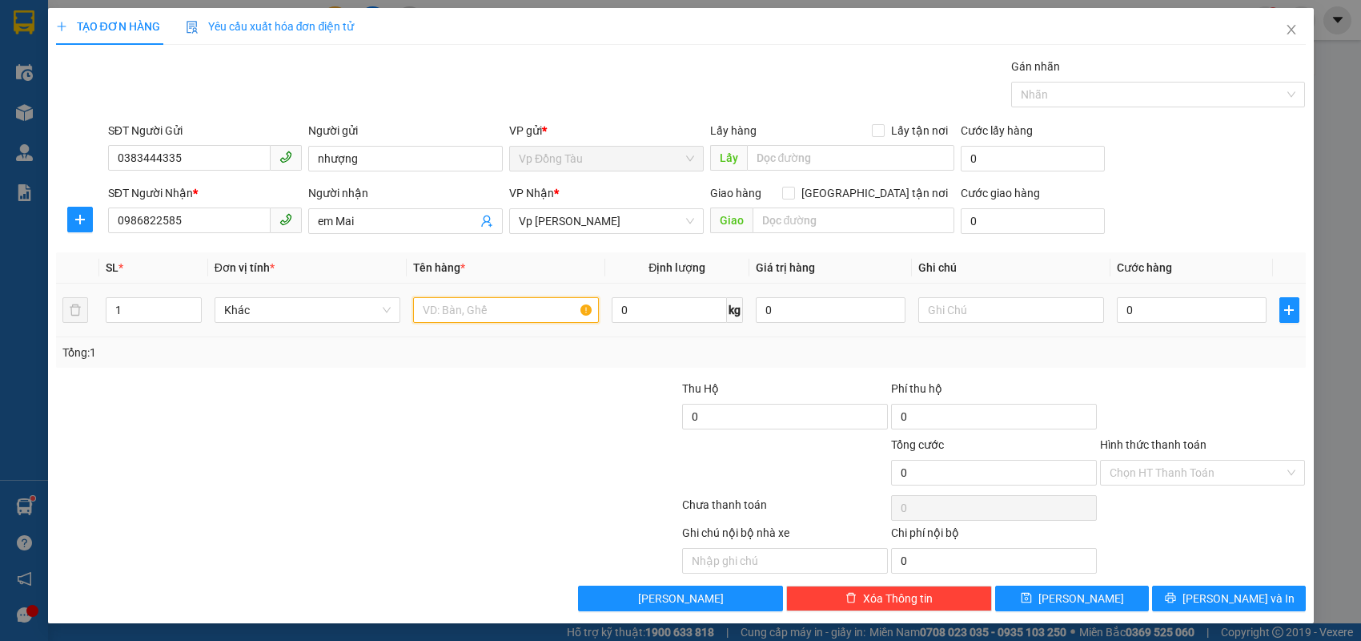
click at [526, 317] on input "text" at bounding box center [506, 310] width 186 height 26
type input "giàn bát"
click at [1196, 314] on input "0" at bounding box center [1192, 310] width 150 height 26
type input "4"
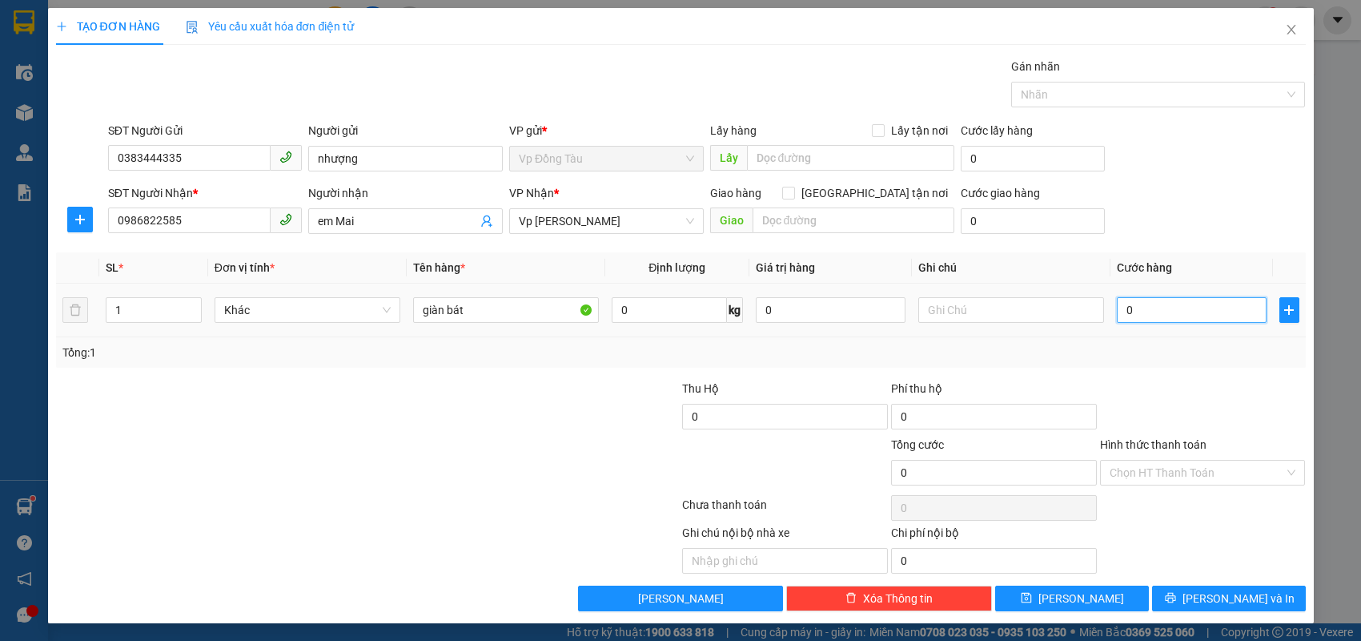
type input "4"
type input "40"
type input "40.000"
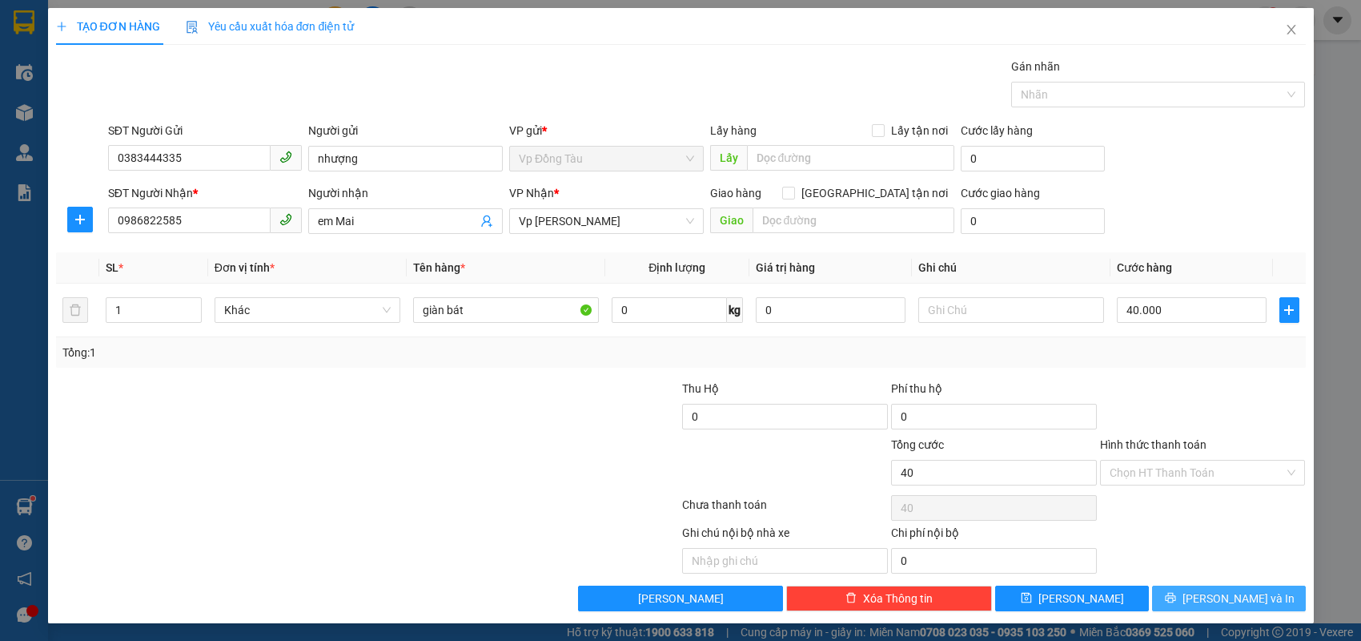
type input "40.000"
click at [1180, 598] on button "[PERSON_NAME] và In" at bounding box center [1229, 598] width 154 height 26
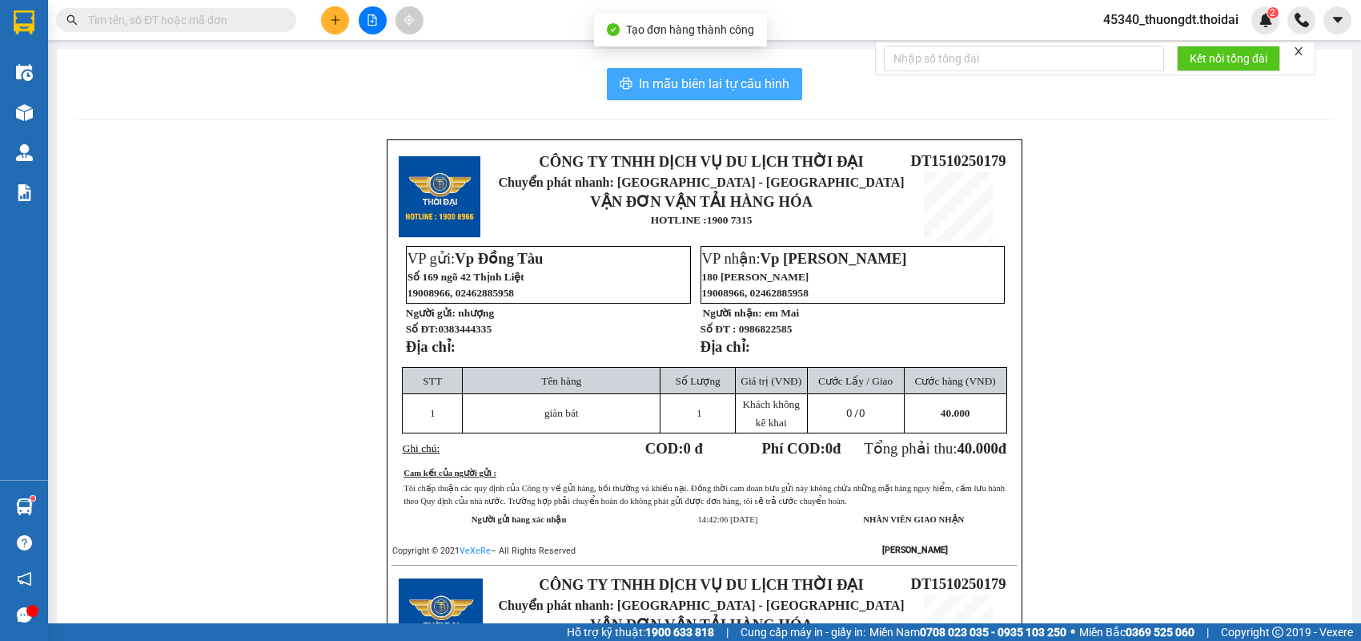
click at [701, 90] on span "In mẫu biên lai tự cấu hình" at bounding box center [714, 84] width 151 height 20
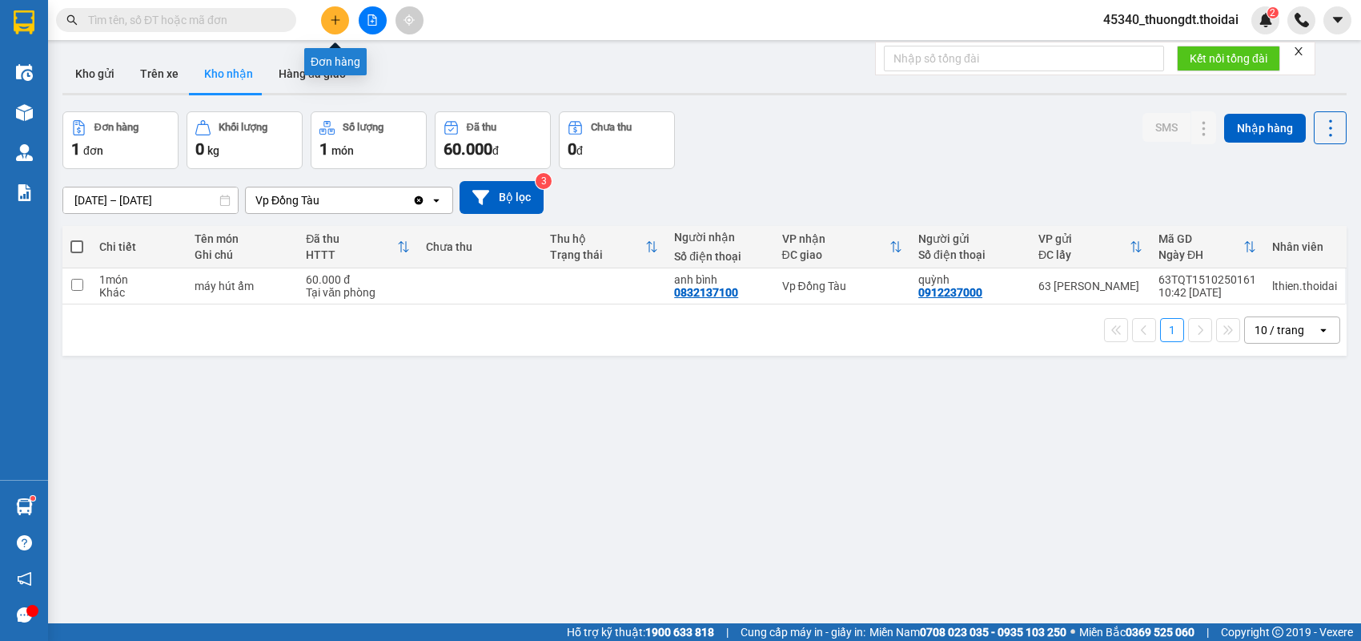
click at [326, 21] on button at bounding box center [335, 20] width 28 height 28
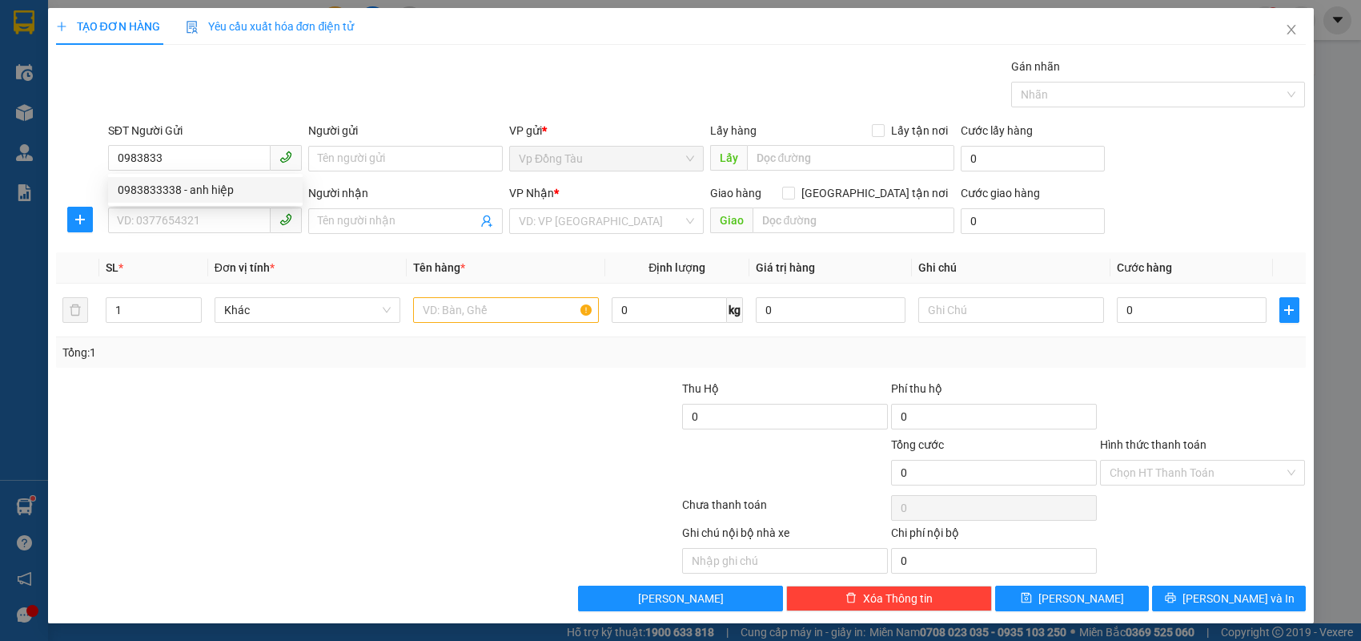
click at [199, 204] on div "0983833338 0983833338 - anh hiệp" at bounding box center [205, 190] width 195 height 32
click at [199, 197] on div "SĐT Người Nhận *" at bounding box center [205, 193] width 195 height 18
click at [199, 207] on input "SĐT Người Nhận *" at bounding box center [189, 220] width 163 height 26
click at [195, 217] on input "SĐT Người Nhận *" at bounding box center [189, 220] width 163 height 26
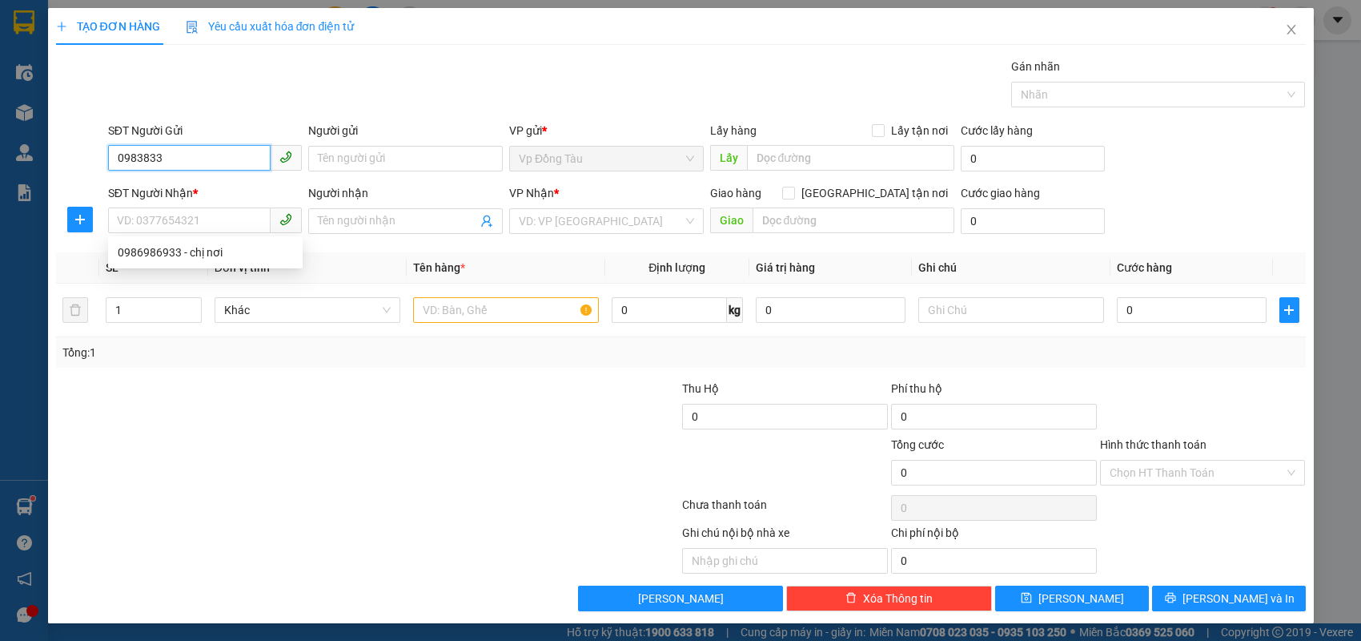
click at [210, 155] on input "0983833" at bounding box center [189, 158] width 163 height 26
click at [197, 187] on div "0983833338 - anh hiệp" at bounding box center [205, 190] width 175 height 18
type input "0983833338"
type input "anh hiệp"
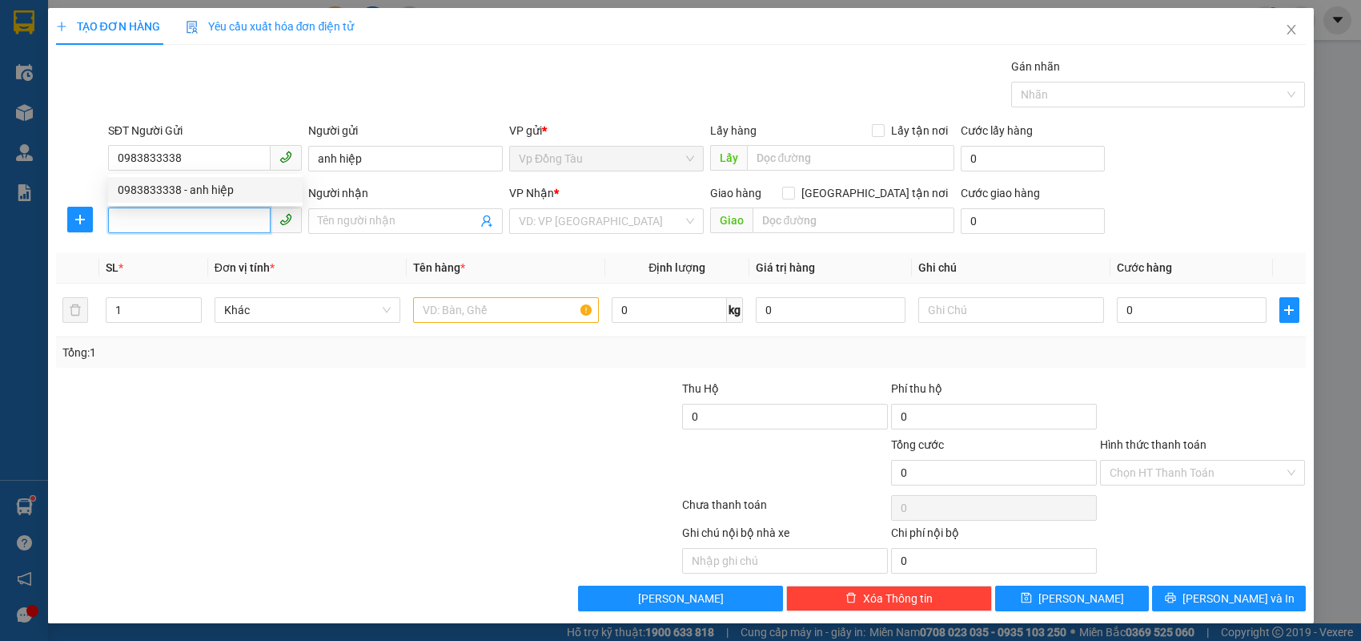
click at [187, 218] on input "SĐT Người Nhận *" at bounding box center [189, 220] width 163 height 26
click at [210, 247] on div "0986986933 - chị nơi" at bounding box center [205, 252] width 175 height 18
type input "0986986933"
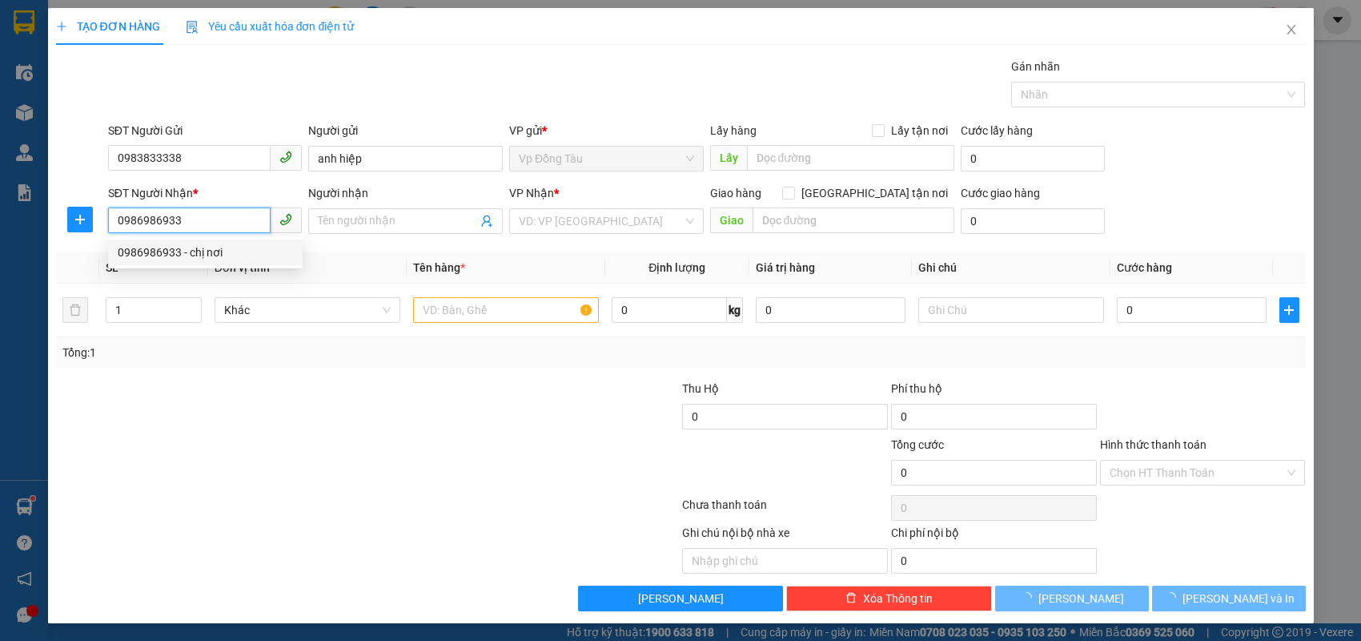
type input "chị nơi"
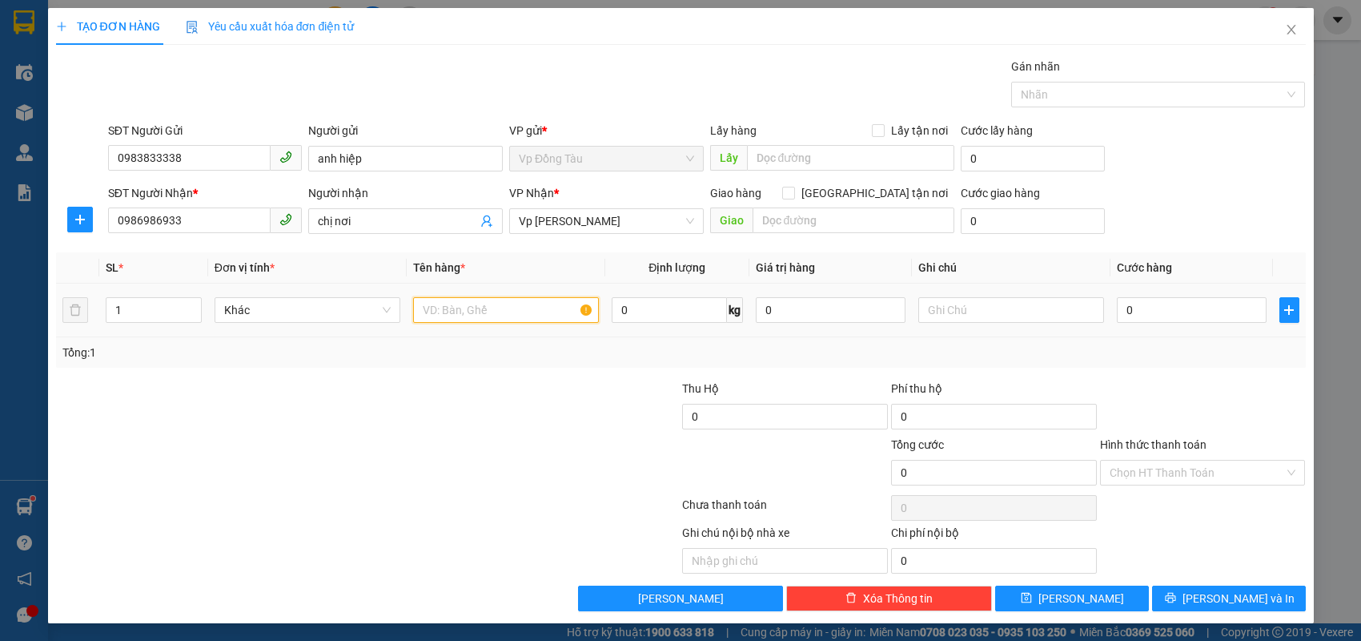
click at [517, 305] on input "text" at bounding box center [506, 310] width 186 height 26
type input "giấy"
click at [1154, 309] on input "0" at bounding box center [1192, 310] width 150 height 26
type input "7"
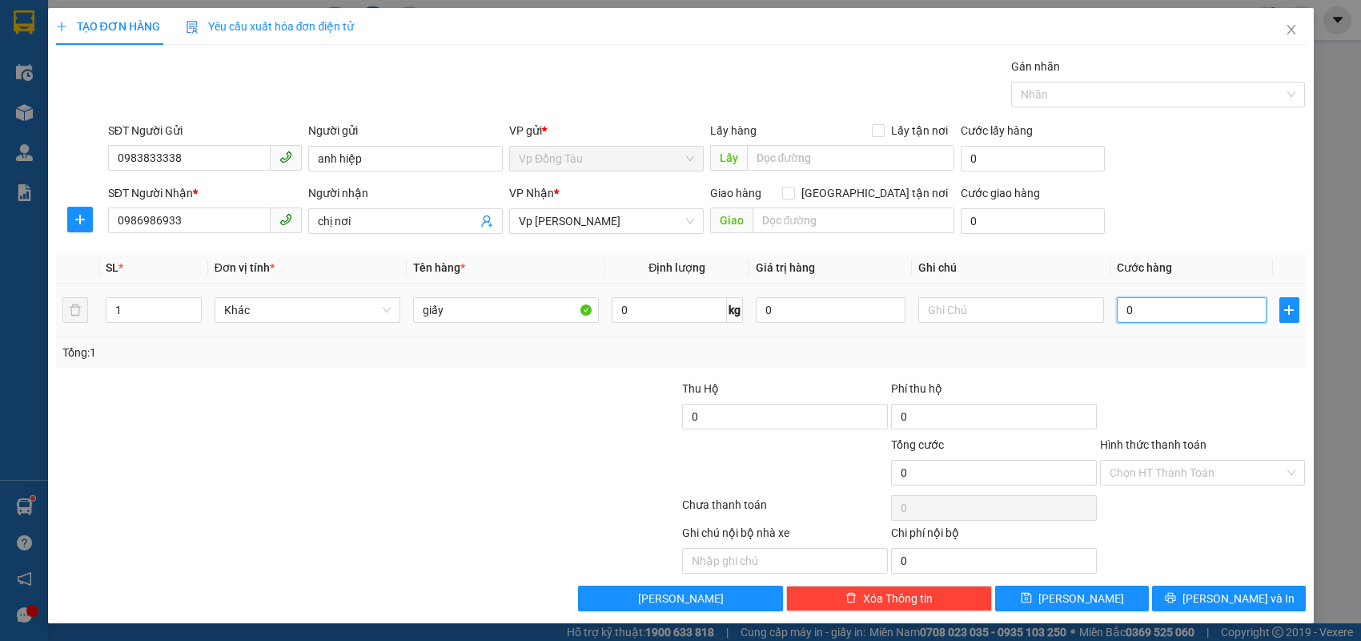
type input "7"
type input "70"
type input "70.000"
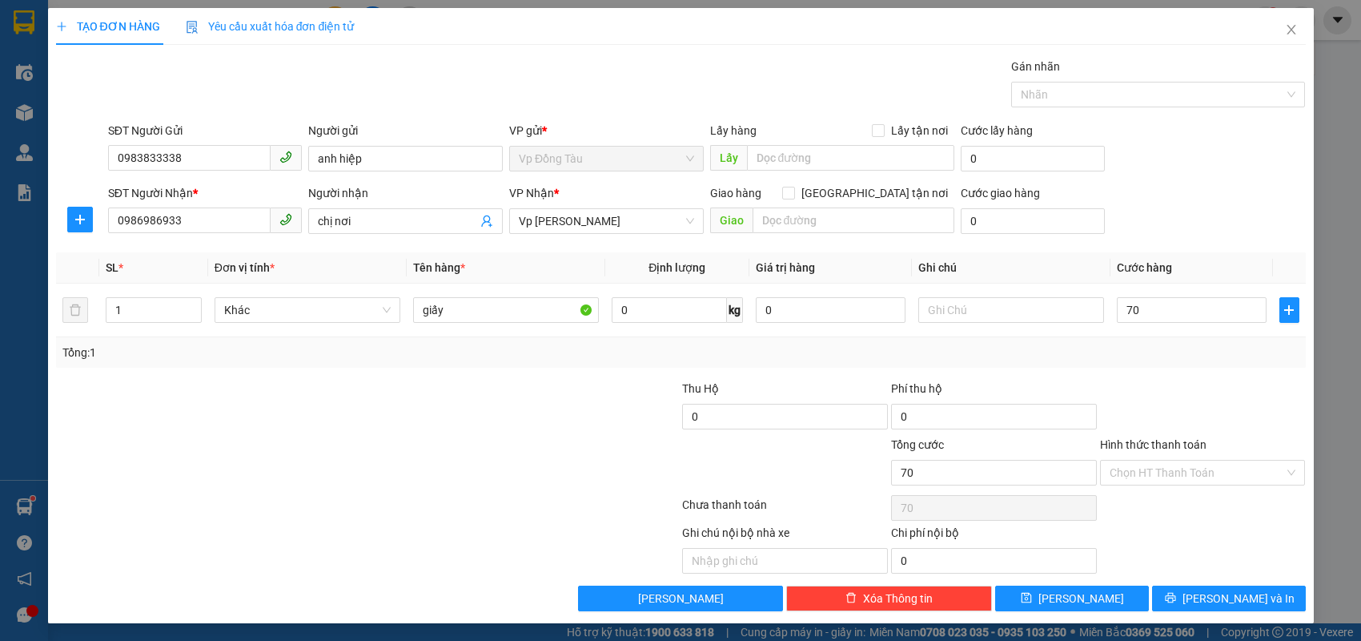
type input "70.000"
click at [1220, 404] on div at bounding box center [1203, 408] width 209 height 56
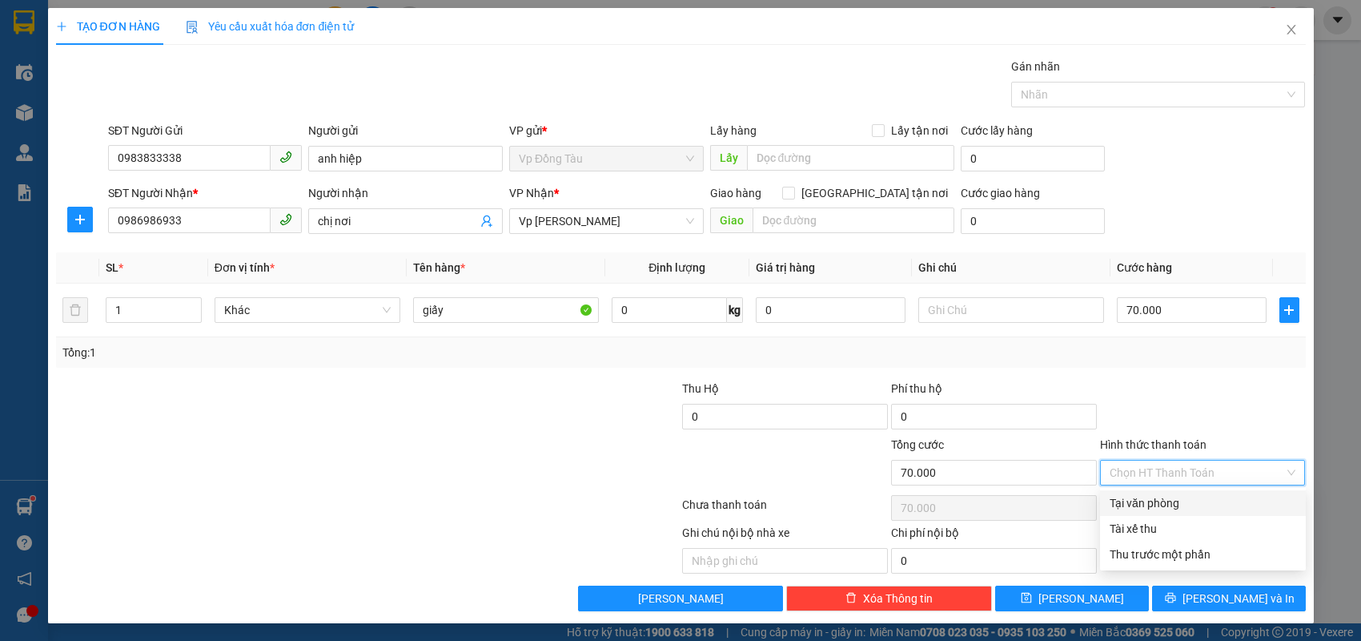
click at [1184, 476] on input "Hình thức thanh toán" at bounding box center [1197, 472] width 175 height 24
click at [1172, 506] on div "Tại văn phòng" at bounding box center [1203, 503] width 187 height 18
type input "0"
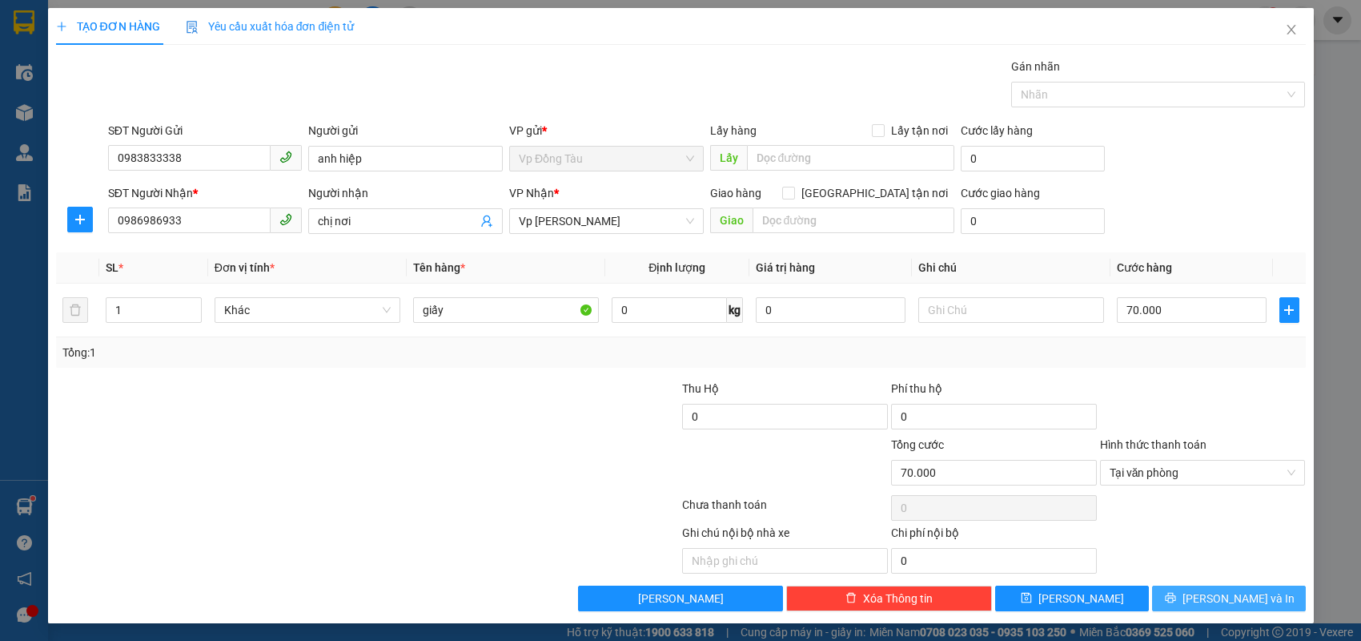
click at [1230, 600] on span "[PERSON_NAME] và In" at bounding box center [1239, 598] width 112 height 18
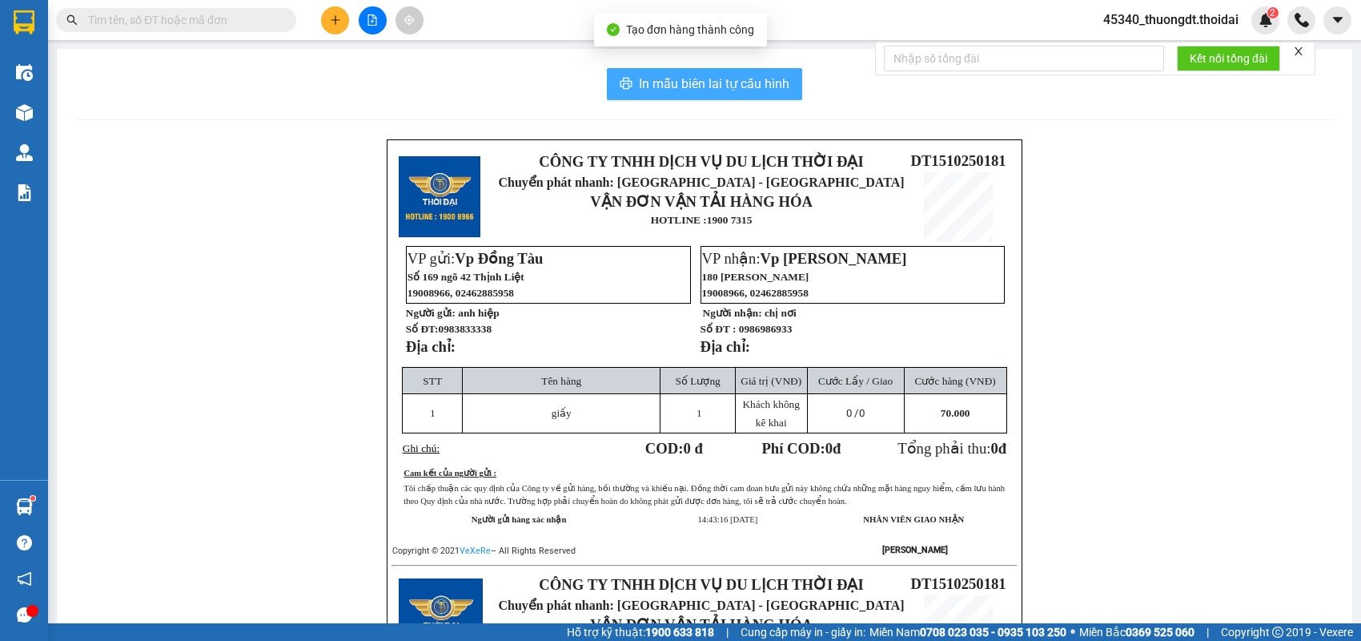
click at [674, 91] on span "In mẫu biên lai tự cấu hình" at bounding box center [714, 84] width 151 height 20
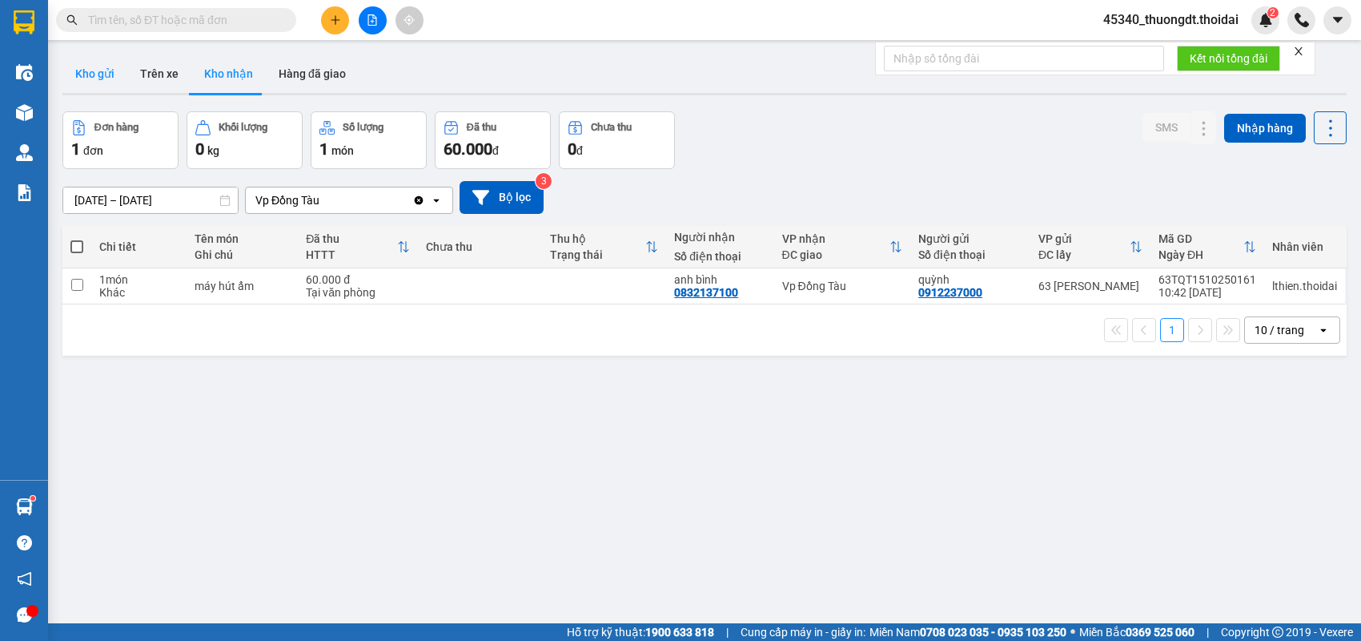
click at [107, 82] on button "Kho gửi" at bounding box center [94, 73] width 65 height 38
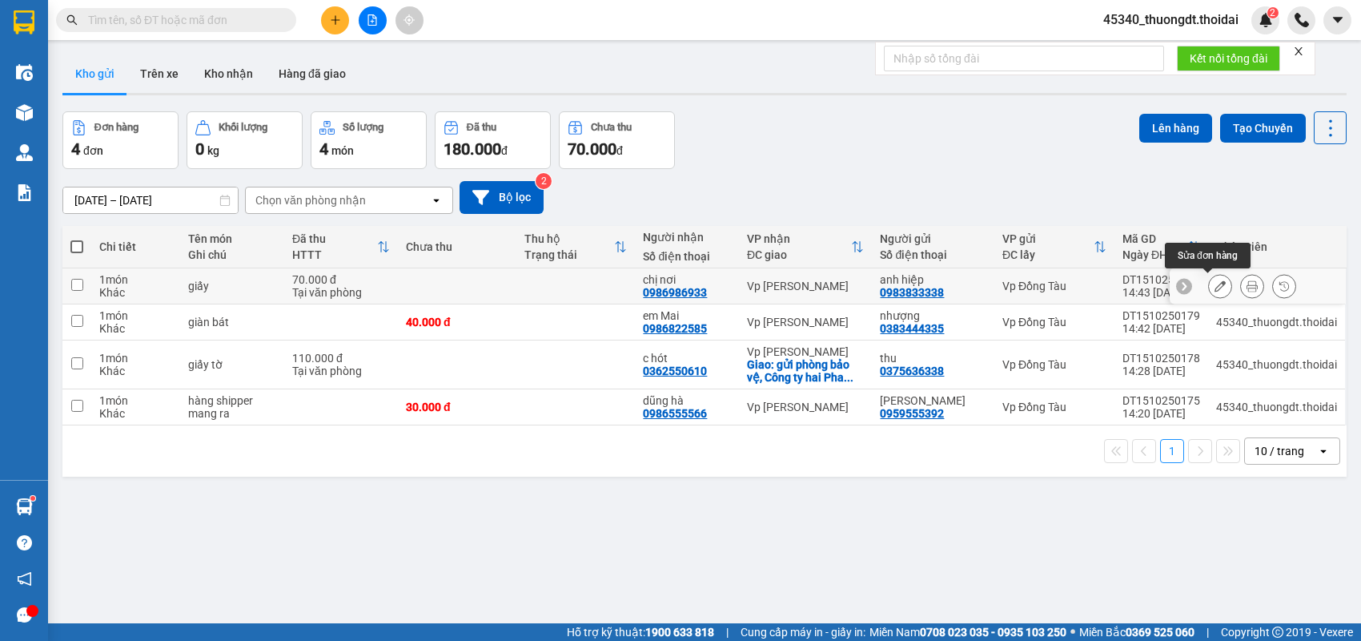
click at [1215, 282] on icon at bounding box center [1220, 285] width 11 height 11
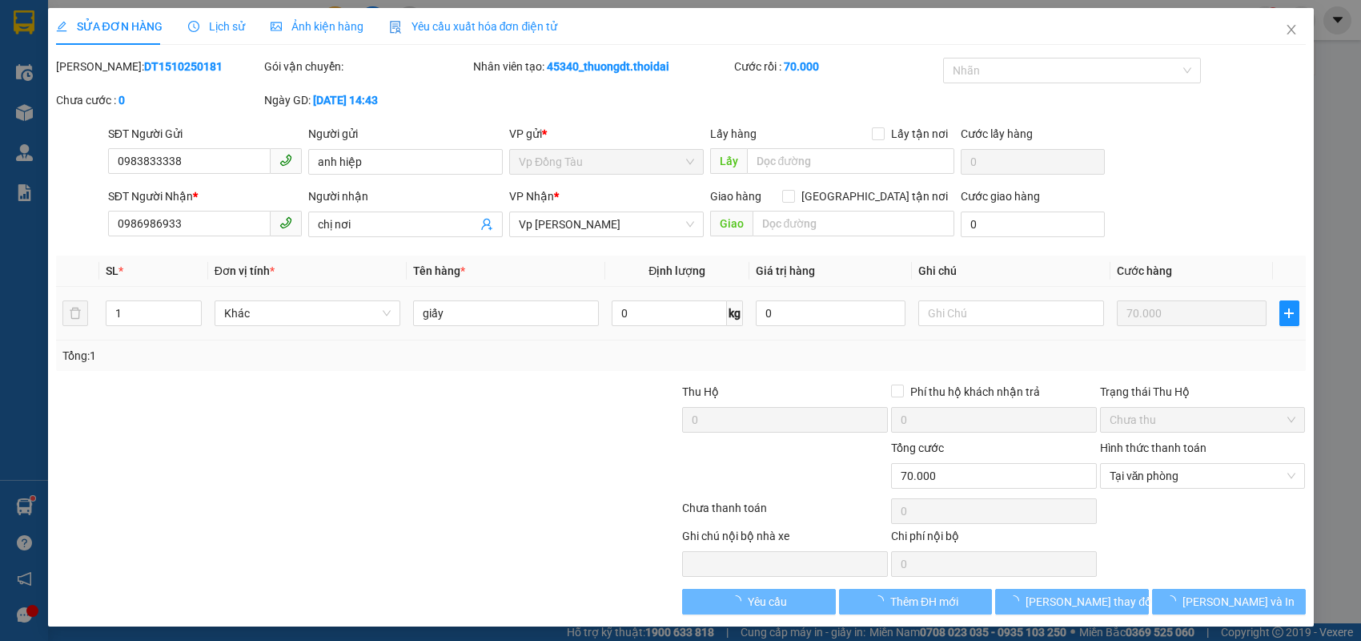
type input "0983833338"
type input "anh hiệp"
type input "0986986933"
type input "chị nơi"
type input "0"
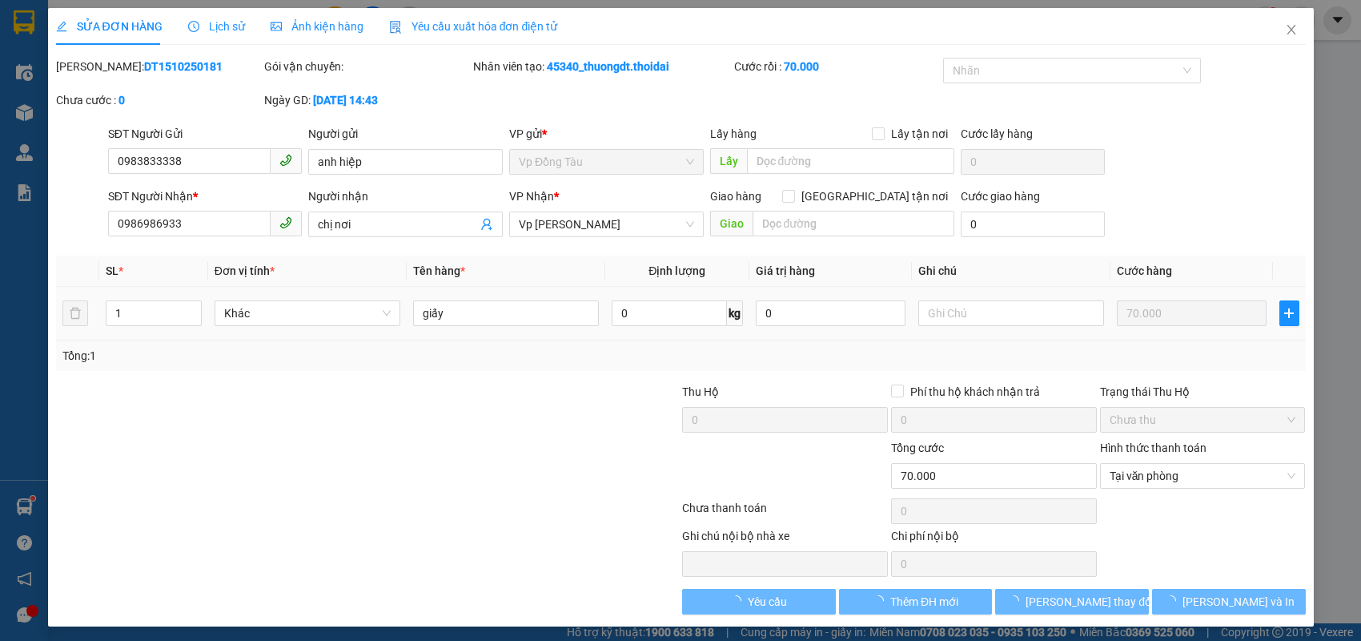
type input "70.000"
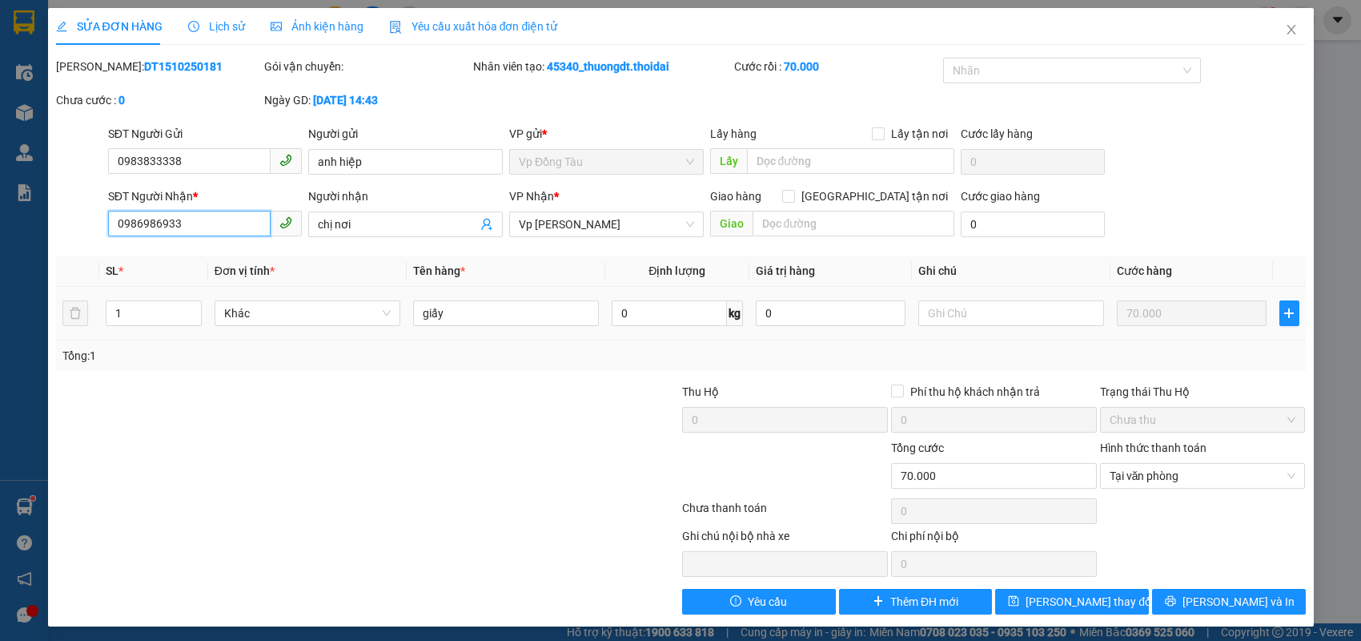
click at [215, 219] on input "0986986933" at bounding box center [189, 224] width 163 height 26
drag, startPoint x: 215, startPoint y: 219, endPoint x: 73, endPoint y: 245, distance: 145.0
click at [73, 243] on div "Total Paid Fee 70.000 Total UnPaid Fee 0 Cash Collection Total Fee Mã ĐH: DT151…" at bounding box center [681, 336] width 1250 height 557
type input "0986389833"
click at [360, 217] on input "chị nơi" at bounding box center [397, 224] width 159 height 18
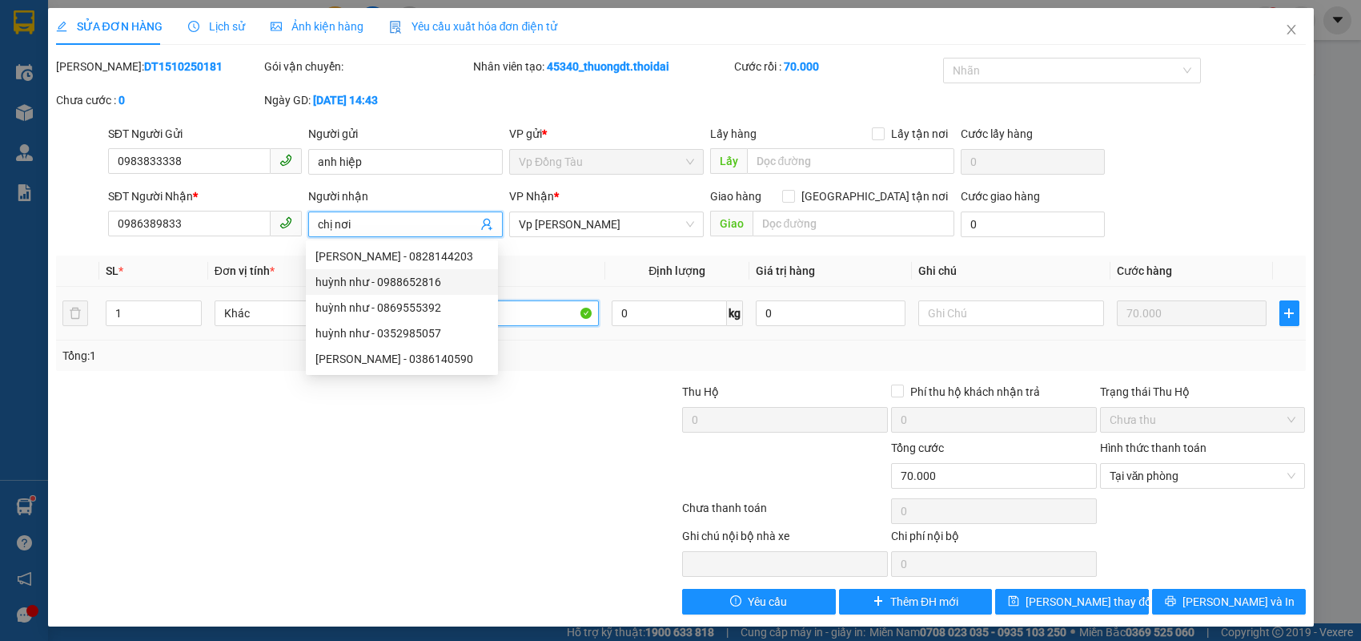
click at [555, 312] on input "giấy" at bounding box center [506, 313] width 186 height 26
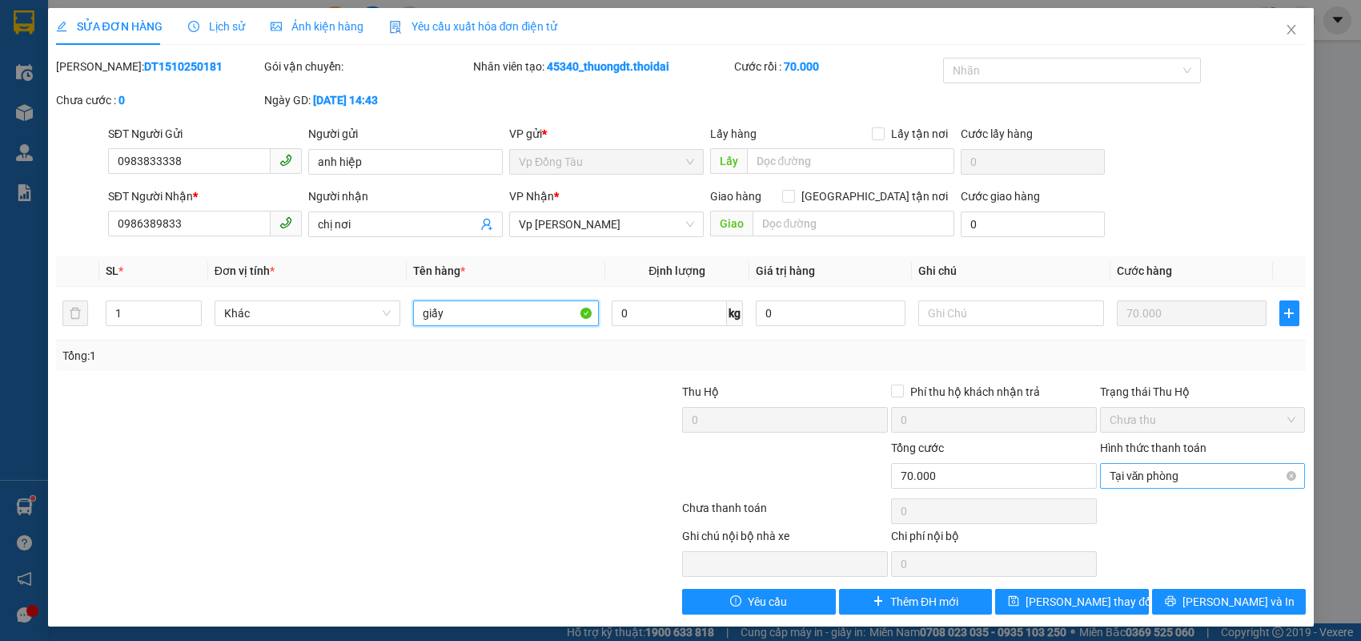
scroll to position [3, 0]
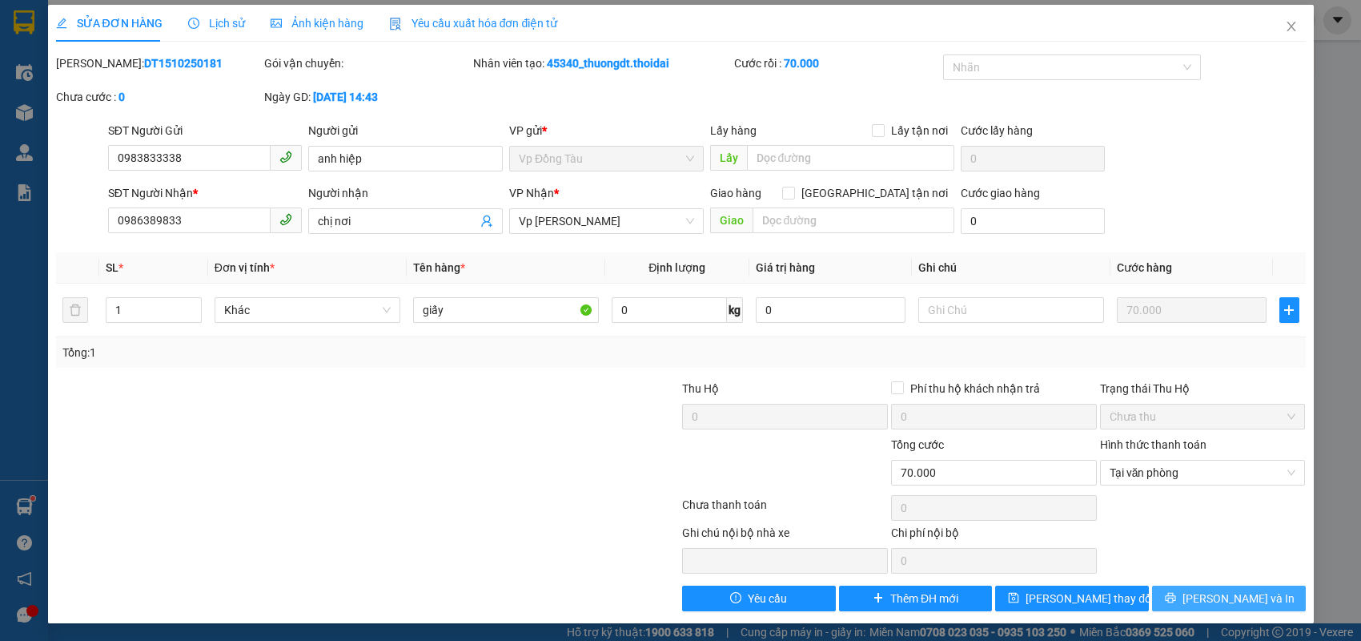
click at [1164, 593] on button "[PERSON_NAME] và In" at bounding box center [1229, 598] width 154 height 26
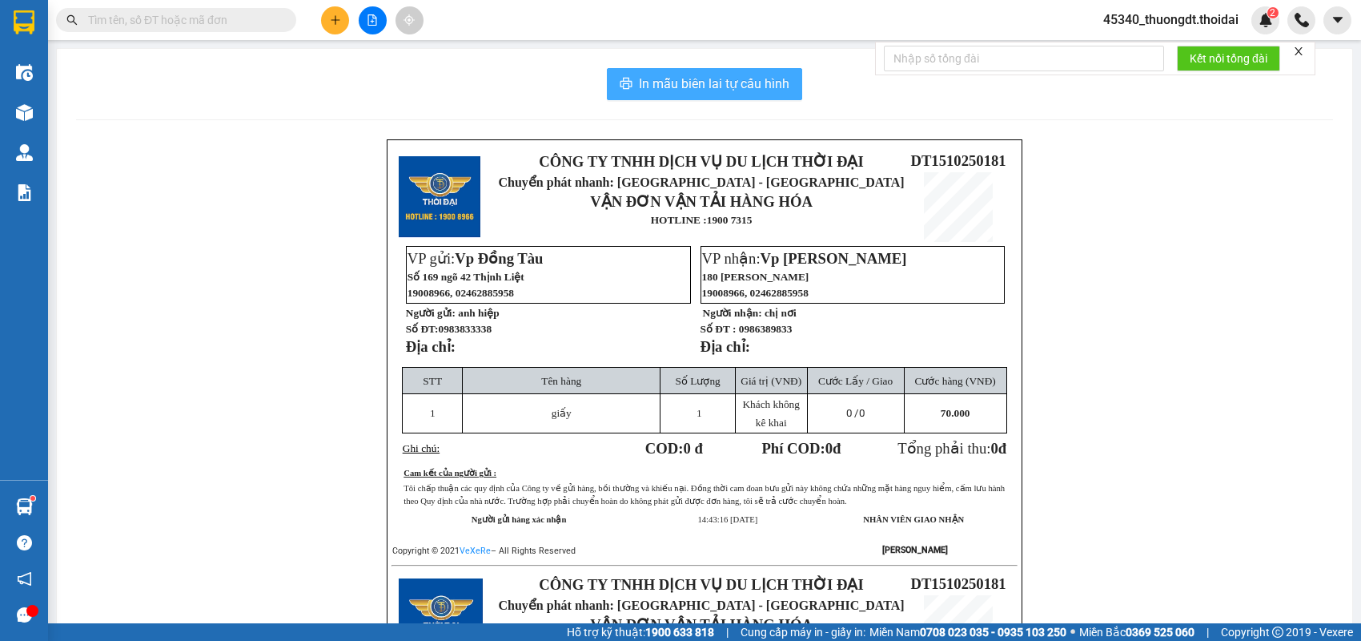
click at [704, 80] on span "In mẫu biên lai tự cấu hình" at bounding box center [714, 84] width 151 height 20
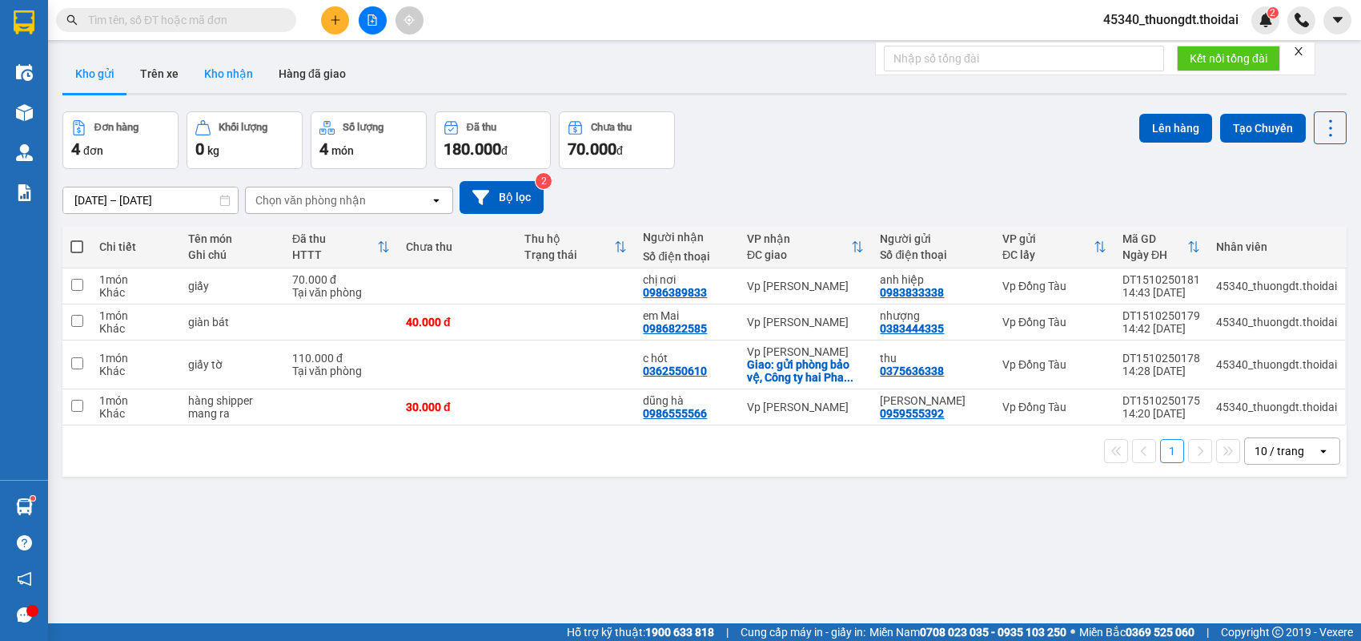
click at [195, 77] on button "Kho nhận" at bounding box center [228, 73] width 74 height 38
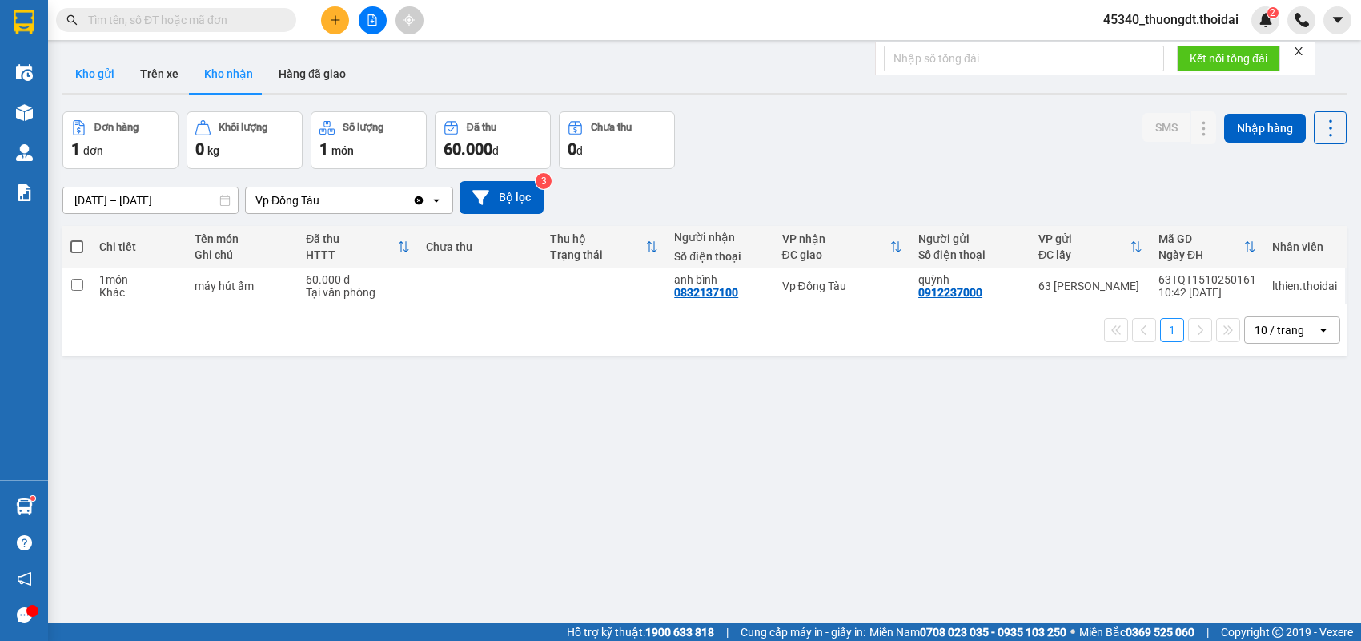
click at [82, 63] on button "Kho gửi" at bounding box center [94, 73] width 65 height 38
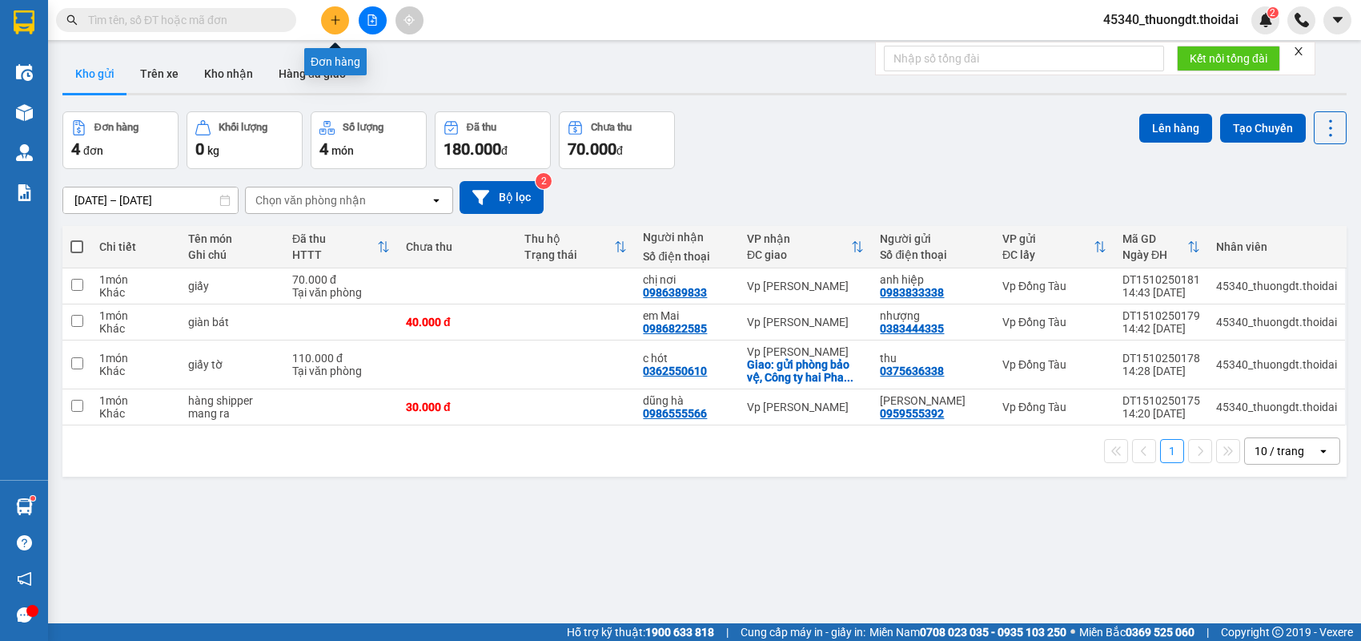
click at [343, 22] on button at bounding box center [335, 20] width 28 height 28
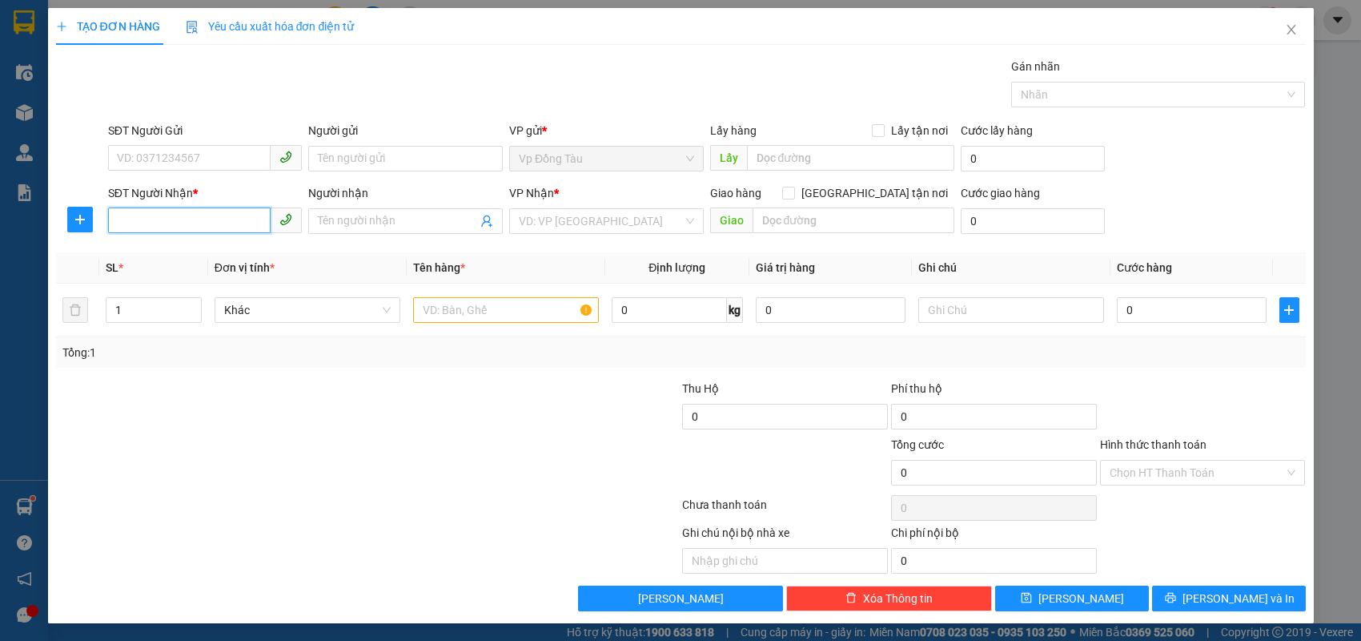
click at [130, 230] on input "SĐT Người Nhận *" at bounding box center [189, 220] width 163 height 26
click at [135, 254] on div "0839733262 - phong" at bounding box center [205, 252] width 175 height 18
type input "0839733262"
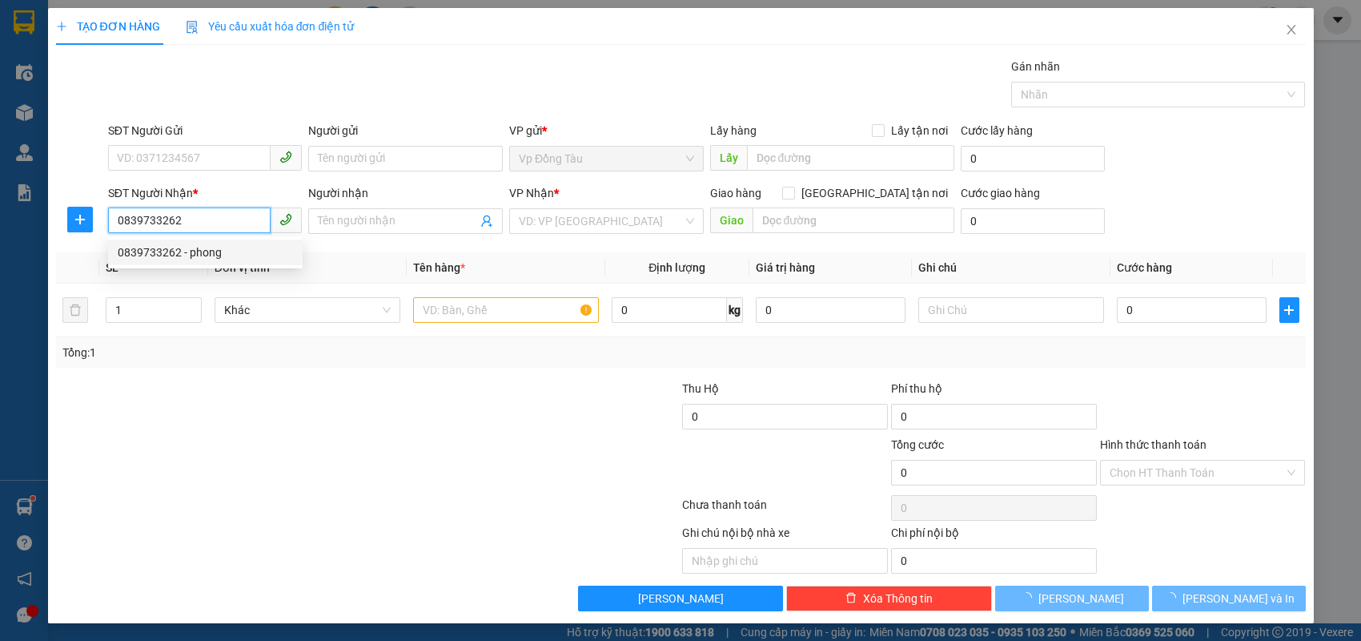
type input "phong"
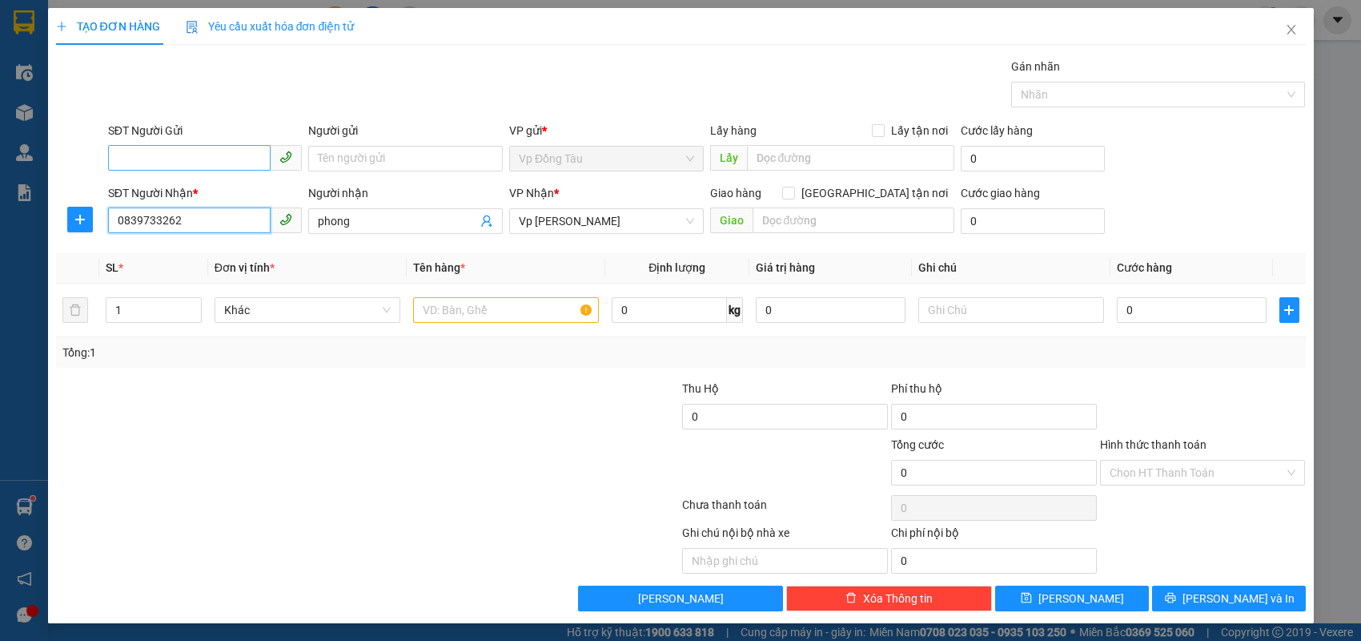
type input "0839733262"
click at [179, 165] on input "SĐT Người Gửi" at bounding box center [189, 158] width 163 height 26
type input "0913376829"
click at [388, 162] on input "Người gửi" at bounding box center [405, 159] width 195 height 26
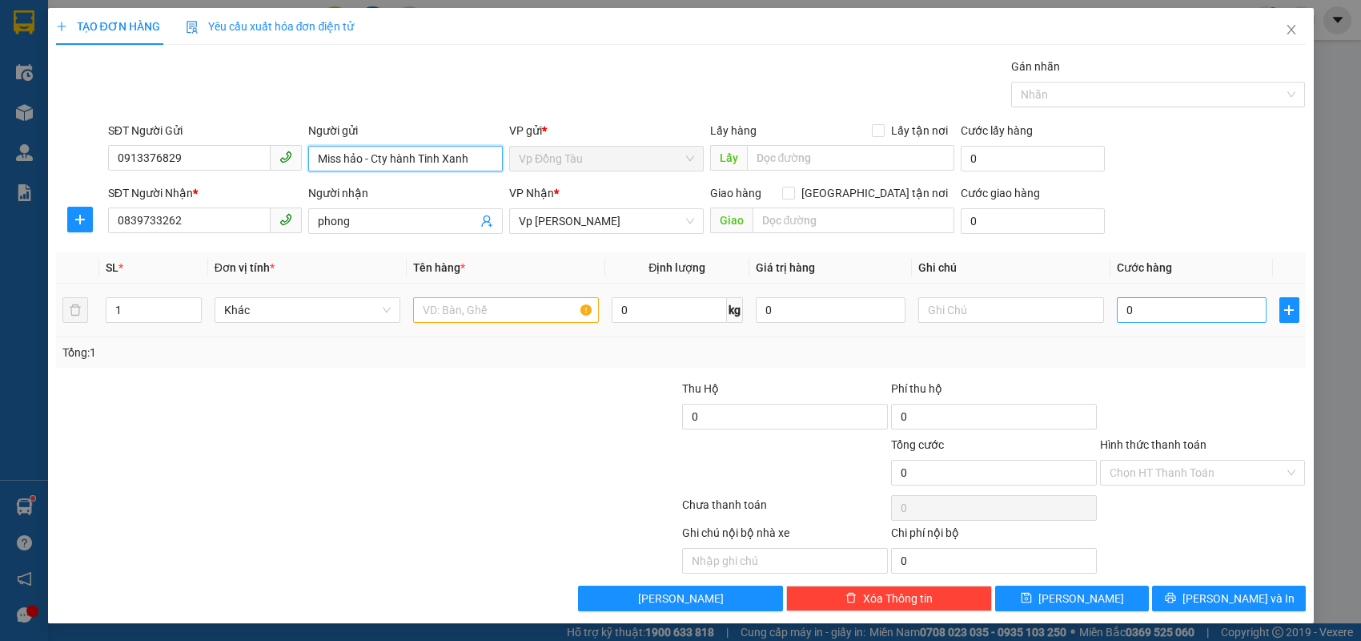
type input "Miss hảo - Cty hành Tinh Xanh"
click at [1182, 306] on input "0" at bounding box center [1192, 310] width 150 height 26
type input "3"
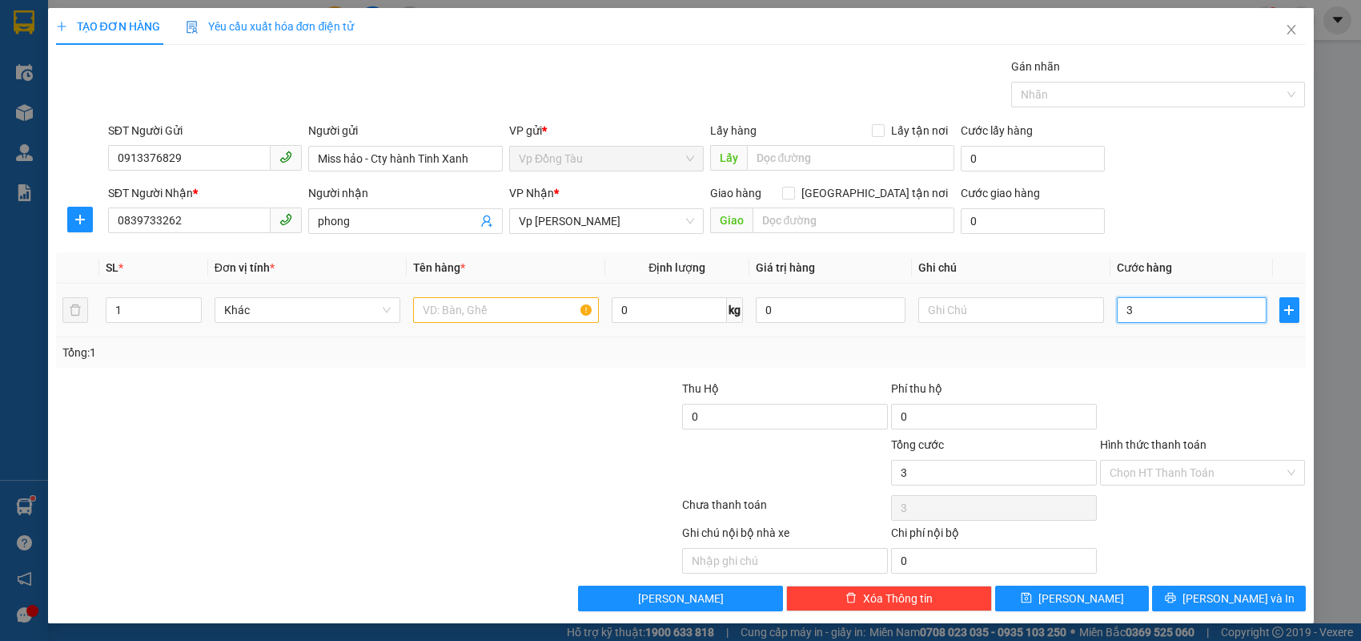
type input "30"
type input "30.000"
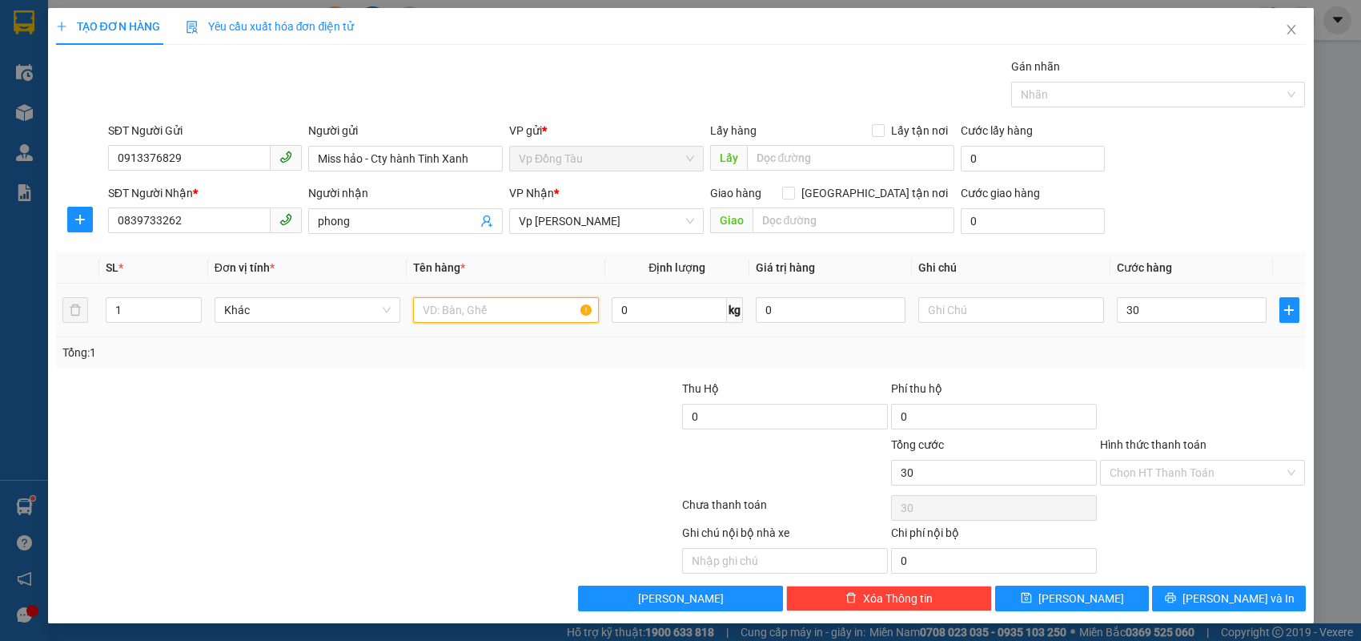
type input "30.000"
click at [554, 317] on input "text" at bounding box center [506, 310] width 186 height 26
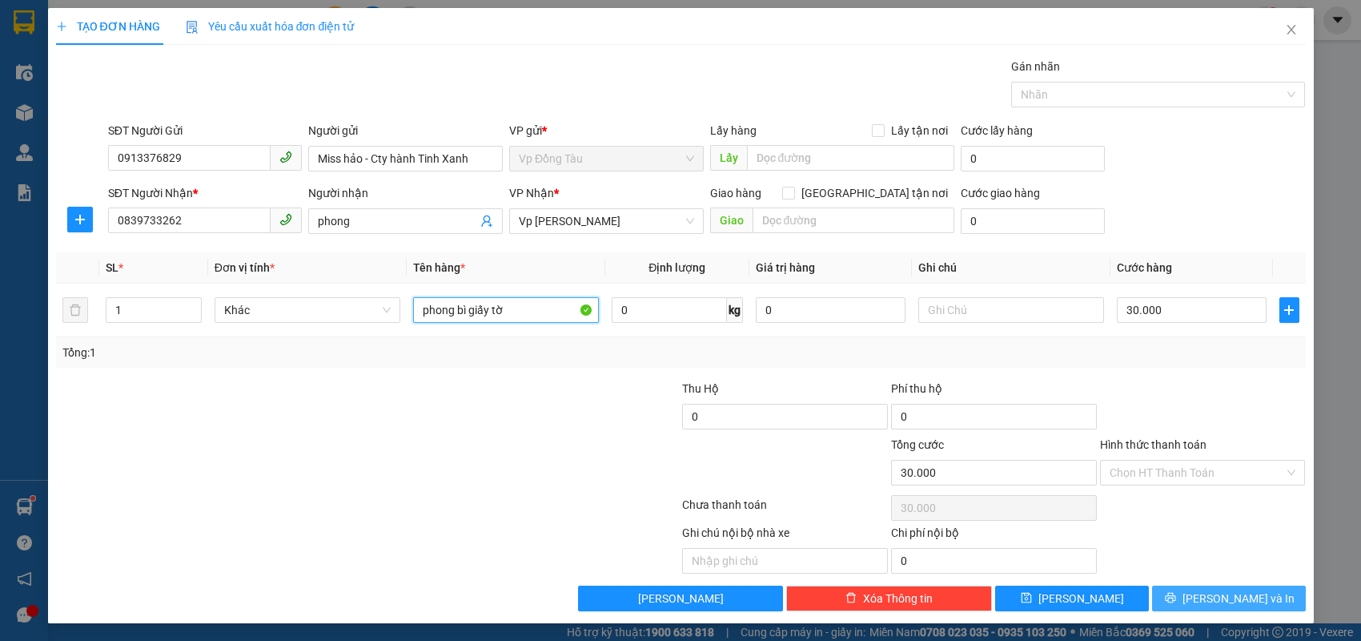
type input "phong bì giấy tờ"
click at [1220, 604] on span "[PERSON_NAME] và In" at bounding box center [1239, 598] width 112 height 18
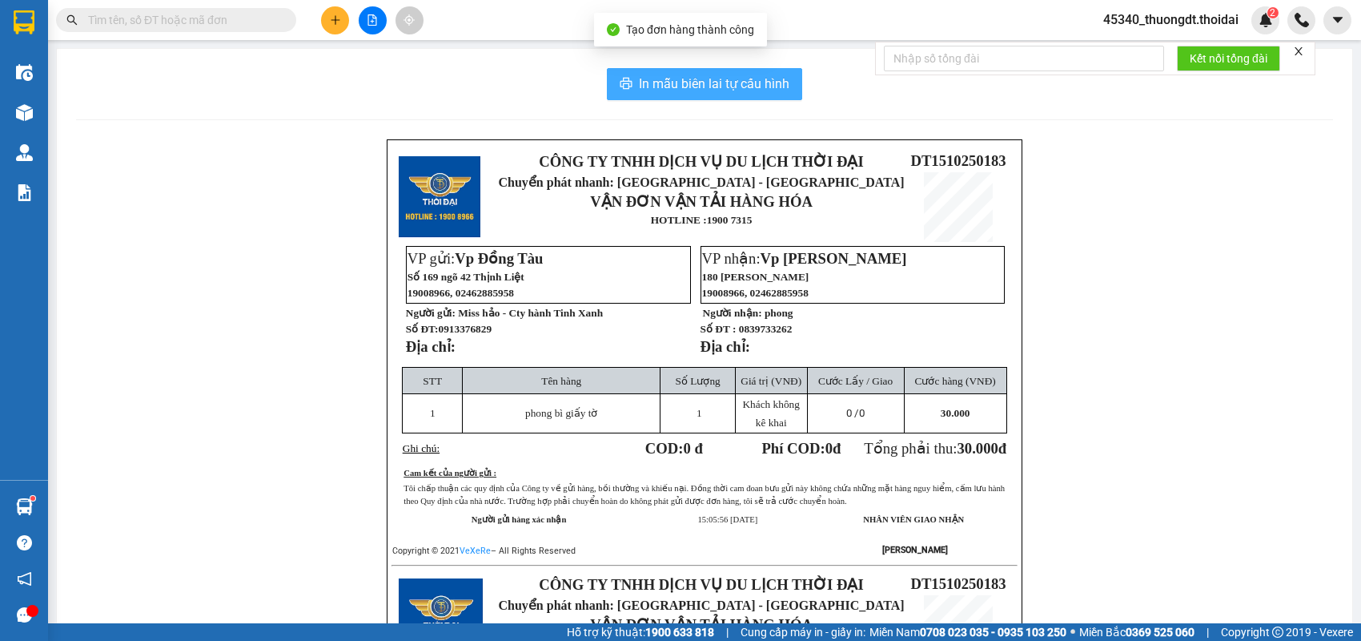
click at [749, 82] on span "In mẫu biên lai tự cấu hình" at bounding box center [714, 84] width 151 height 20
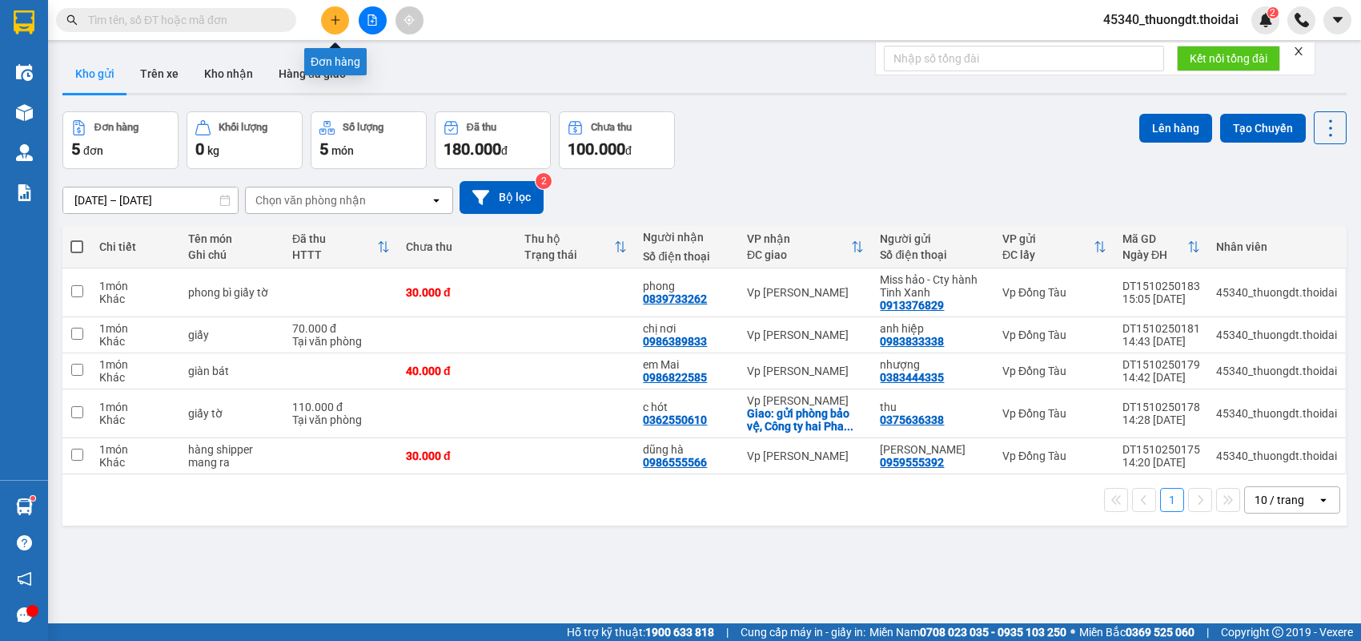
click at [332, 23] on icon "plus" at bounding box center [335, 19] width 11 height 11
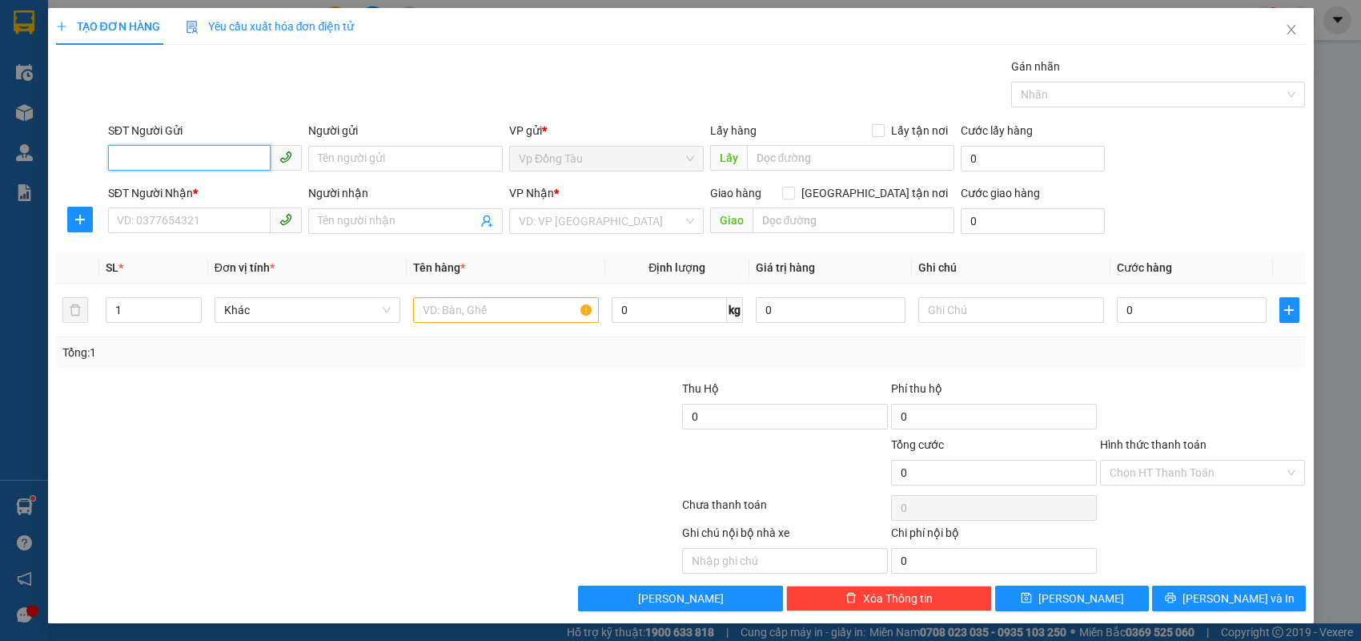
click at [247, 157] on input "SĐT Người Gửi" at bounding box center [189, 158] width 163 height 26
click at [202, 195] on div "0959555392 - [PERSON_NAME]" at bounding box center [205, 190] width 175 height 18
type input "0959555392"
type input "dũng hà"
type input "0959555392"
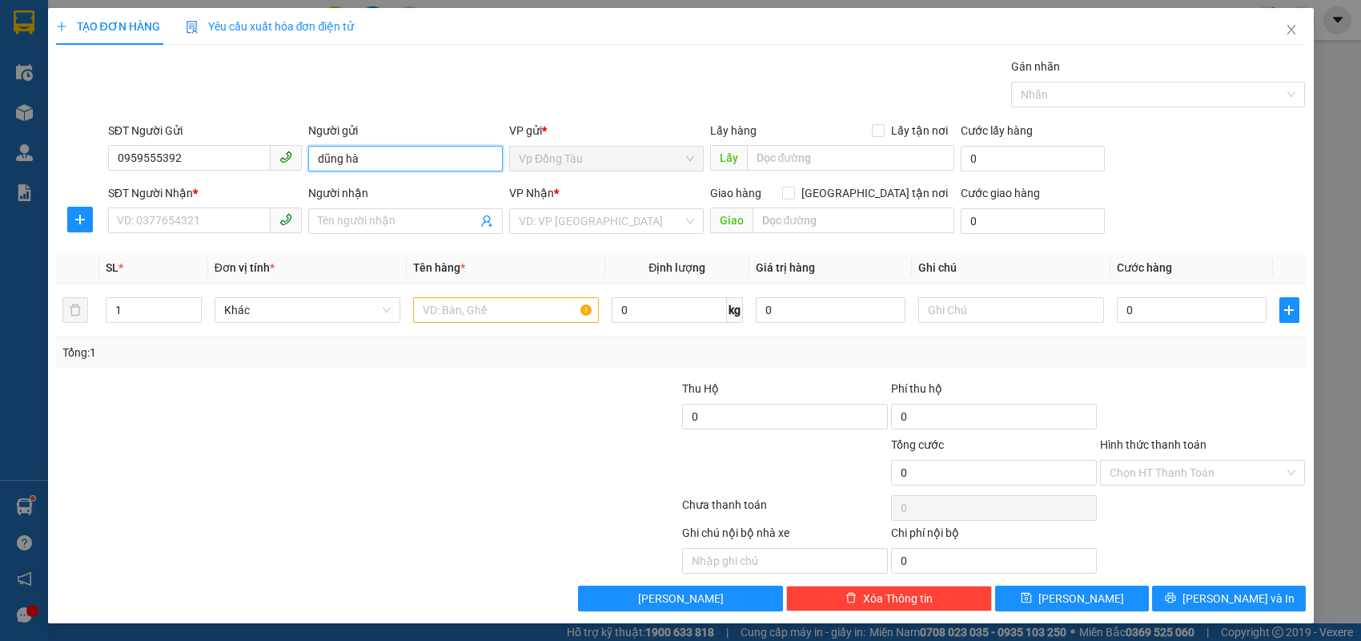
drag, startPoint x: 378, startPoint y: 155, endPoint x: 194, endPoint y: 180, distance: 185.9
click at [203, 179] on form "SĐT Người Gửi 0959555392 Người gửi dũng hà dũng hà VP gửi * Vp Đồng Tàu Lấy hàn…" at bounding box center [681, 181] width 1250 height 119
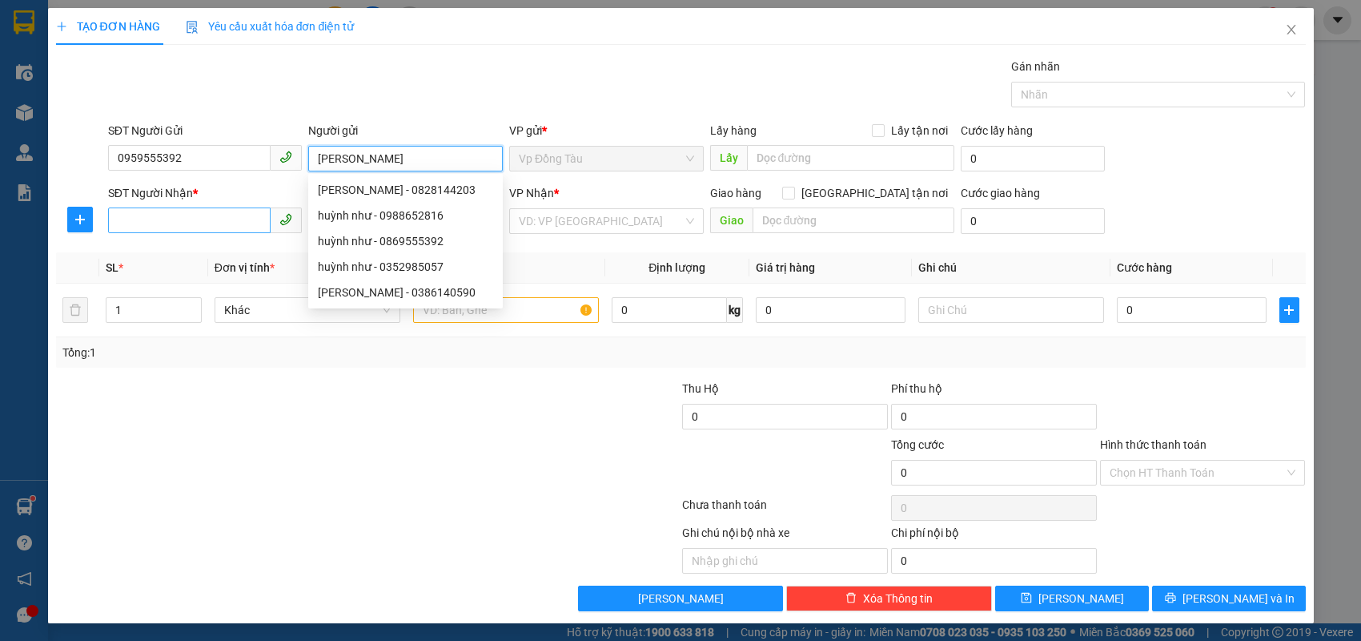
type input "[PERSON_NAME]"
click at [146, 217] on input "SĐT Người Nhận *" at bounding box center [189, 220] width 163 height 26
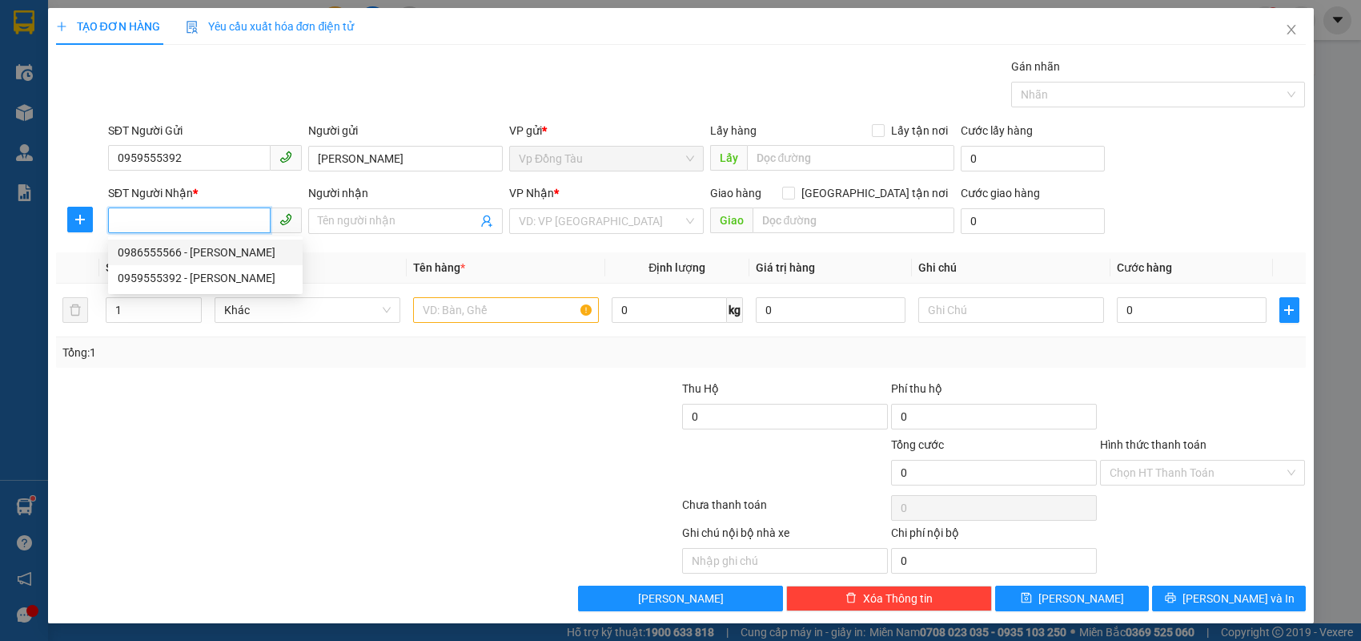
click at [182, 247] on div "0986555566 - [PERSON_NAME]" at bounding box center [205, 252] width 175 height 18
type input "0986555566"
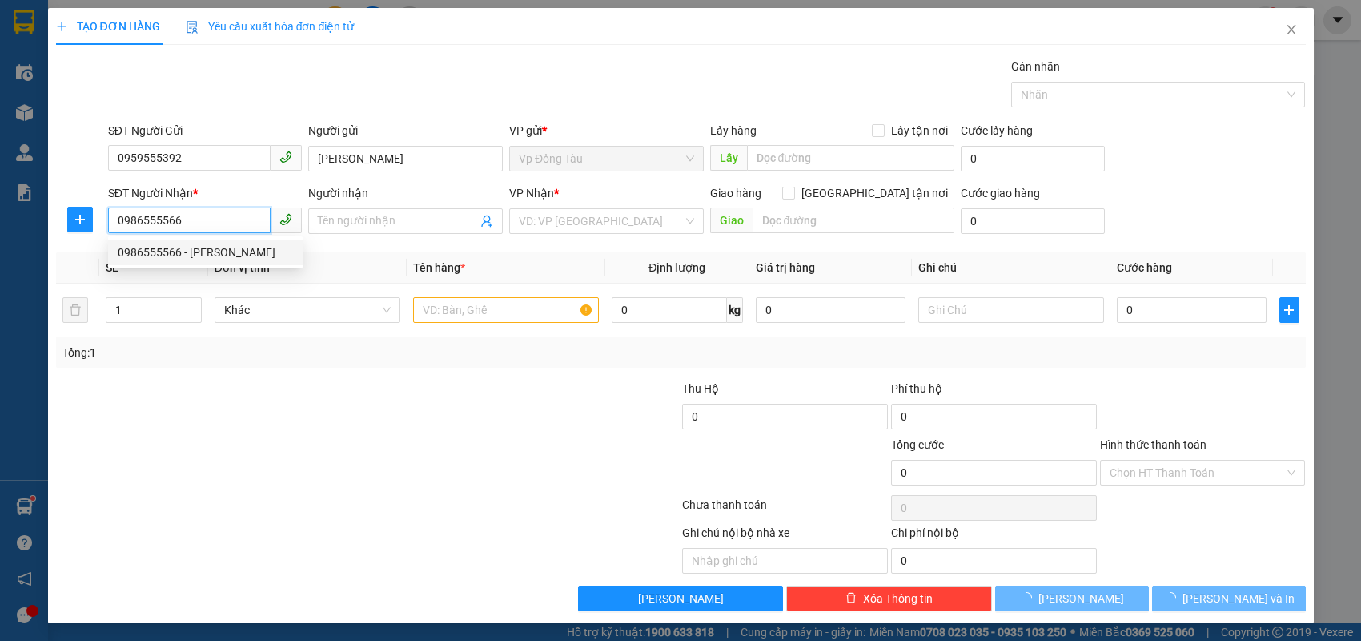
type input "dũng hà"
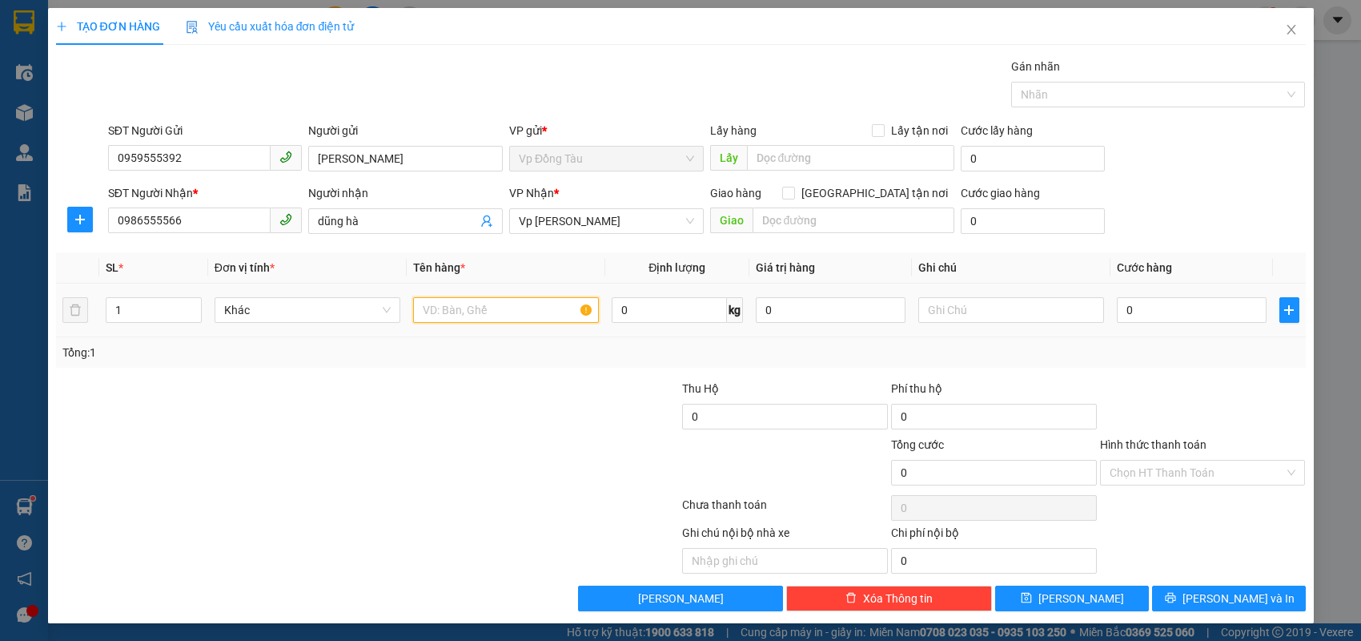
click at [525, 309] on input "text" at bounding box center [506, 310] width 186 height 26
type input "hàng"
click at [1170, 314] on input "0" at bounding box center [1192, 310] width 150 height 26
type input "3"
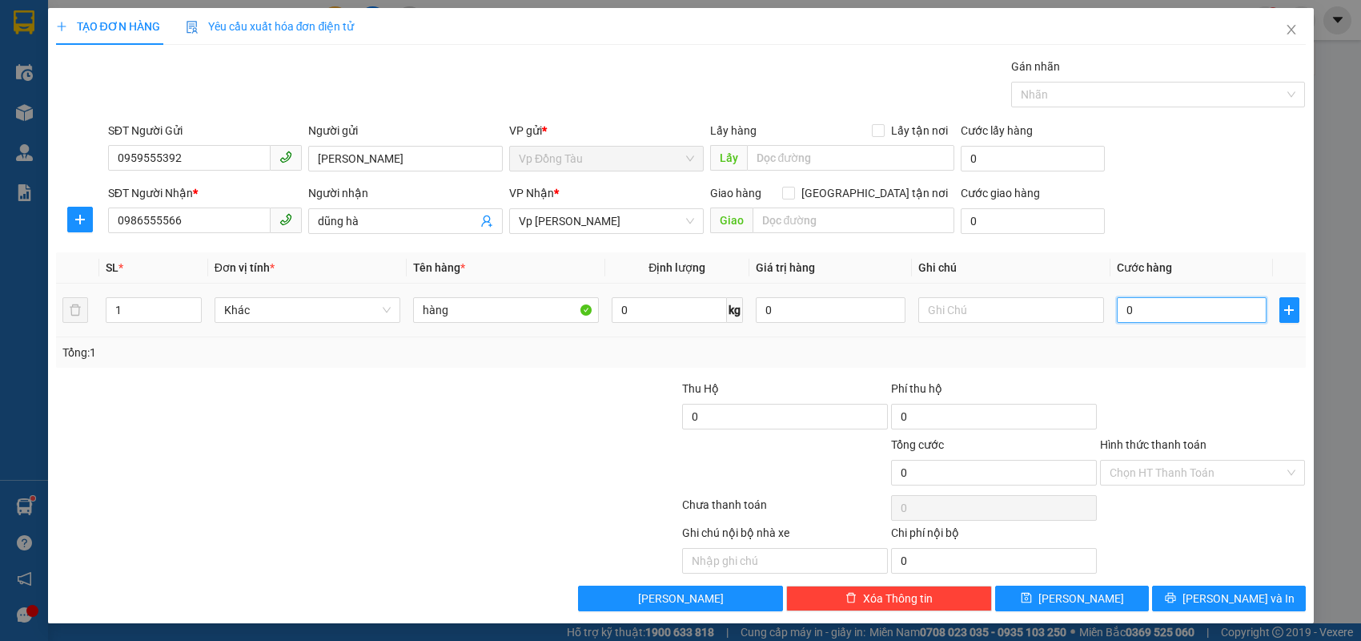
type input "3"
type input "30"
type input "30.000"
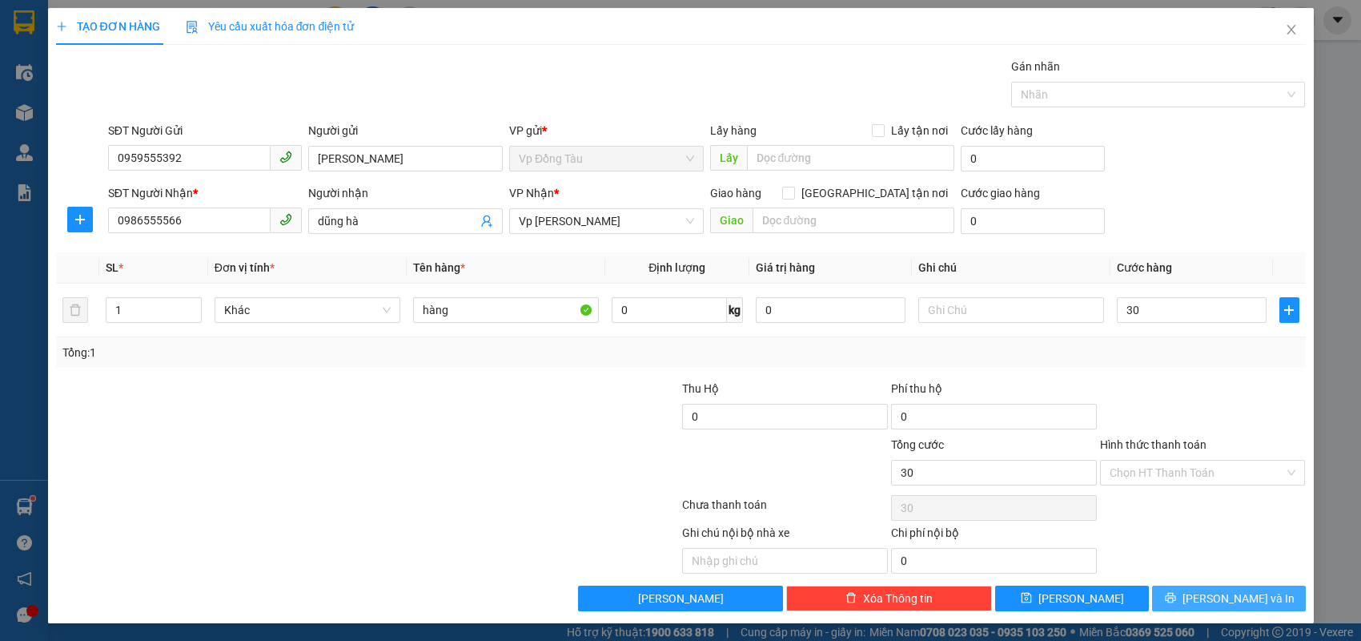
type input "30.000"
click at [1231, 586] on button "[PERSON_NAME] và In" at bounding box center [1229, 598] width 154 height 26
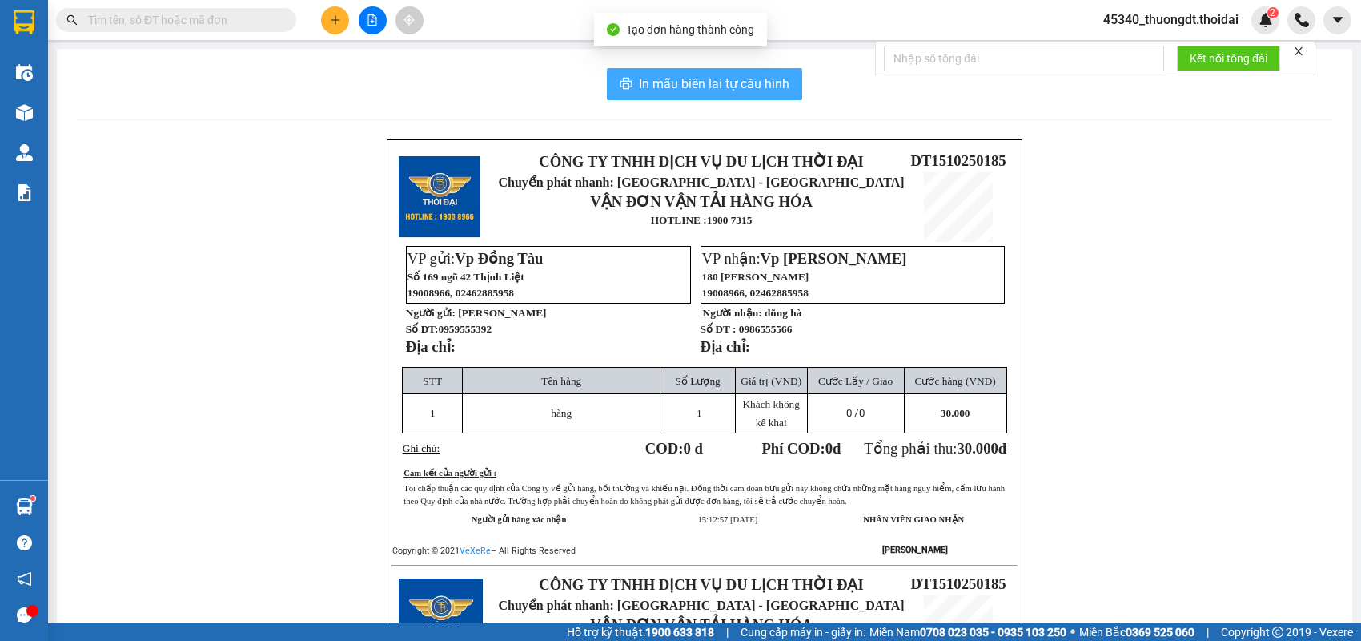
click at [722, 75] on span "In mẫu biên lai tự cấu hình" at bounding box center [714, 84] width 151 height 20
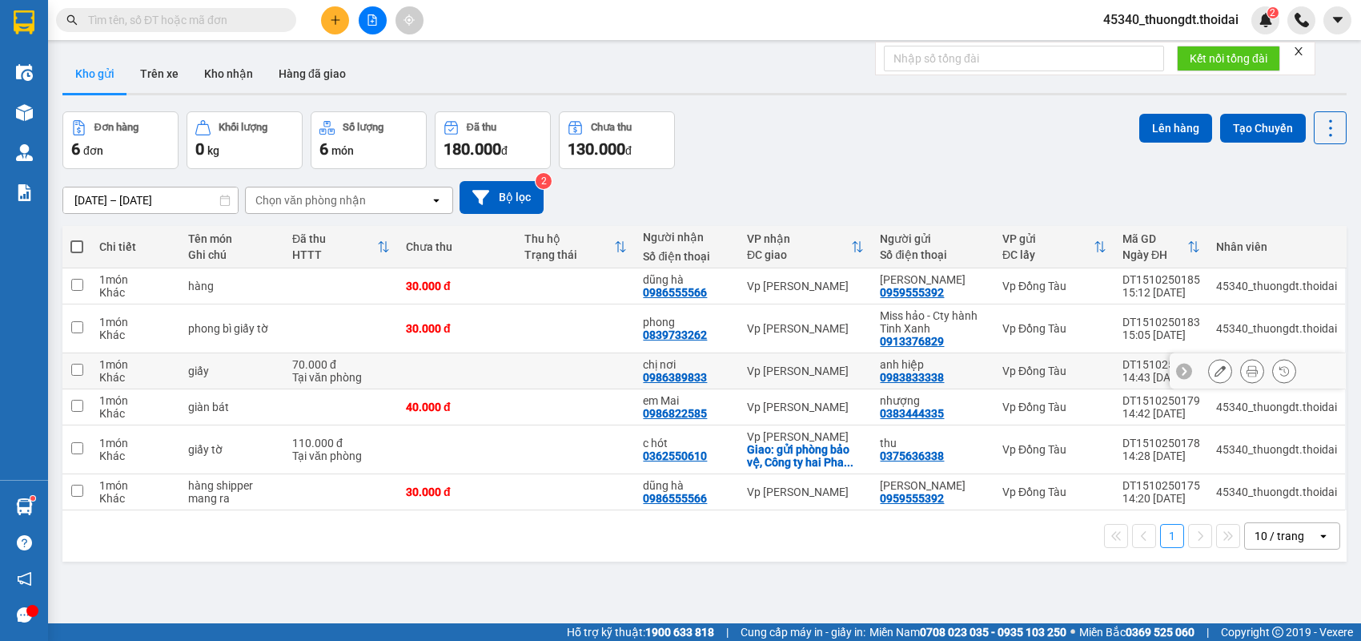
click at [123, 373] on div "Khác" at bounding box center [135, 377] width 73 height 13
checkbox input "true"
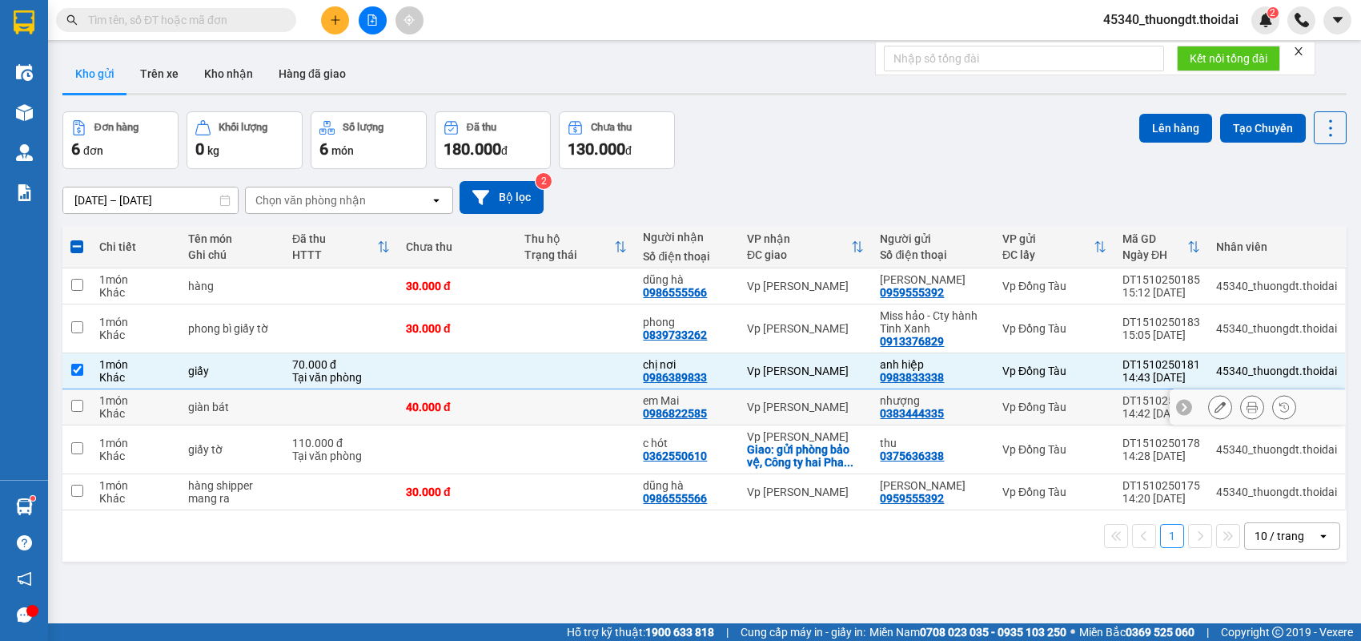
click at [110, 407] on div "Khác" at bounding box center [135, 413] width 73 height 13
checkbox input "true"
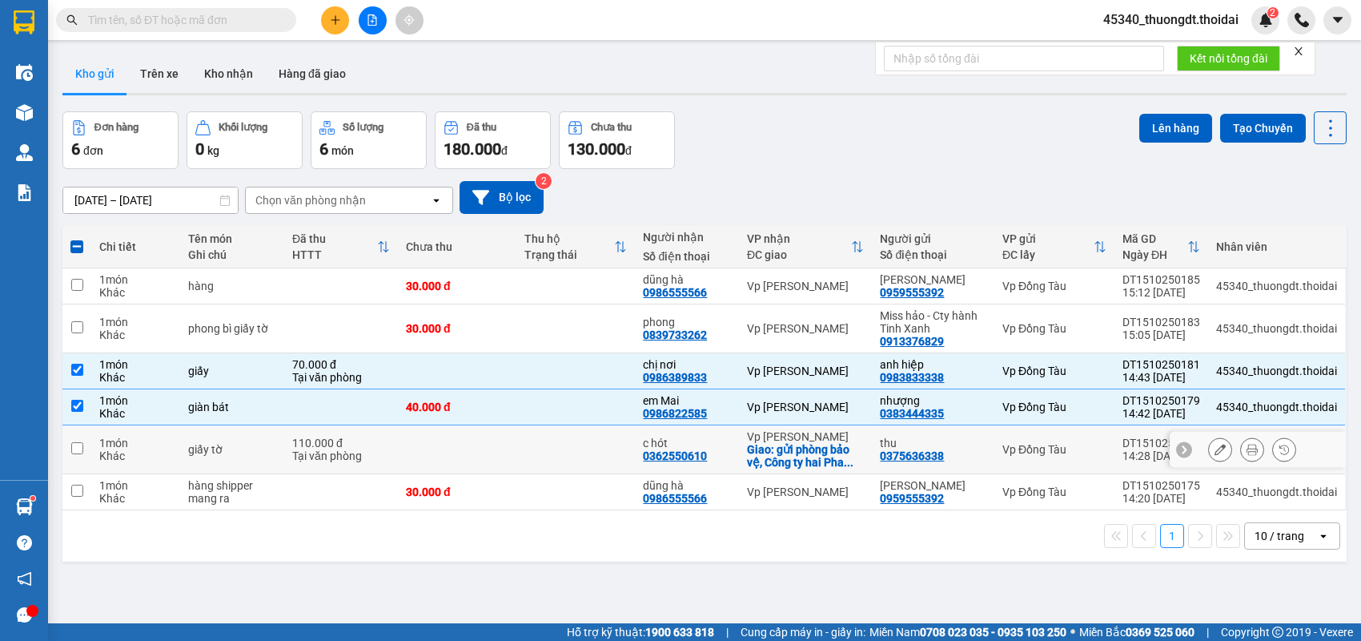
click at [113, 444] on div "1 món" at bounding box center [135, 442] width 73 height 13
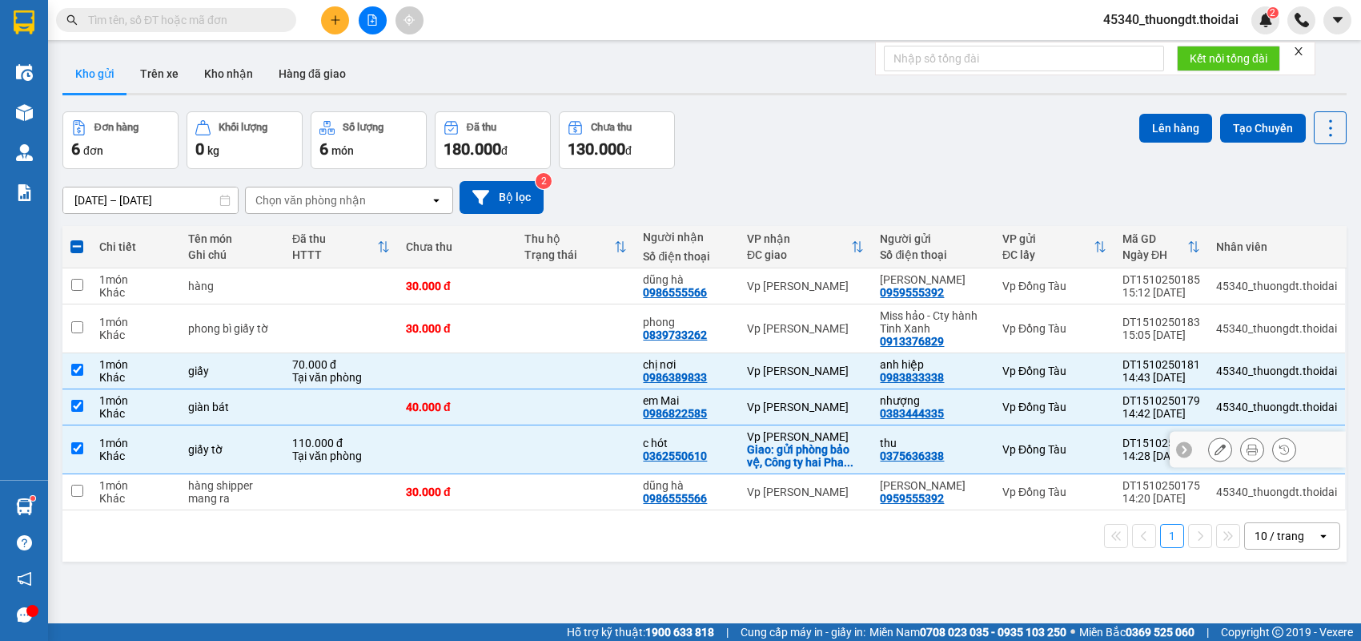
checkbox input "true"
click at [124, 489] on div "1 món" at bounding box center [135, 485] width 73 height 13
checkbox input "true"
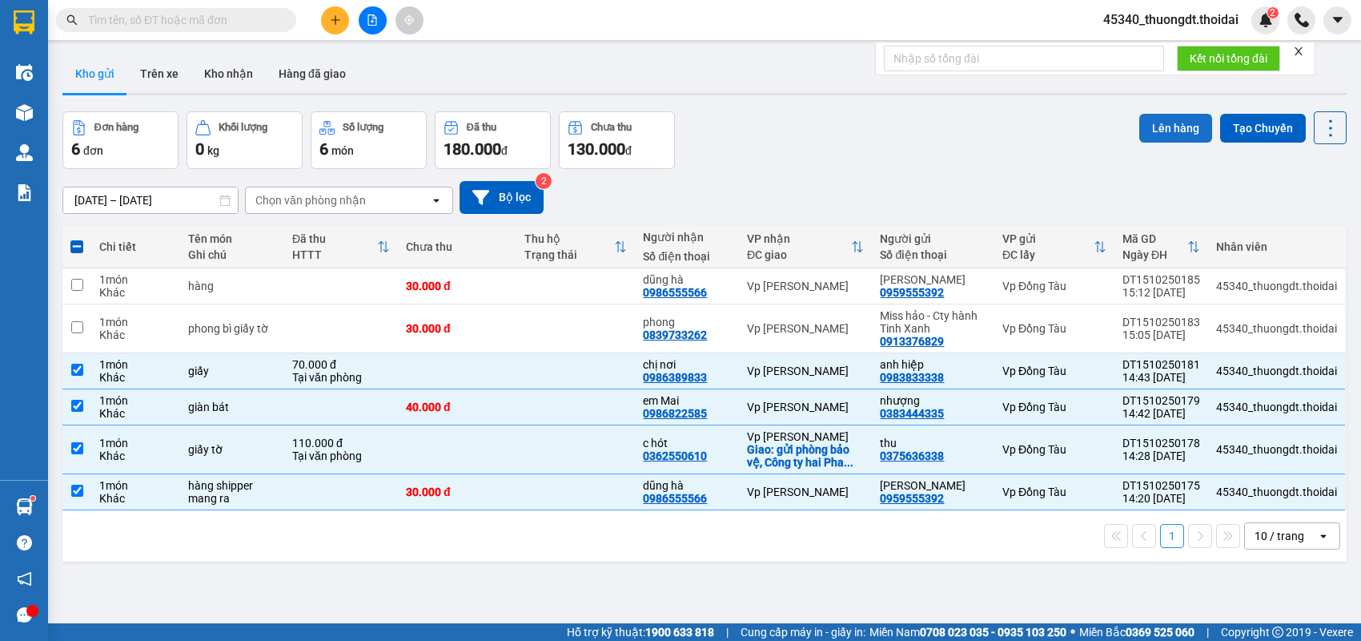
click at [1155, 124] on button "Lên hàng" at bounding box center [1176, 128] width 73 height 29
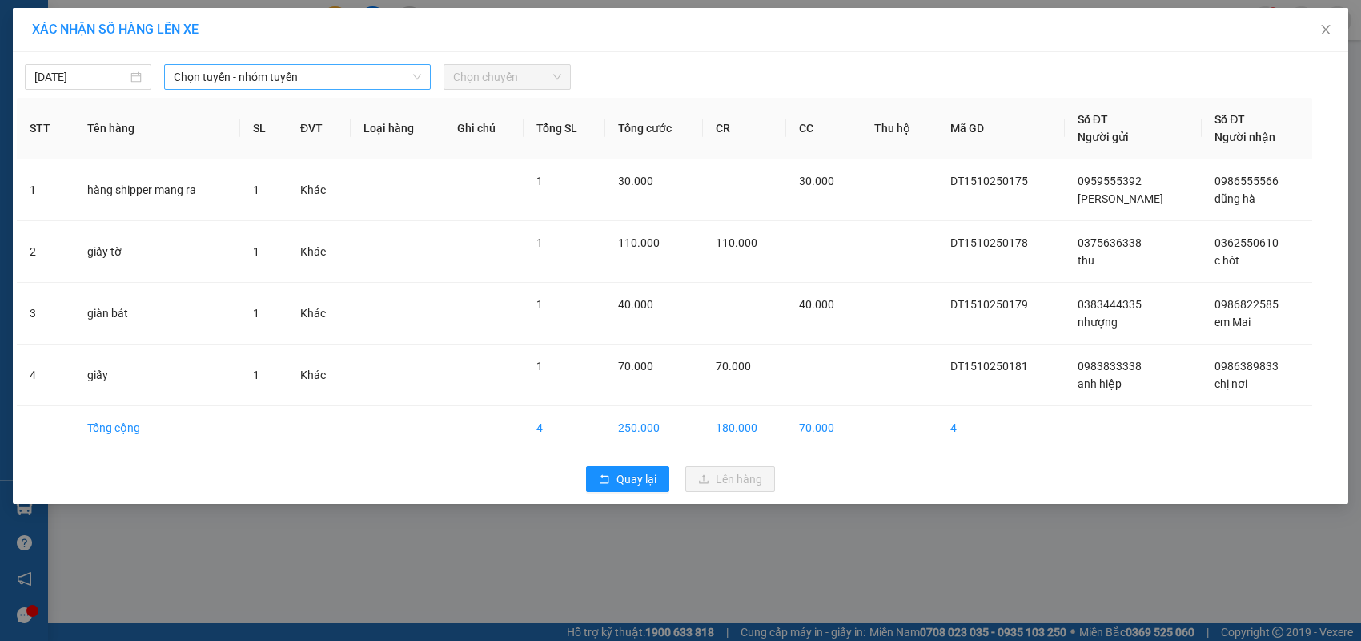
click at [315, 82] on span "Chọn tuyến - nhóm tuyến" at bounding box center [297, 77] width 247 height 24
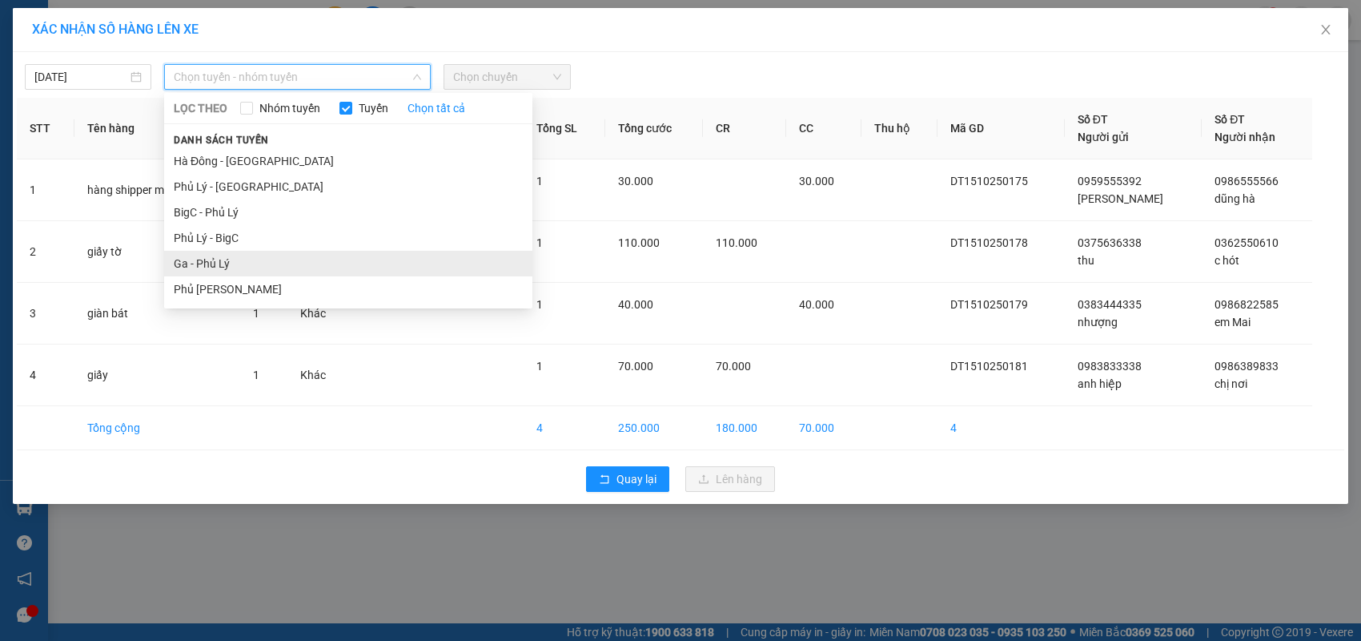
click at [220, 271] on li "Ga - Phủ Lý" at bounding box center [348, 264] width 368 height 26
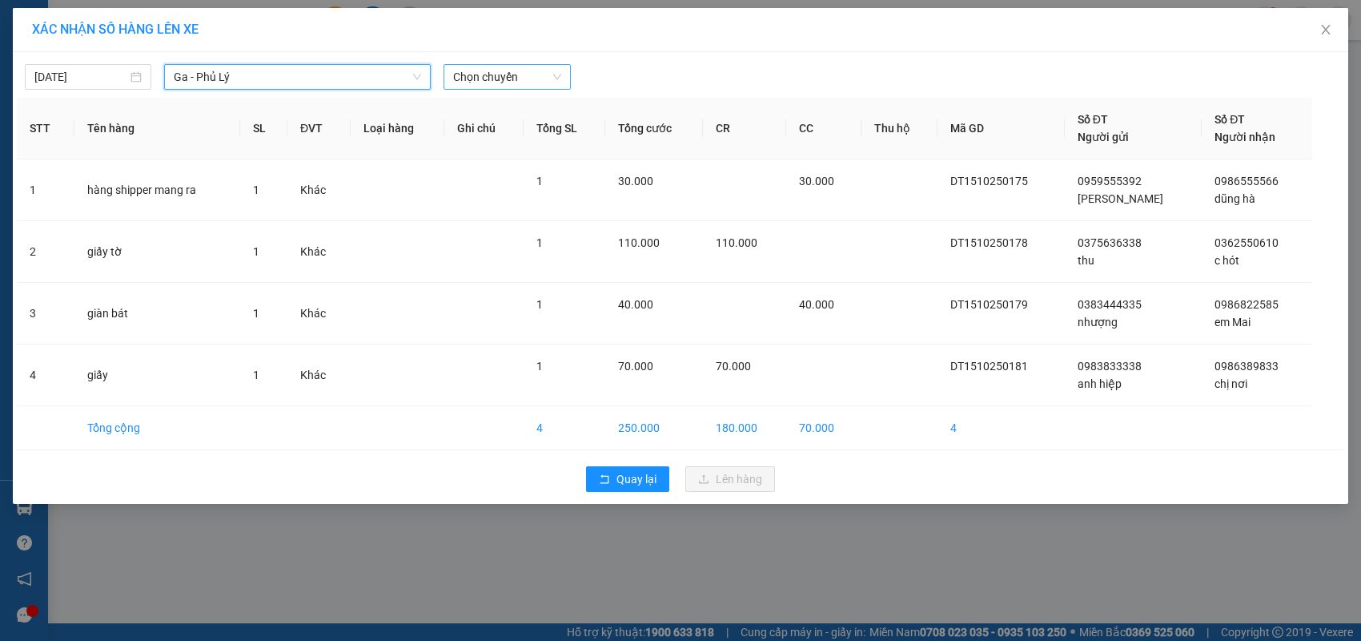
click at [517, 77] on span "Chọn chuyến" at bounding box center [506, 77] width 107 height 24
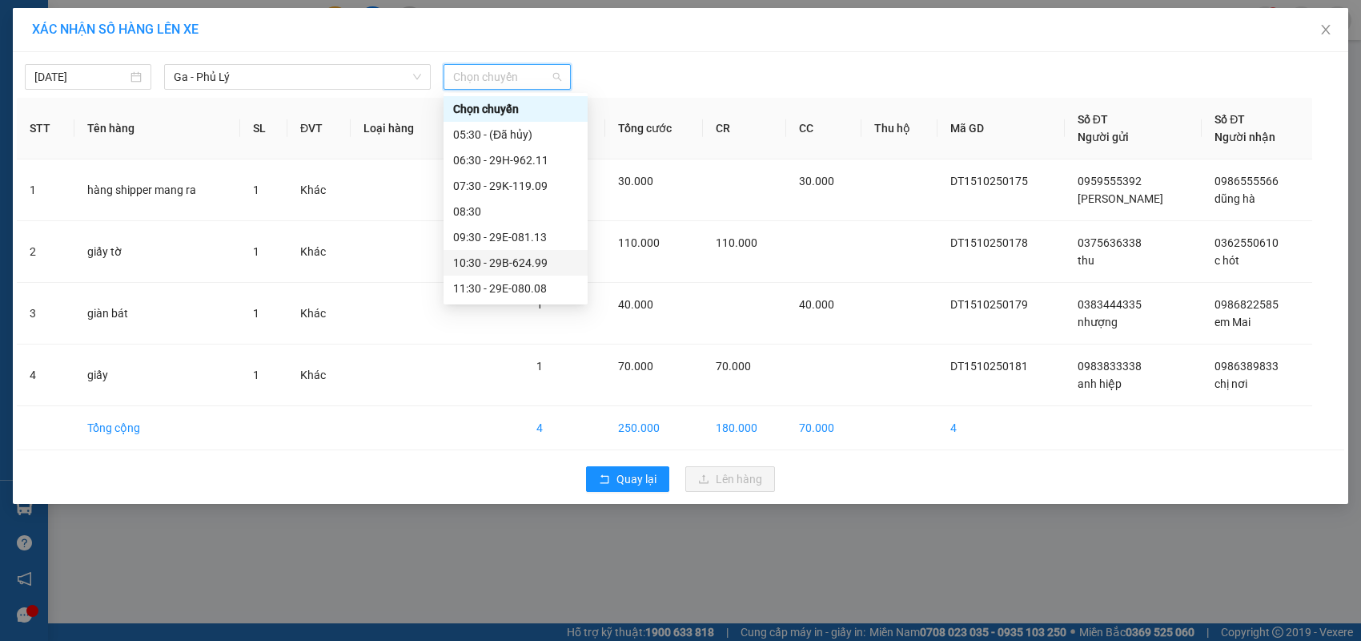
scroll to position [80, 0]
click at [529, 281] on div "14:30 - 29H-933.56" at bounding box center [515, 285] width 125 height 18
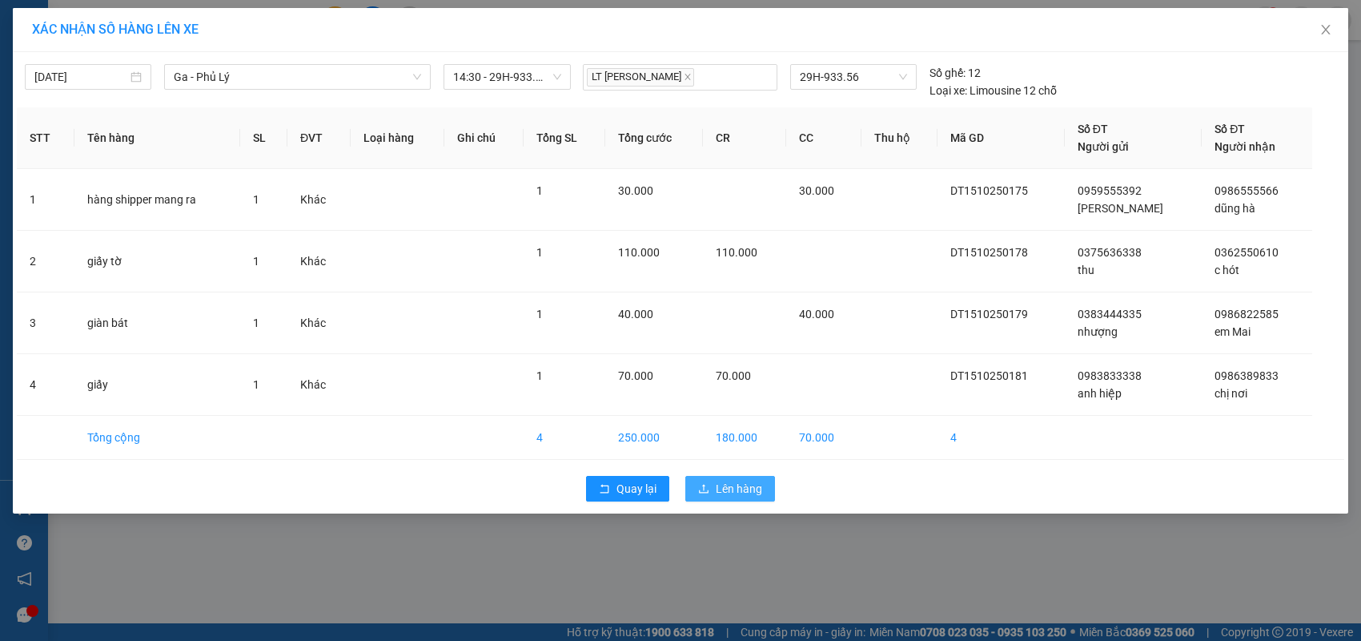
click at [749, 497] on button "Lên hàng" at bounding box center [731, 489] width 90 height 26
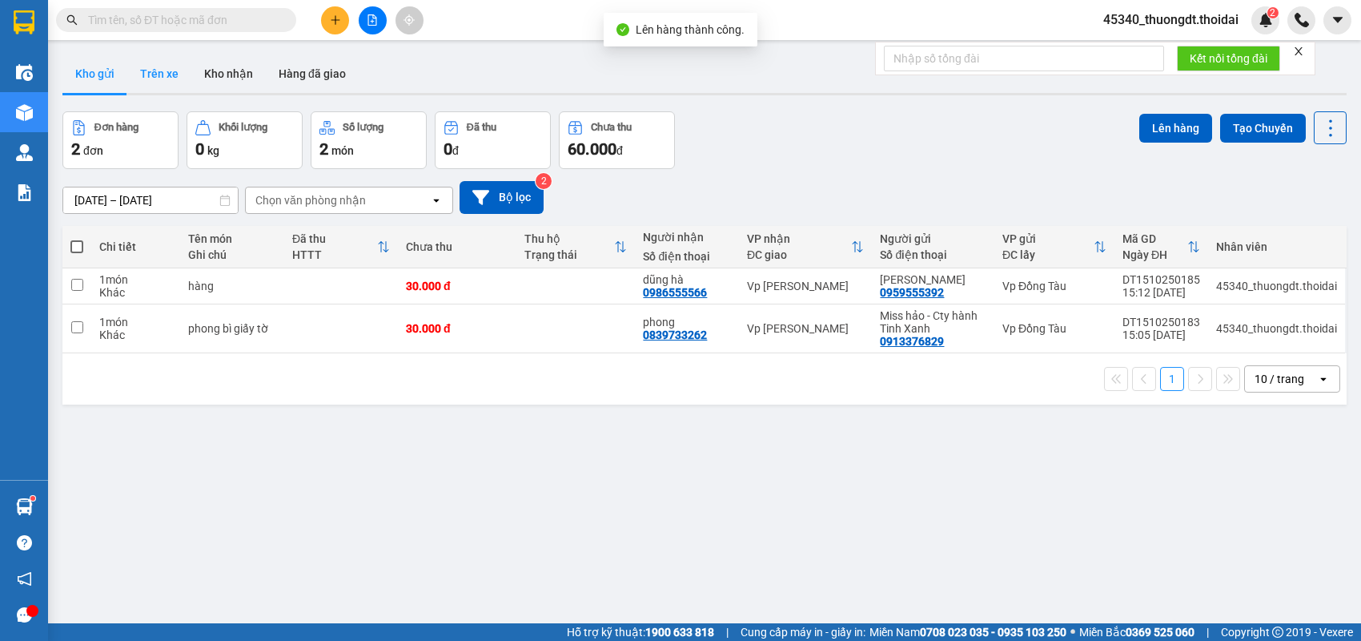
click at [163, 71] on button "Trên xe" at bounding box center [159, 73] width 64 height 38
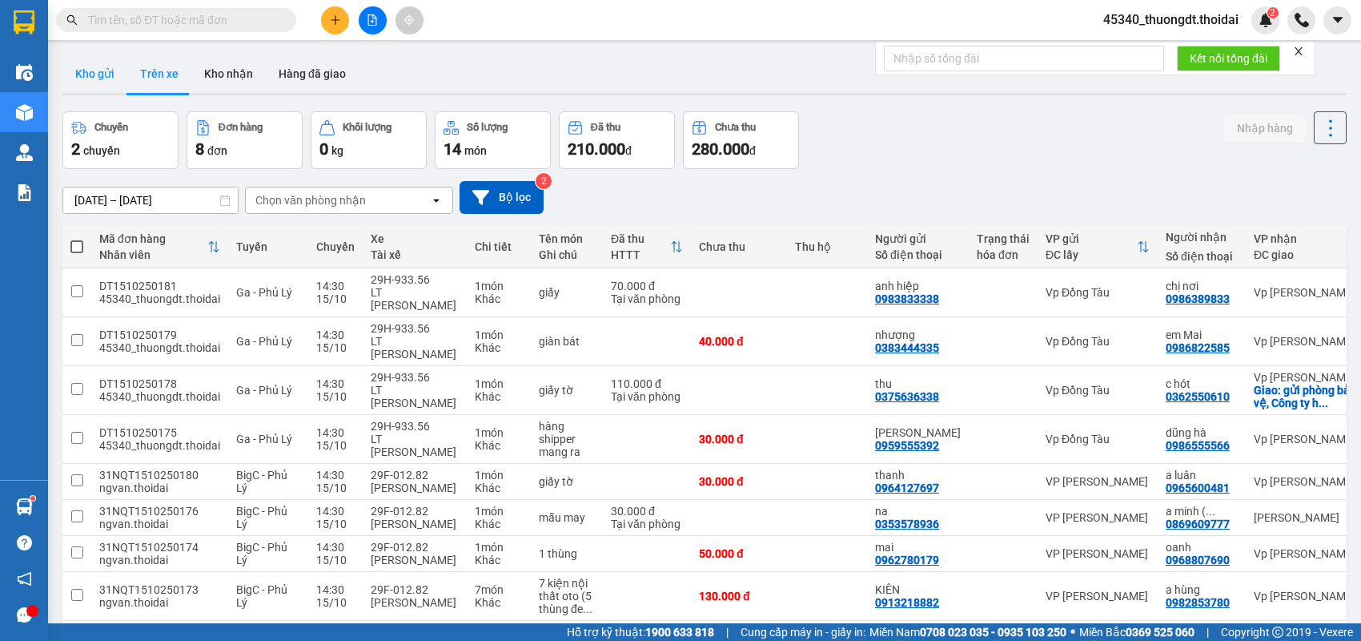
click at [86, 63] on button "Kho gửi" at bounding box center [94, 73] width 65 height 38
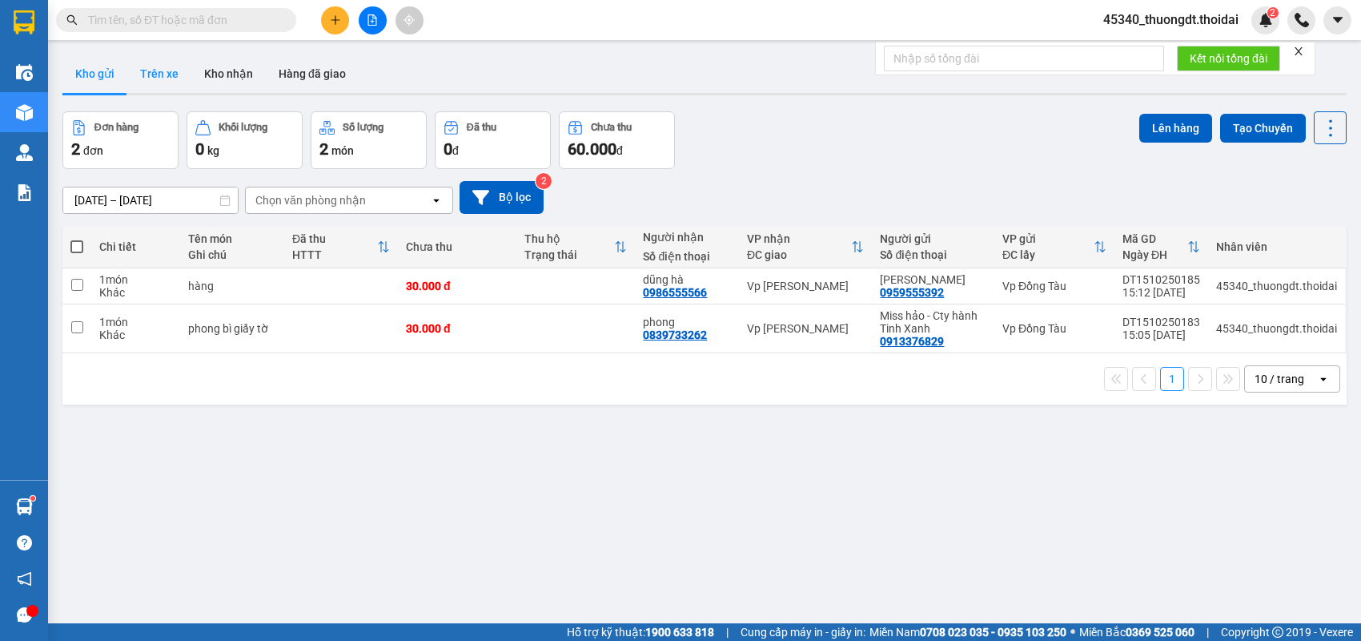
click at [180, 78] on button "Trên xe" at bounding box center [159, 73] width 64 height 38
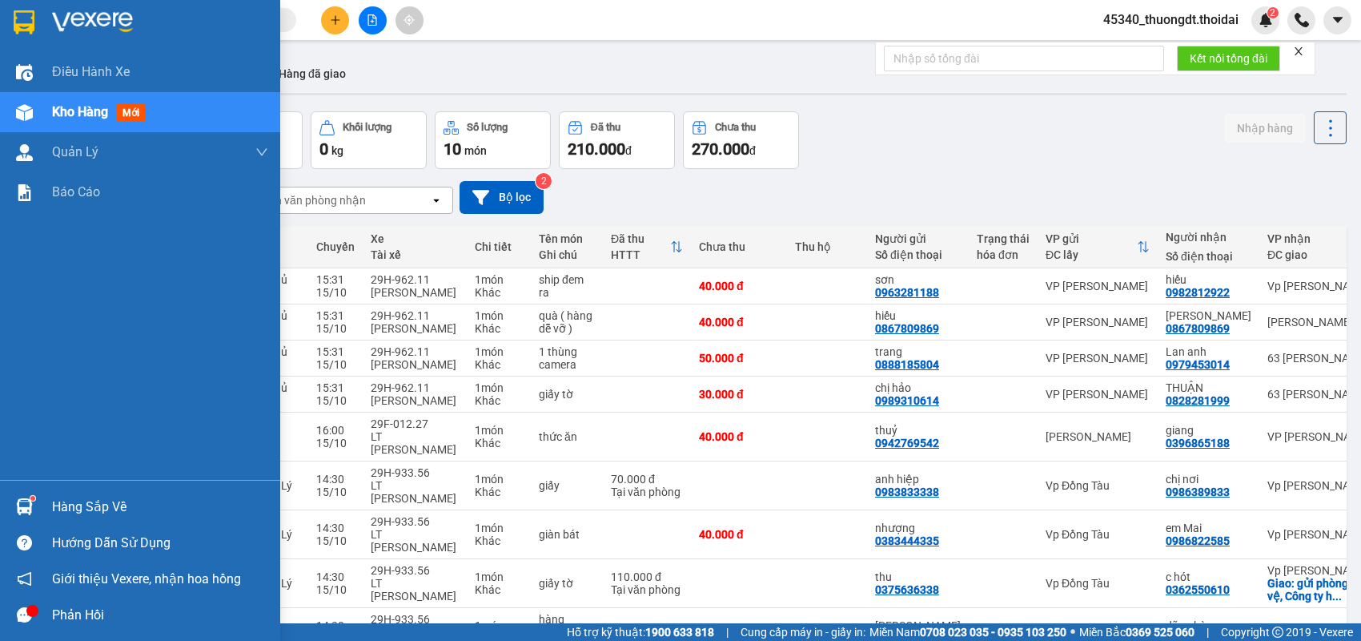
click at [64, 501] on div "Hàng sắp về" at bounding box center [160, 507] width 216 height 24
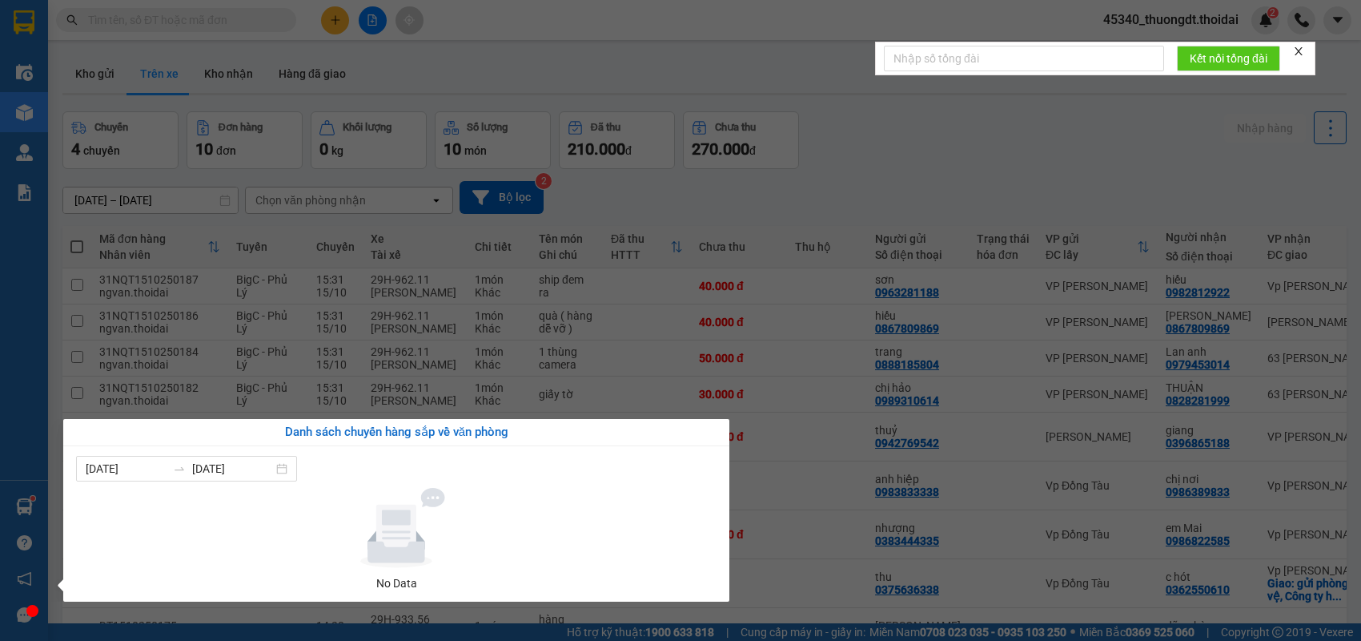
click at [891, 169] on section "Kết quả tìm kiếm ( 0 ) Bộ lọc No Data 45340_thuongdt.thoidai 2 Điều hành xe Kho…" at bounding box center [680, 320] width 1361 height 641
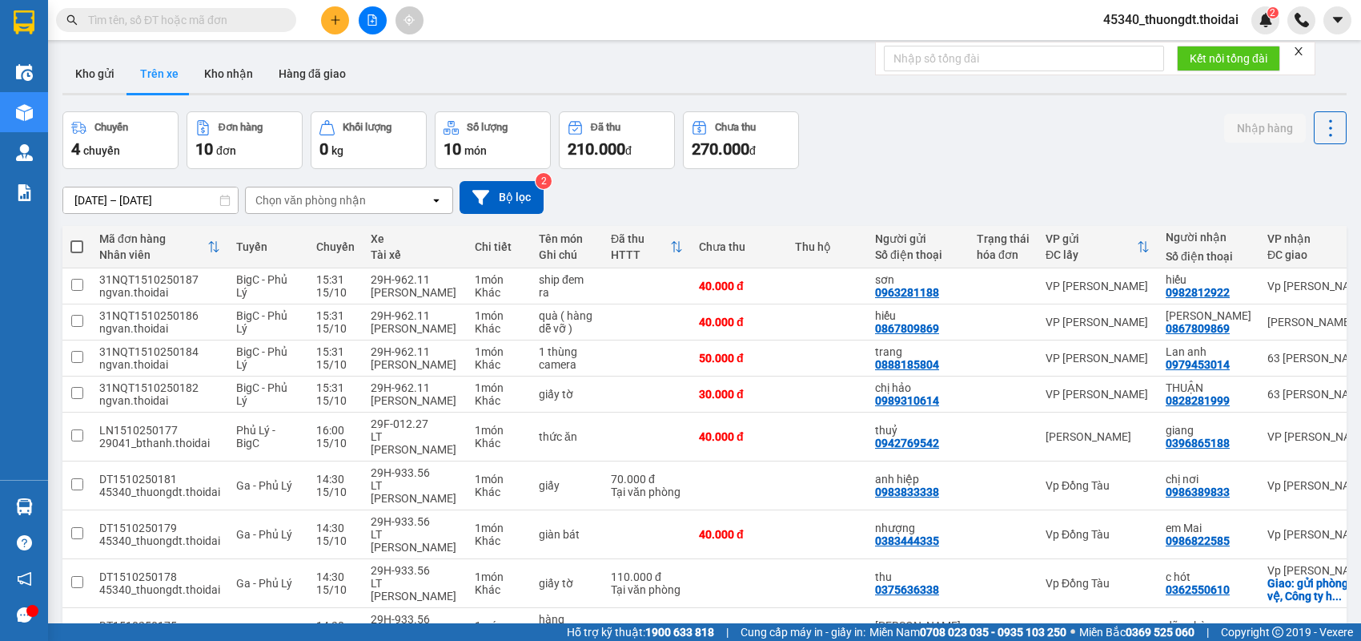
click at [337, 24] on icon "plus" at bounding box center [335, 19] width 11 height 11
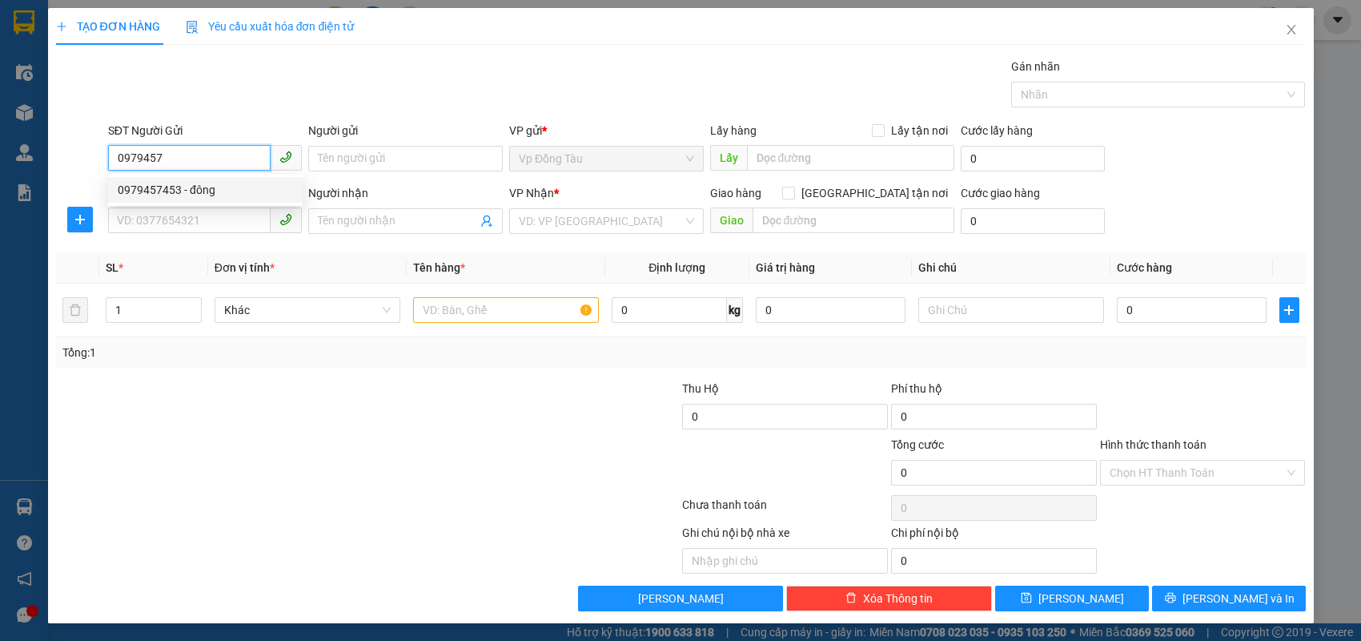
click at [229, 186] on div "0979457453 - đông" at bounding box center [205, 190] width 175 height 18
type input "0979457453"
type input "đông"
type input "0979457453"
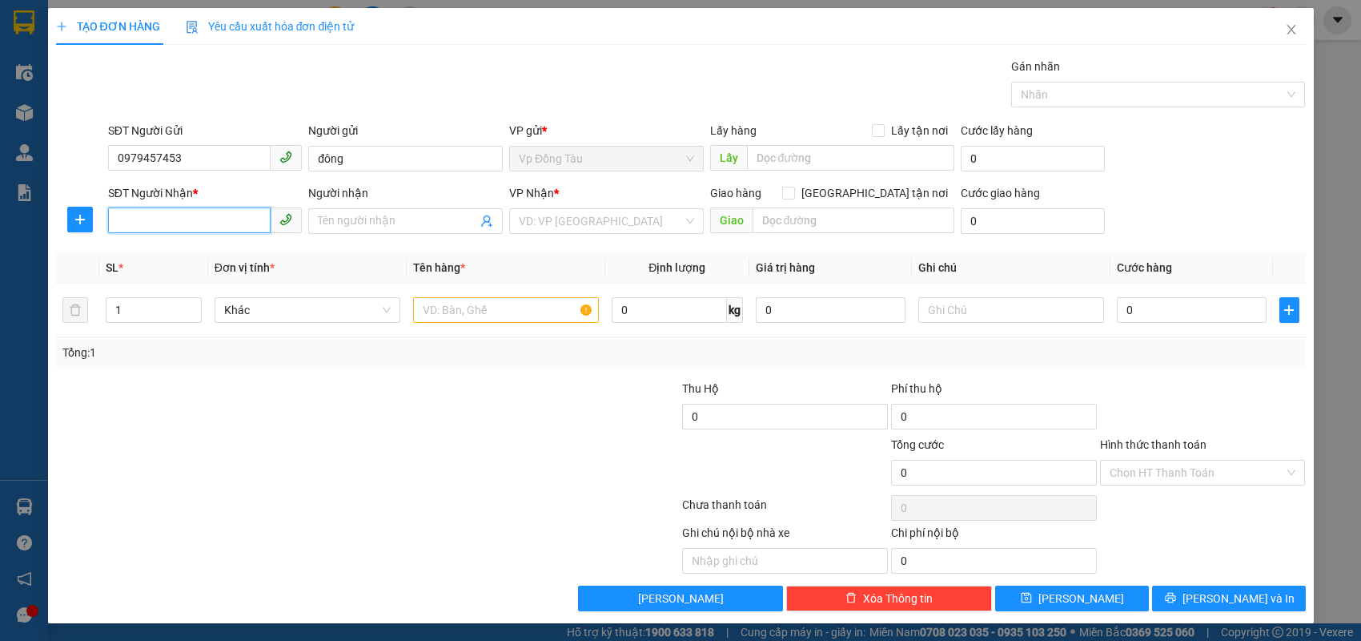
click at [191, 221] on input "SĐT Người Nhận *" at bounding box center [189, 220] width 163 height 26
click at [192, 253] on div "0941850771 - [GEOGRAPHIC_DATA]" at bounding box center [208, 252] width 180 height 18
type input "0941850771"
type input "hà"
click at [523, 306] on input "text" at bounding box center [506, 310] width 186 height 26
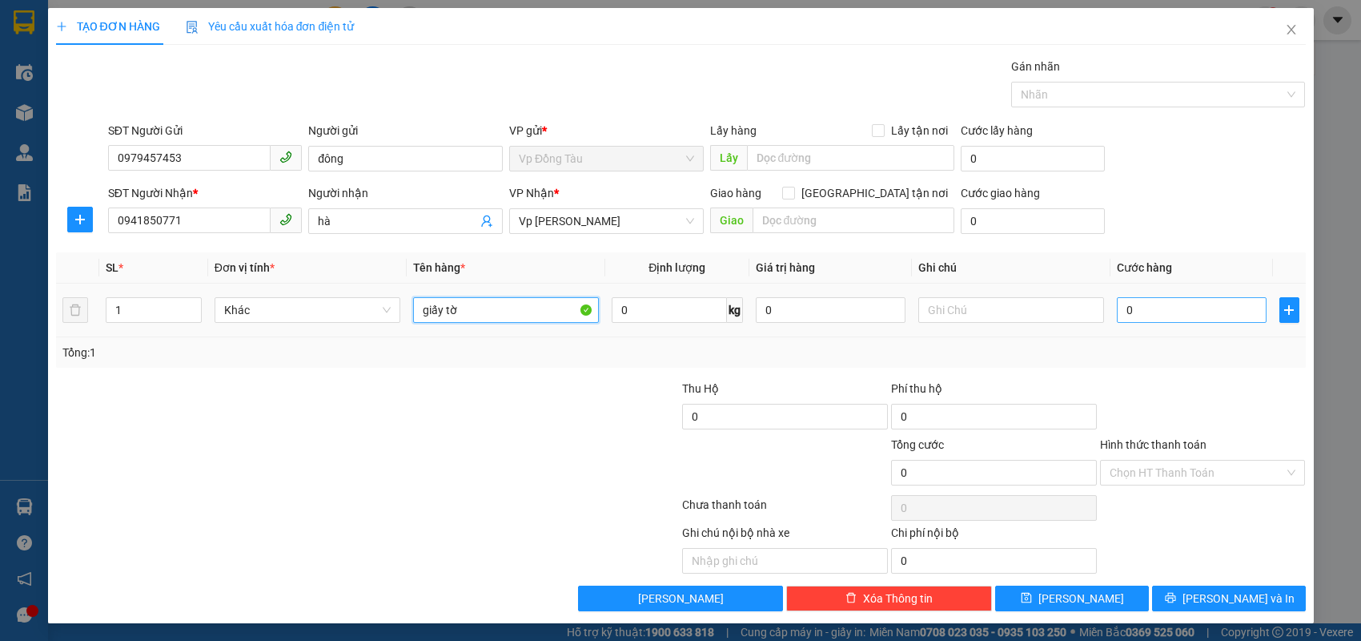
type input "giấy tờ"
click at [1217, 316] on input "0" at bounding box center [1192, 310] width 150 height 26
type input "3"
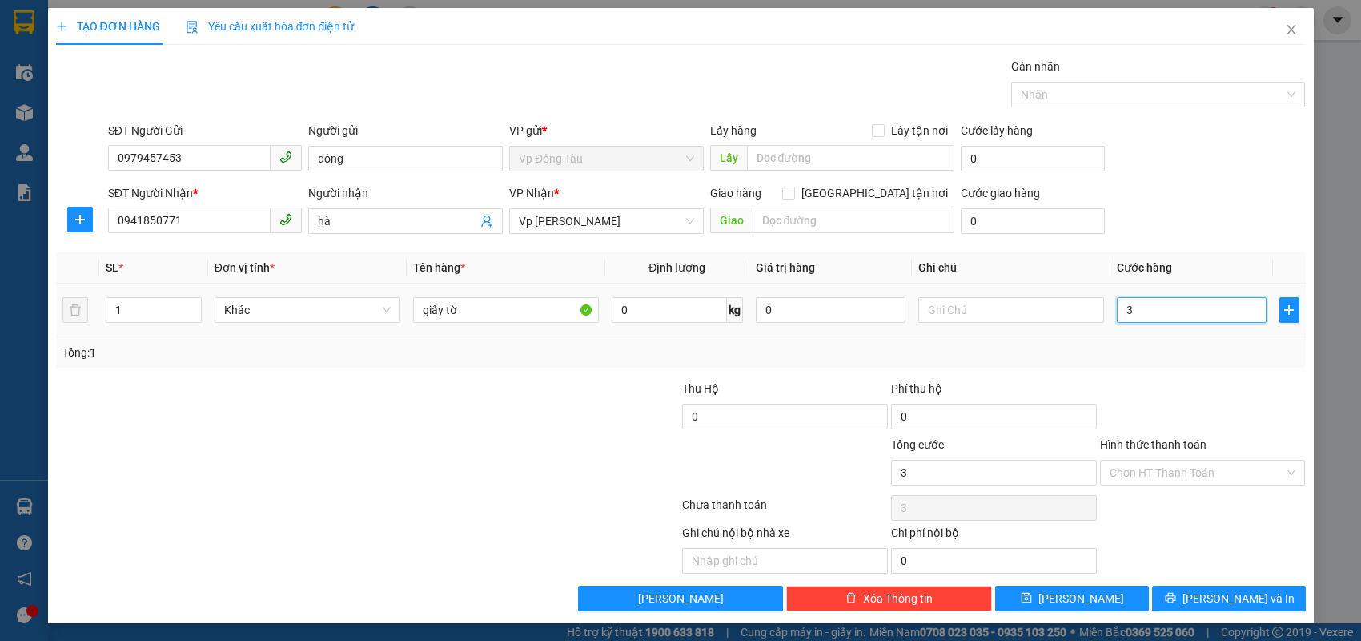
type input "30"
type input "30.000"
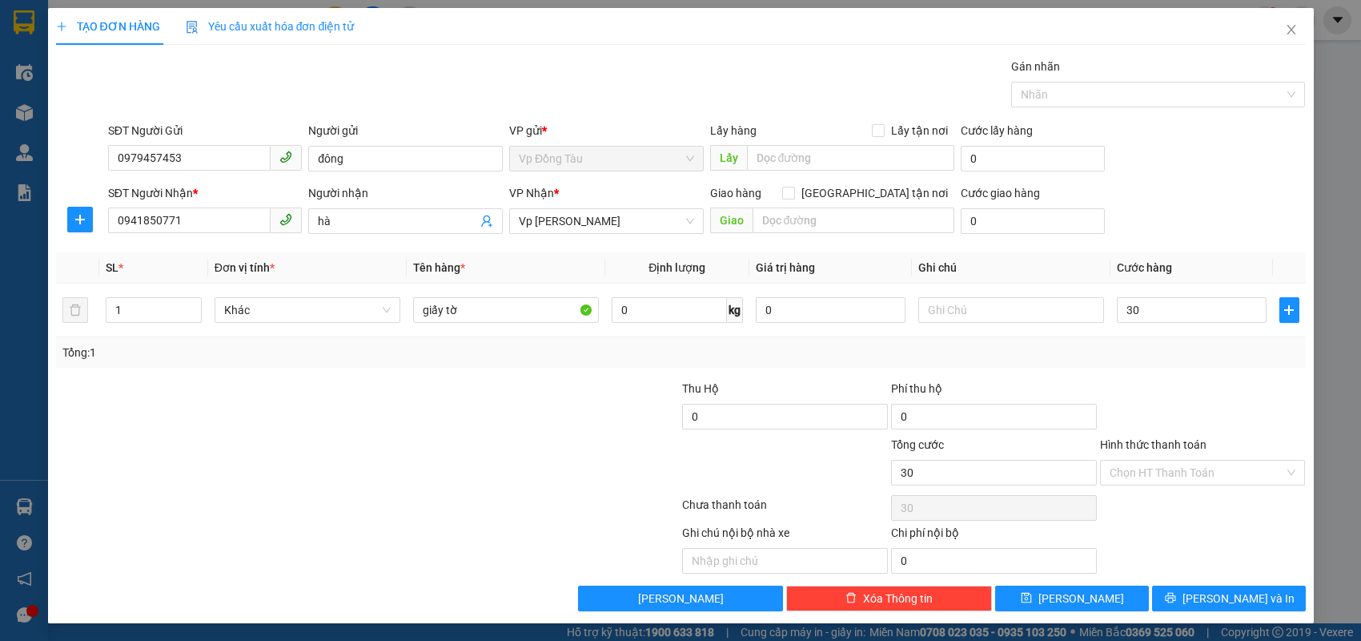
type input "30.000"
click at [1171, 380] on div at bounding box center [1203, 408] width 209 height 56
click at [1164, 374] on div "Transit Pickup Surcharge Ids Transit Deliver Surcharge Ids Transit Deliver Surc…" at bounding box center [681, 334] width 1250 height 553
click at [1220, 590] on span "[PERSON_NAME] và In" at bounding box center [1239, 598] width 112 height 18
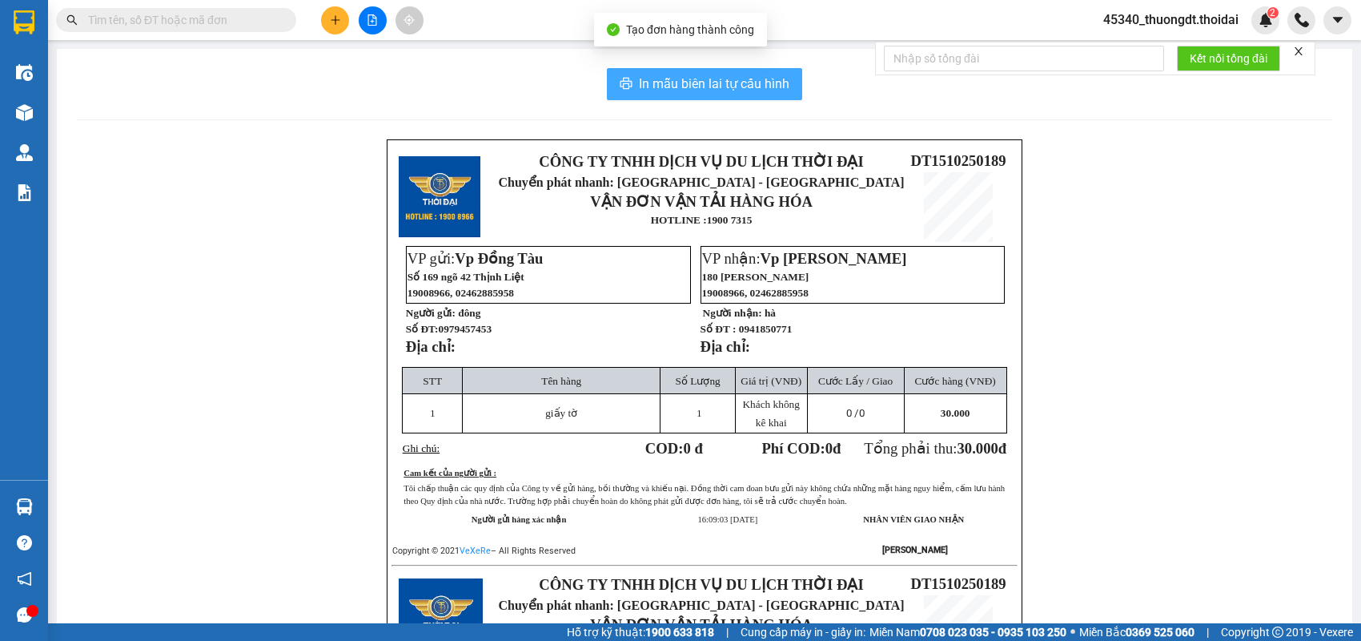
click at [744, 86] on span "In mẫu biên lai tự cấu hình" at bounding box center [714, 84] width 151 height 20
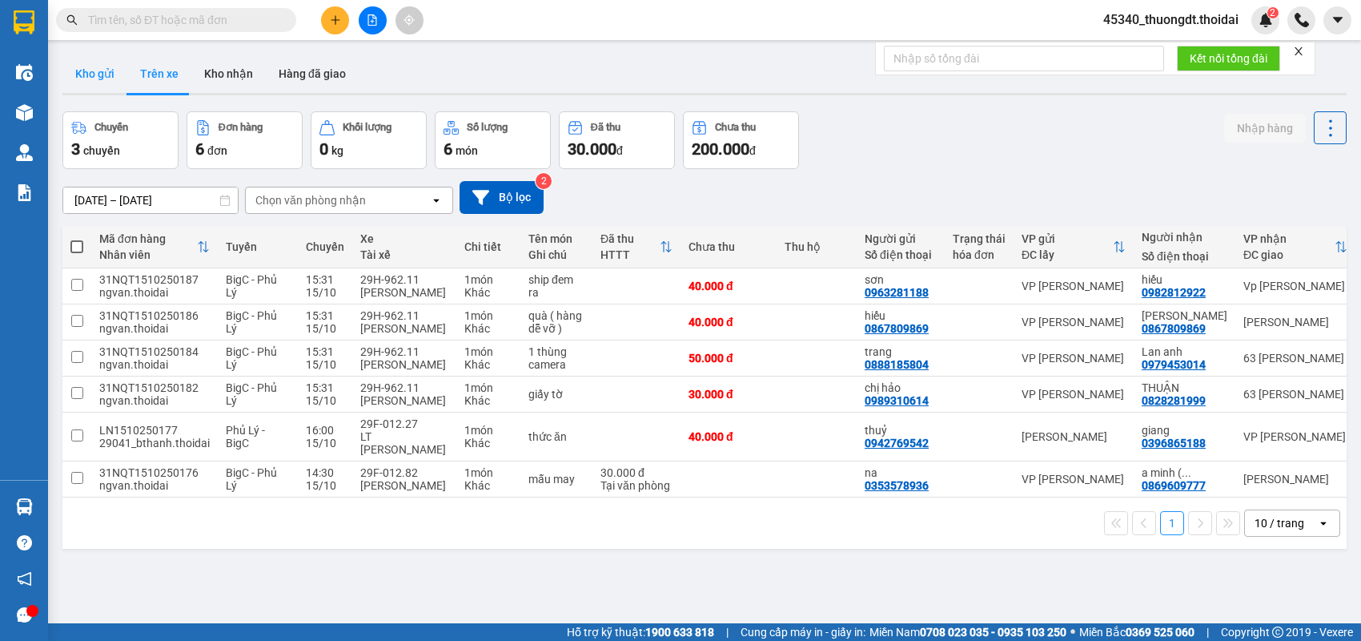
click at [103, 71] on button "Kho gửi" at bounding box center [94, 73] width 65 height 38
